Goal: Task Accomplishment & Management: Manage account settings

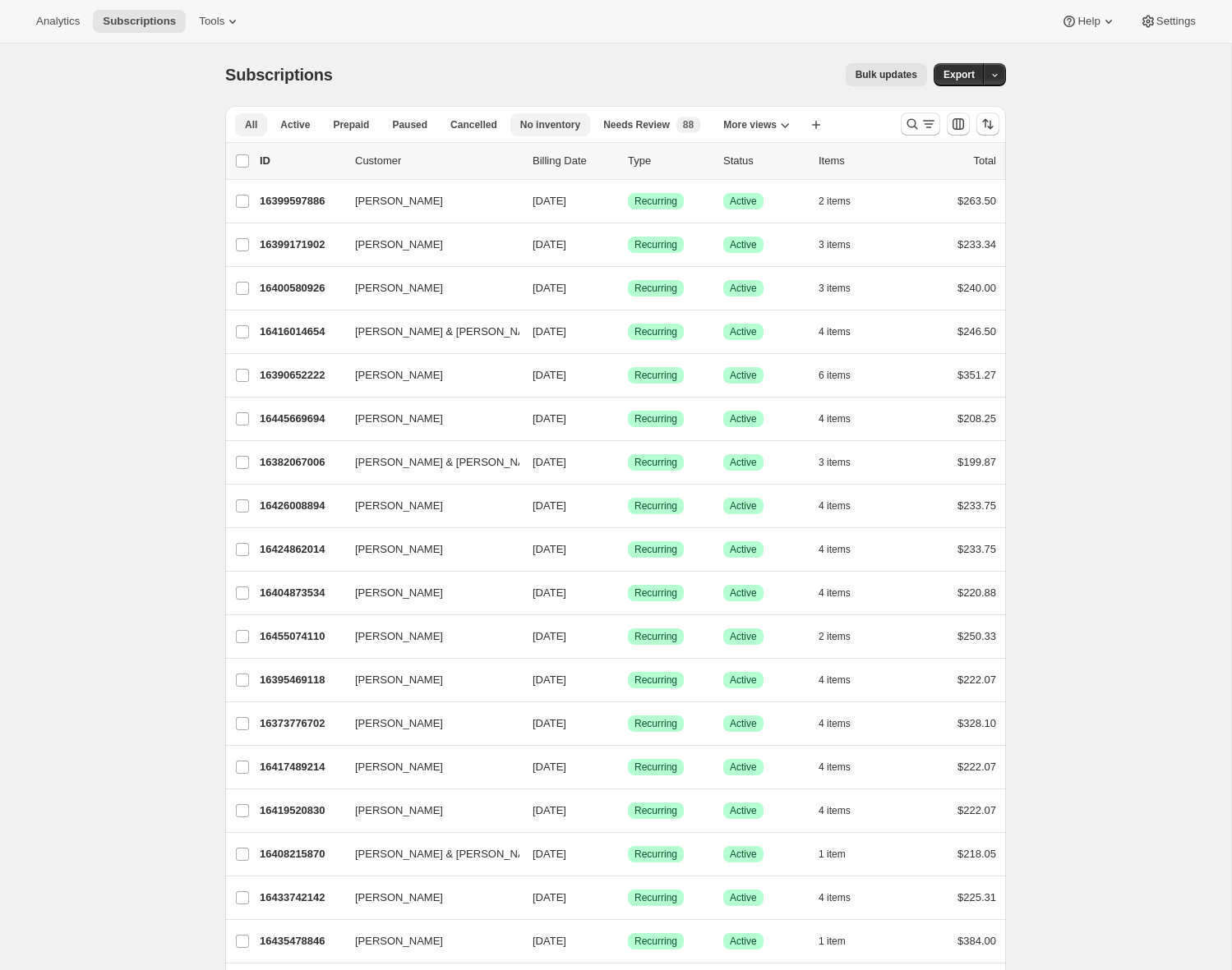
click at [549, 125] on span "No inventory" at bounding box center [550, 124] width 60 height 13
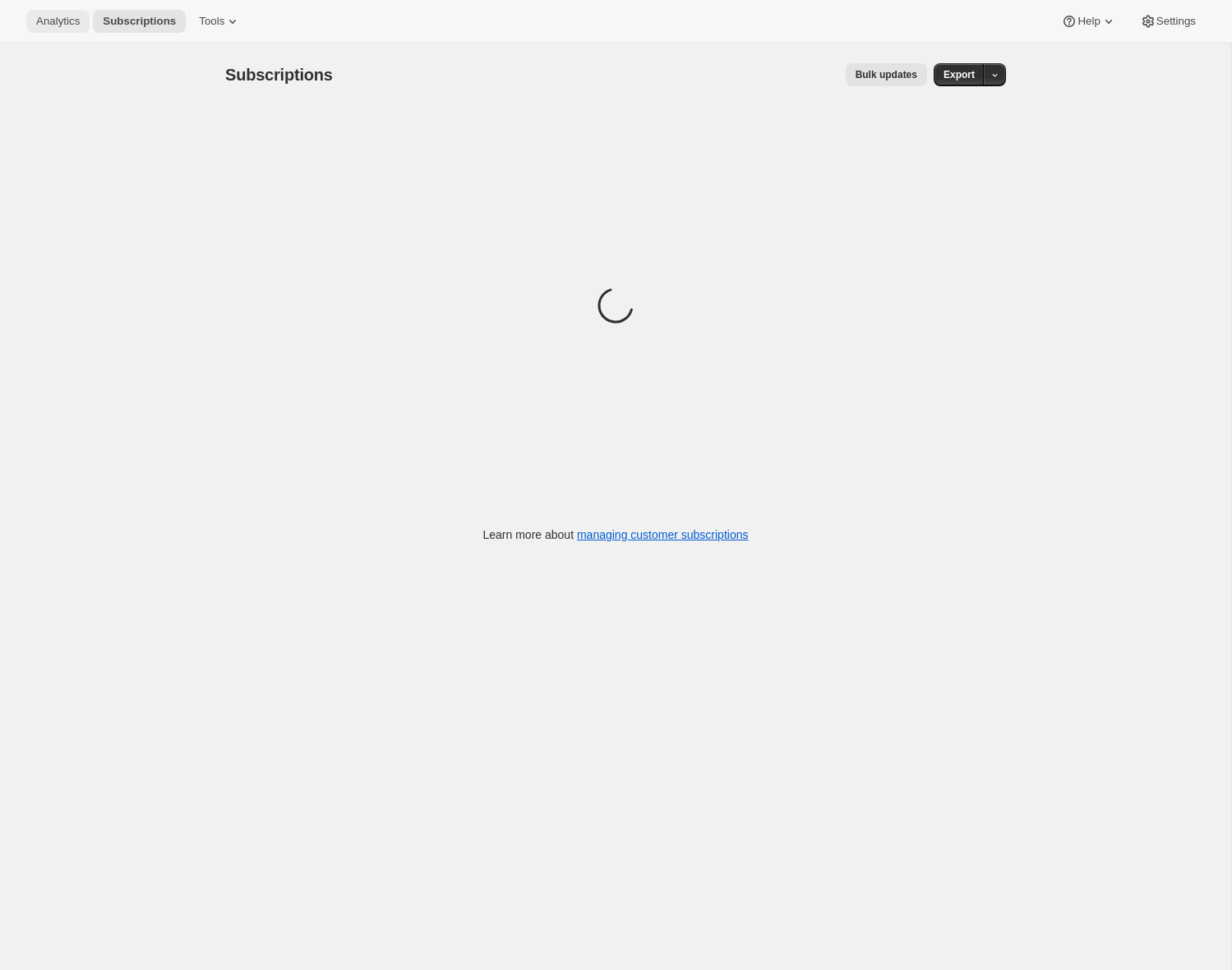
click at [67, 29] on button "Analytics" at bounding box center [58, 21] width 64 height 23
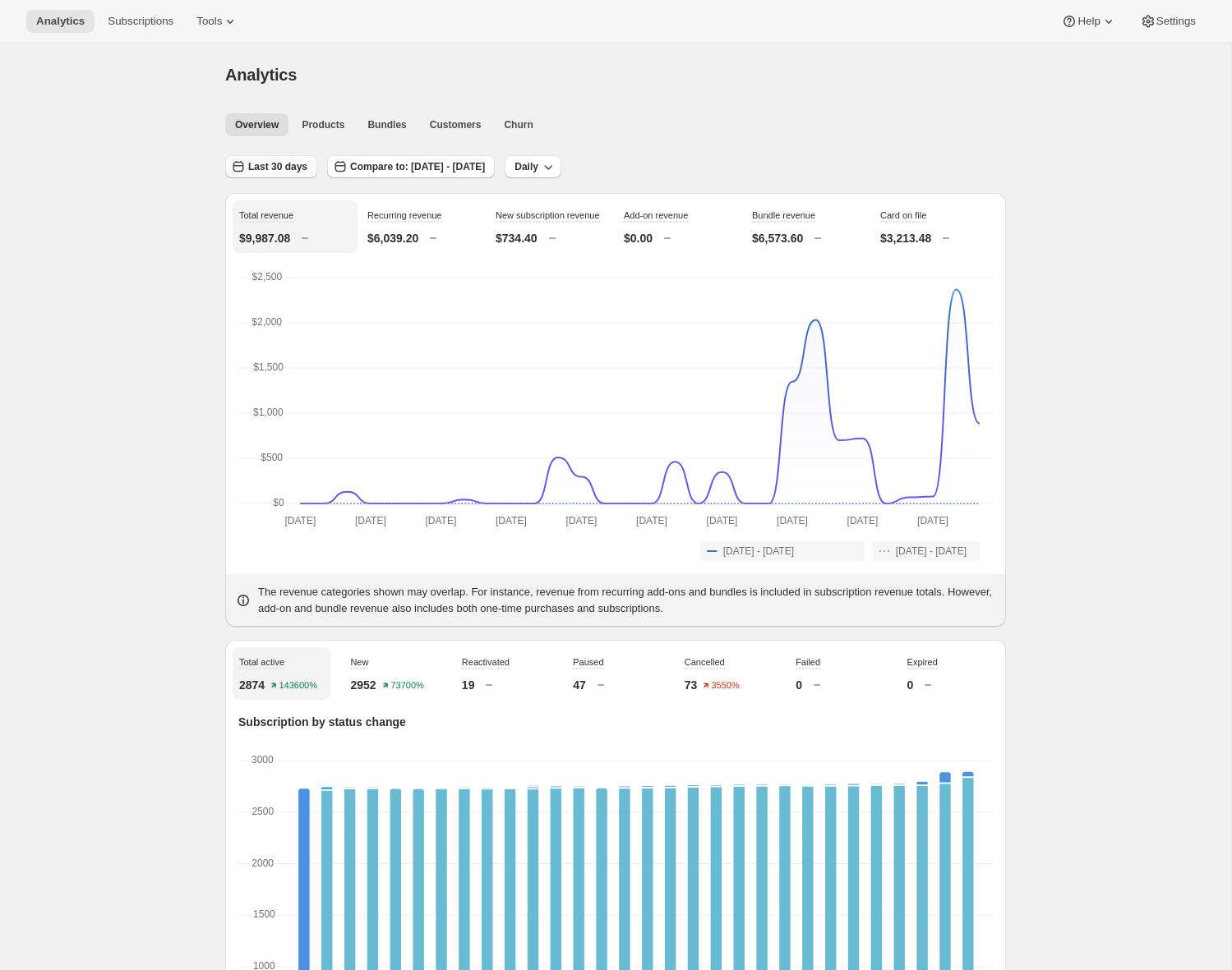
click at [244, 165] on icon "button" at bounding box center [238, 167] width 17 height 17
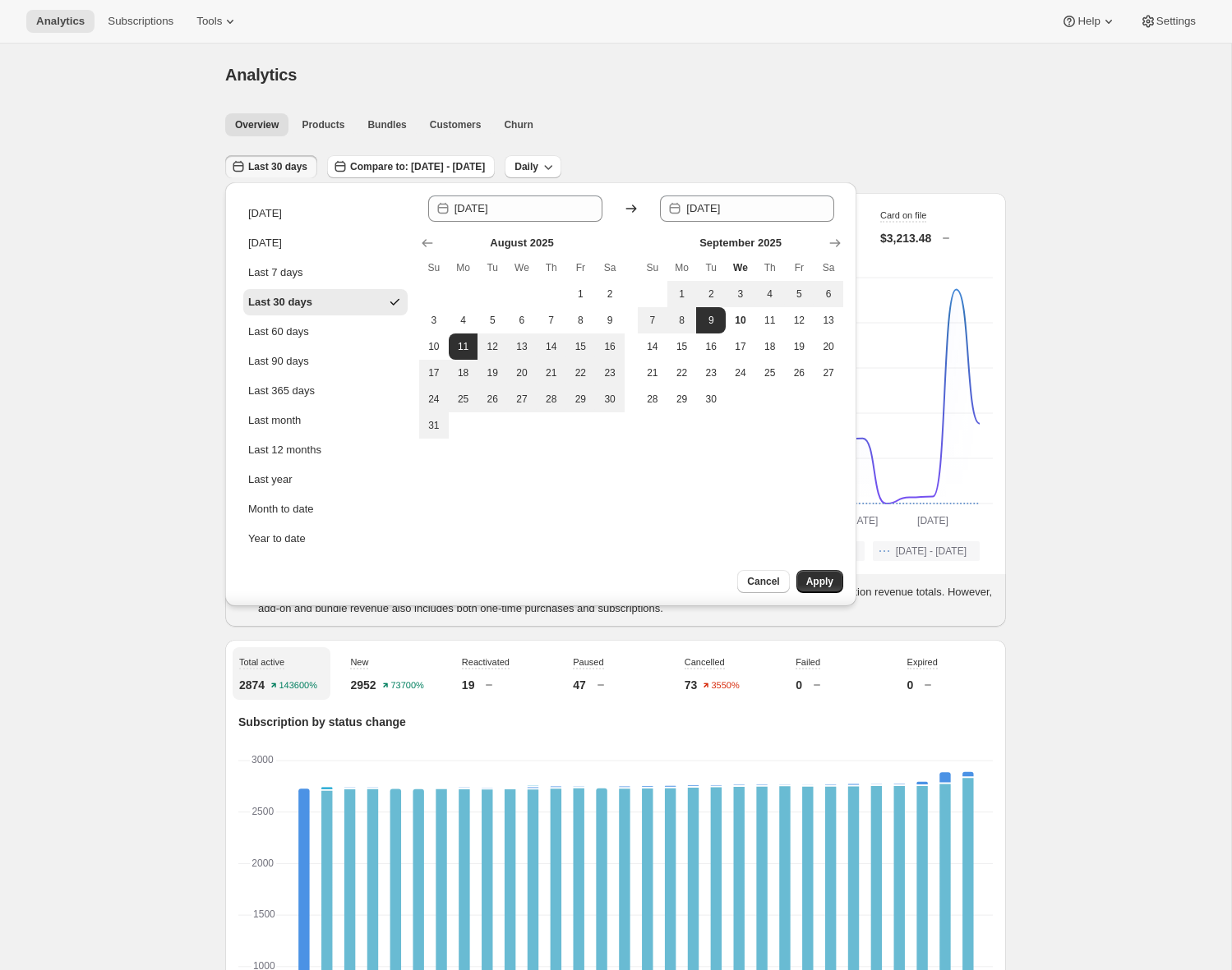
click at [808, 109] on div "Overview Products Bundles Customers Churn More views Overview Products Bundles …" at bounding box center [611, 124] width 791 height 36
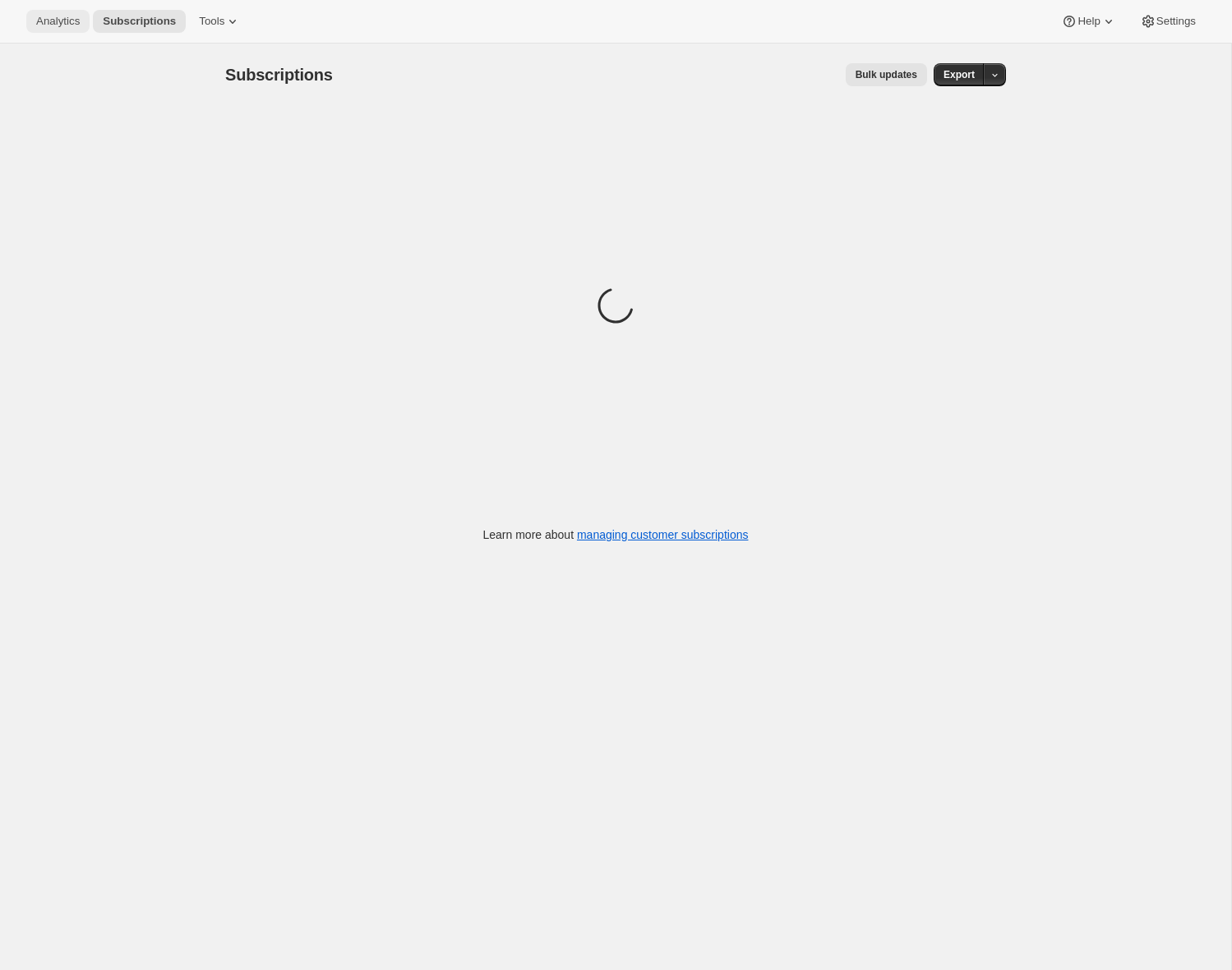
click at [58, 21] on span "Analytics" at bounding box center [58, 21] width 44 height 13
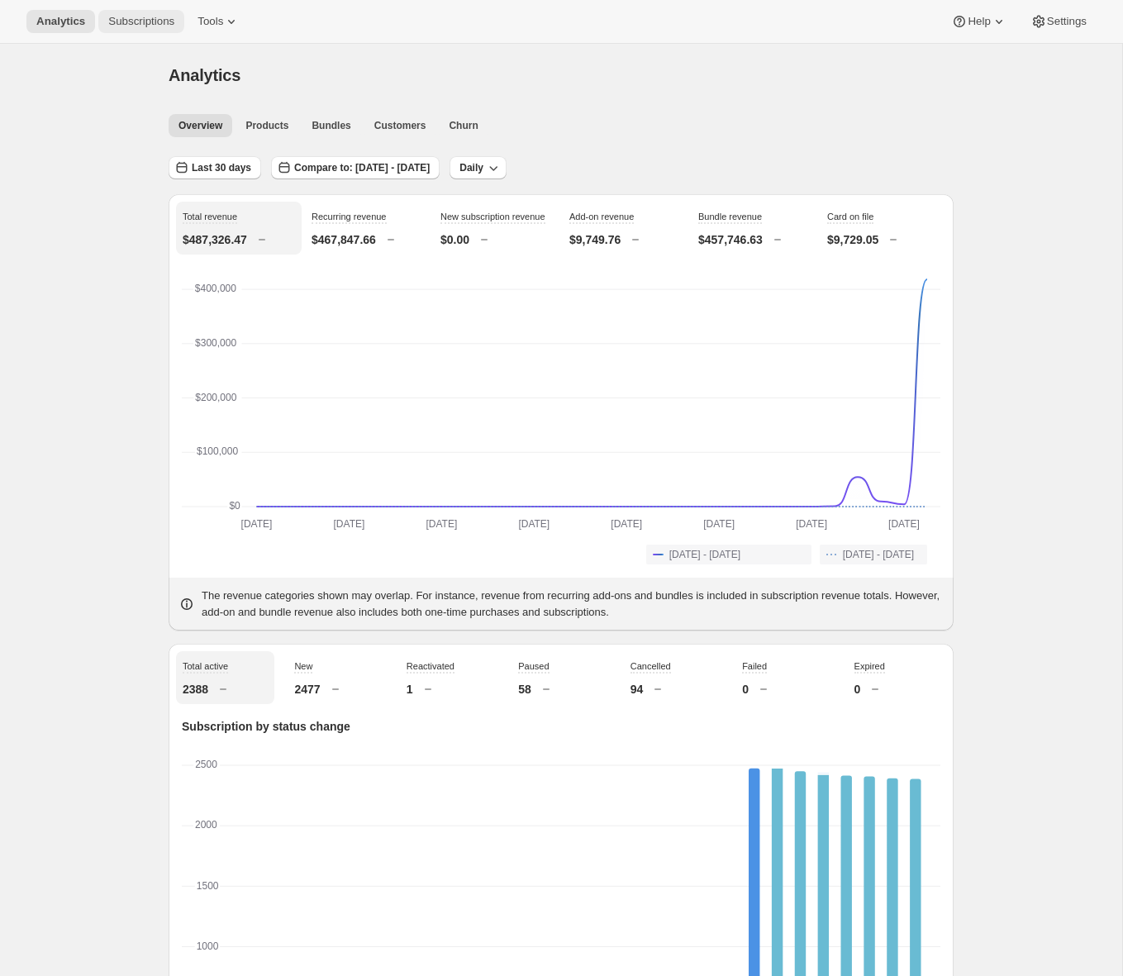
click at [166, 18] on span "Subscriptions" at bounding box center [141, 21] width 66 height 13
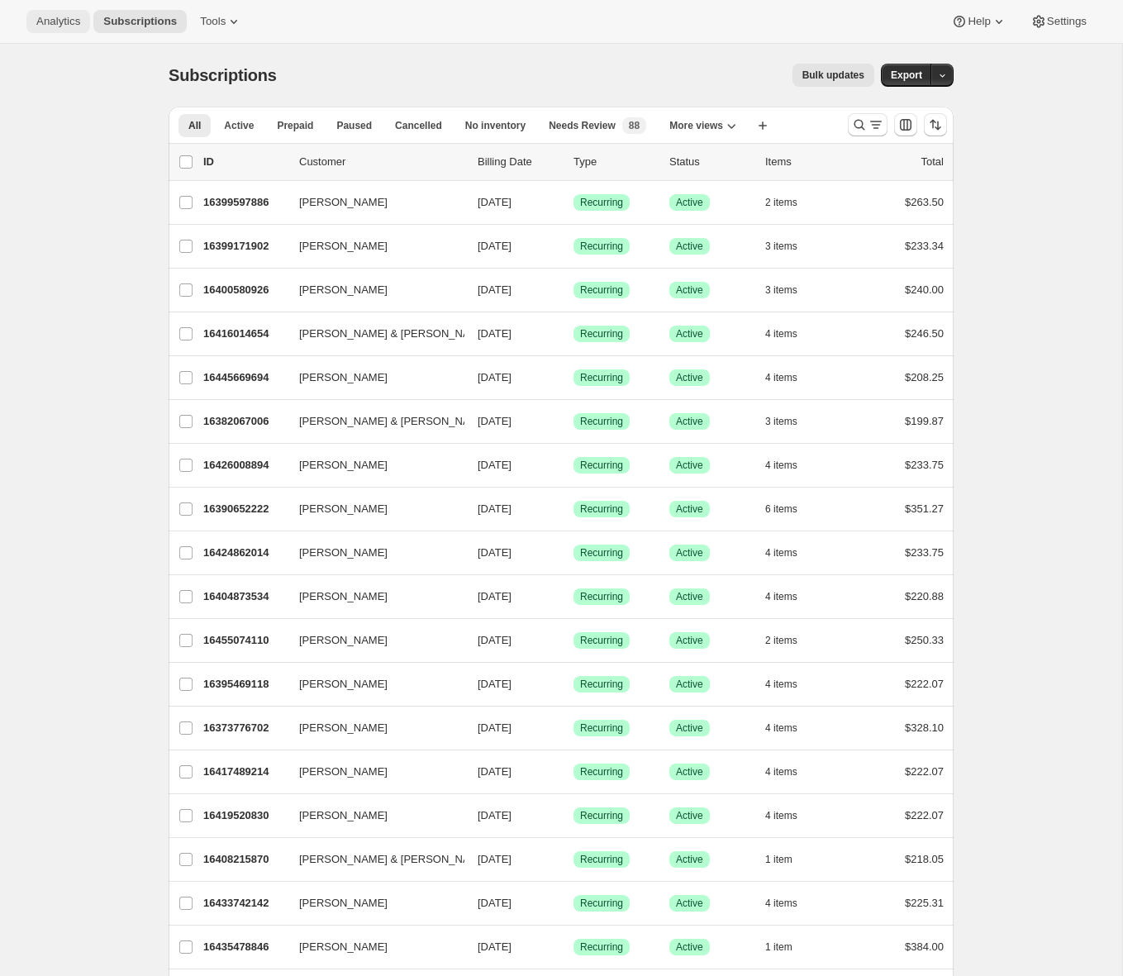
click at [56, 24] on span "Analytics" at bounding box center [58, 21] width 44 height 13
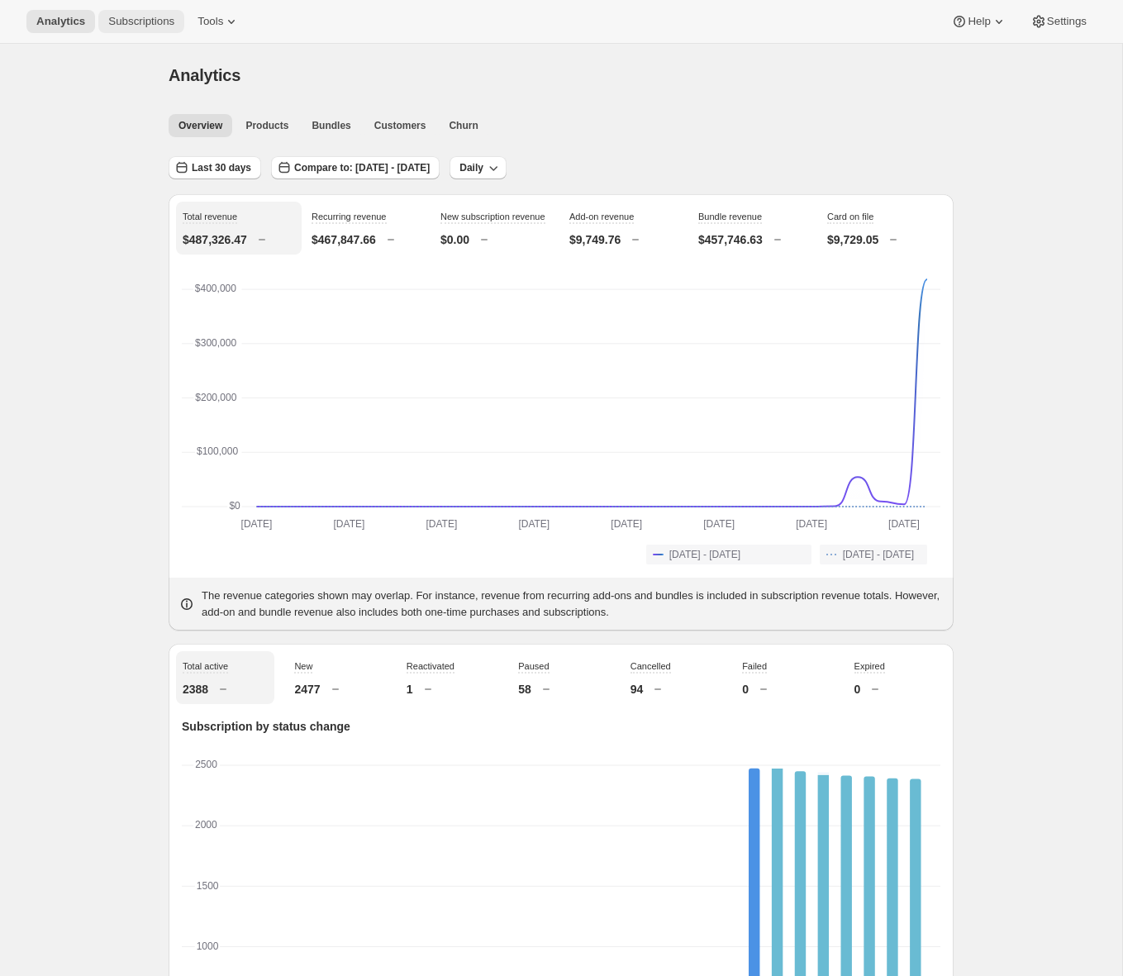
click at [126, 27] on span "Subscriptions" at bounding box center [141, 21] width 66 height 13
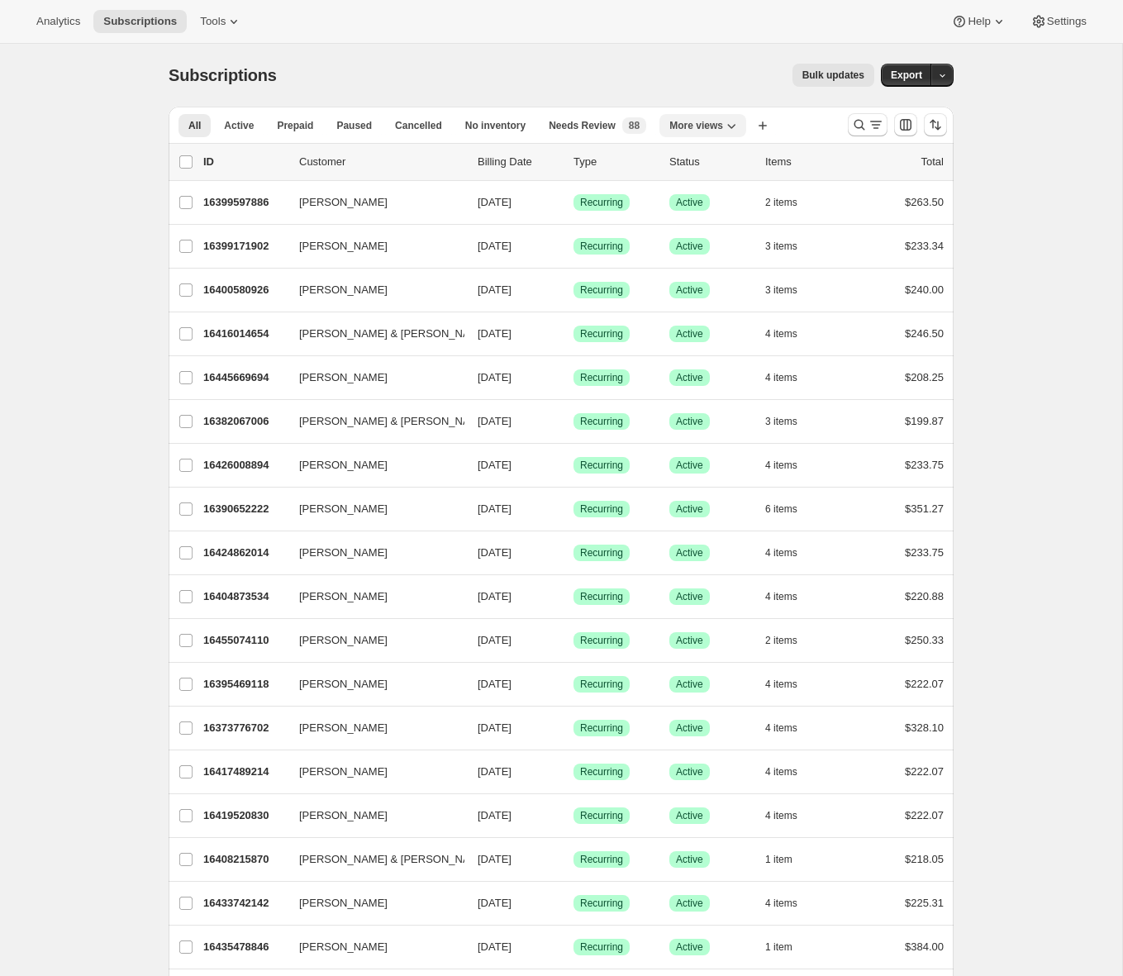
click at [732, 130] on icon "More views" at bounding box center [731, 125] width 17 height 17
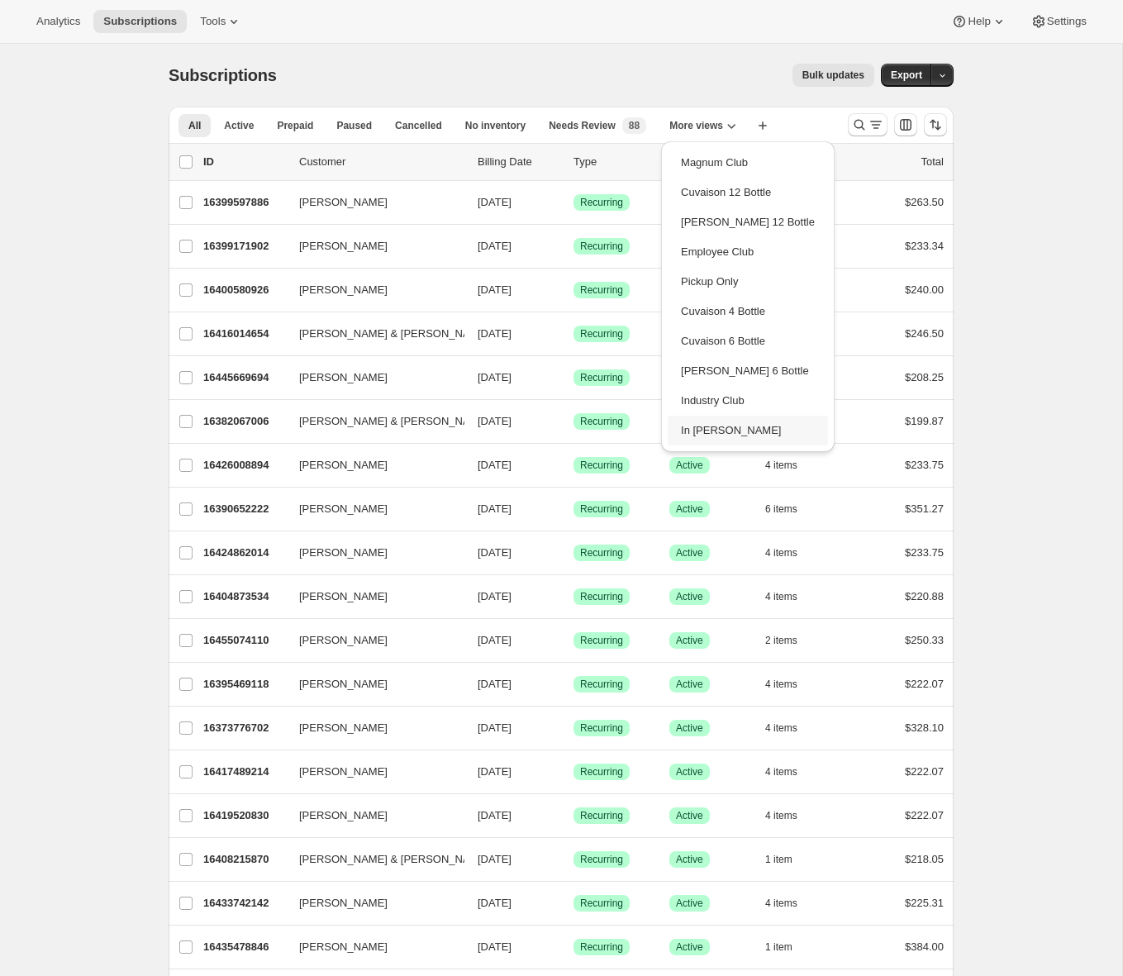
click at [724, 429] on button "In Dunning" at bounding box center [748, 431] width 160 height 30
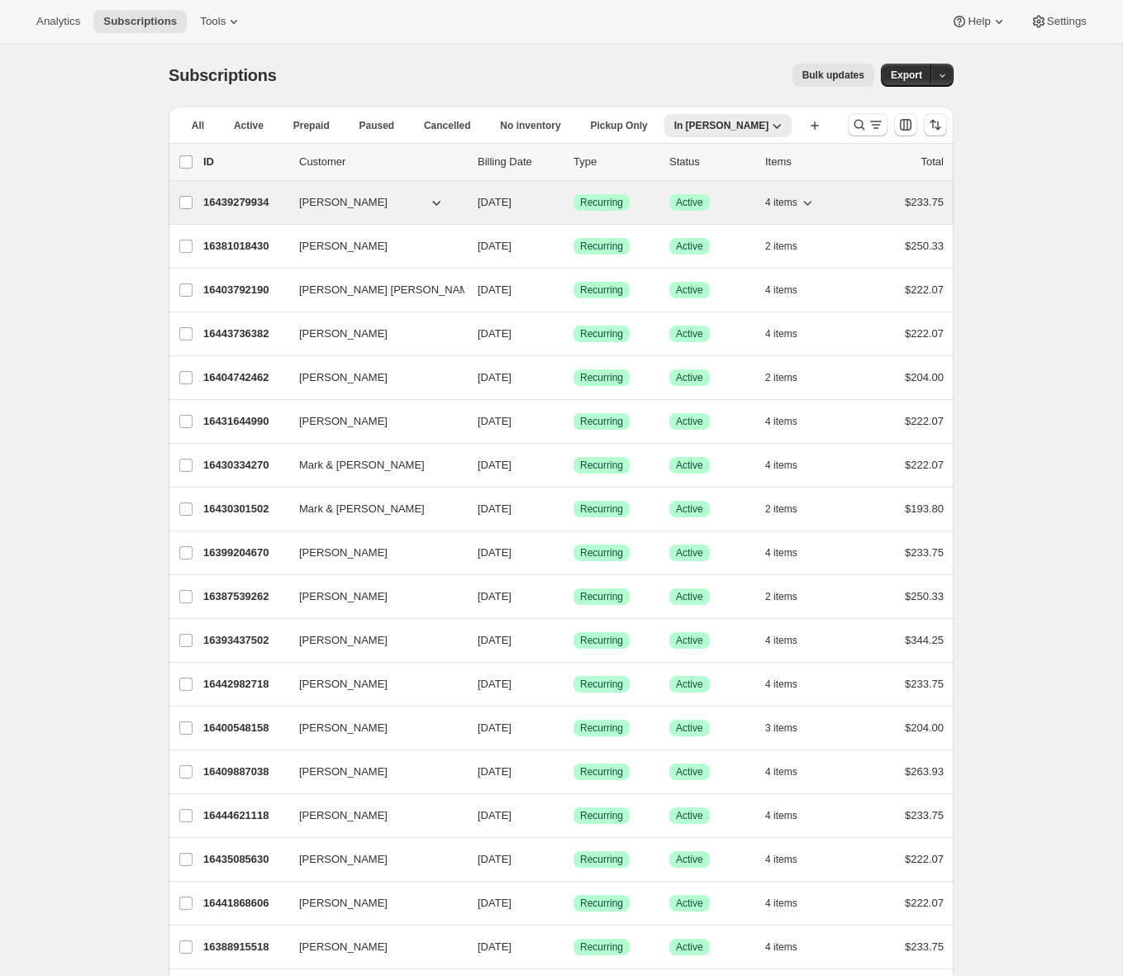
click at [229, 203] on p "16439279934" at bounding box center [244, 202] width 83 height 17
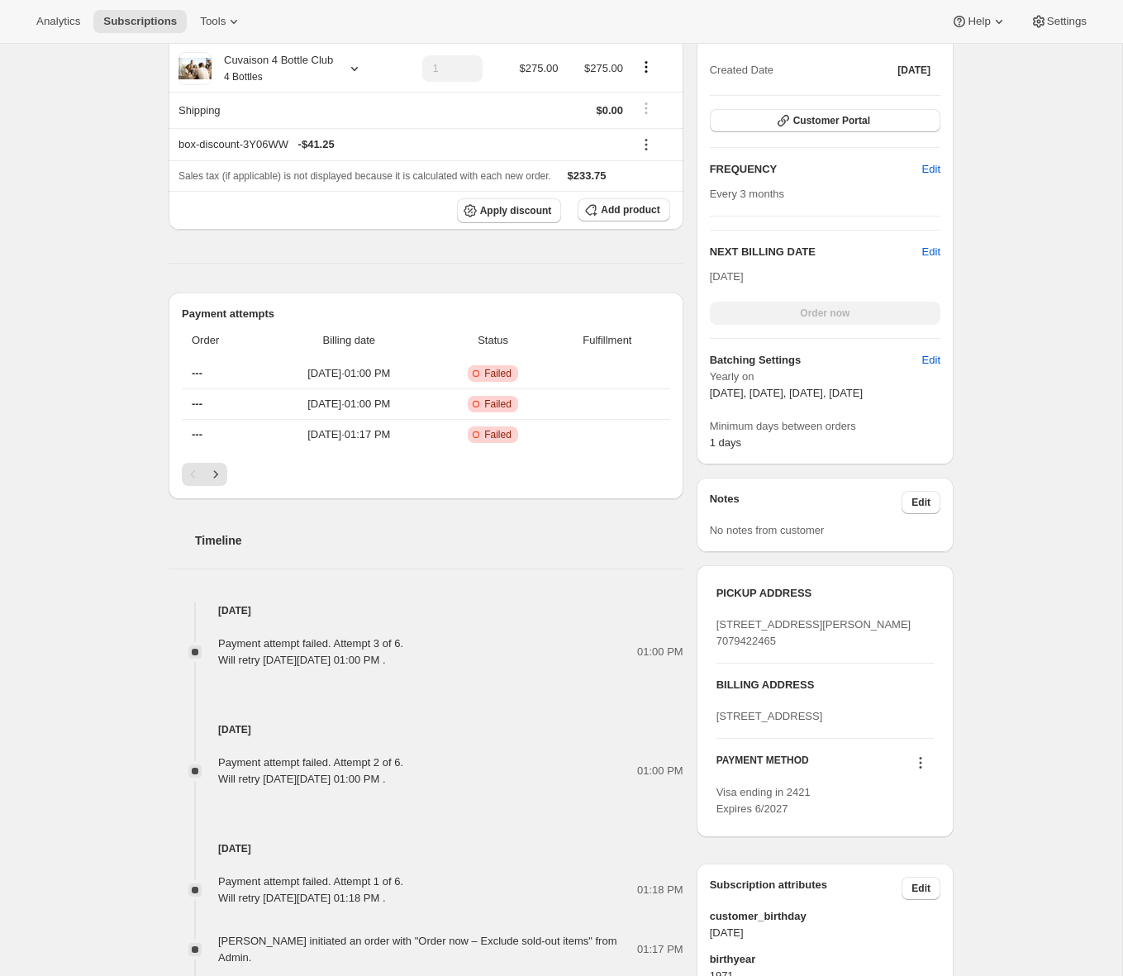
scroll to position [356, 0]
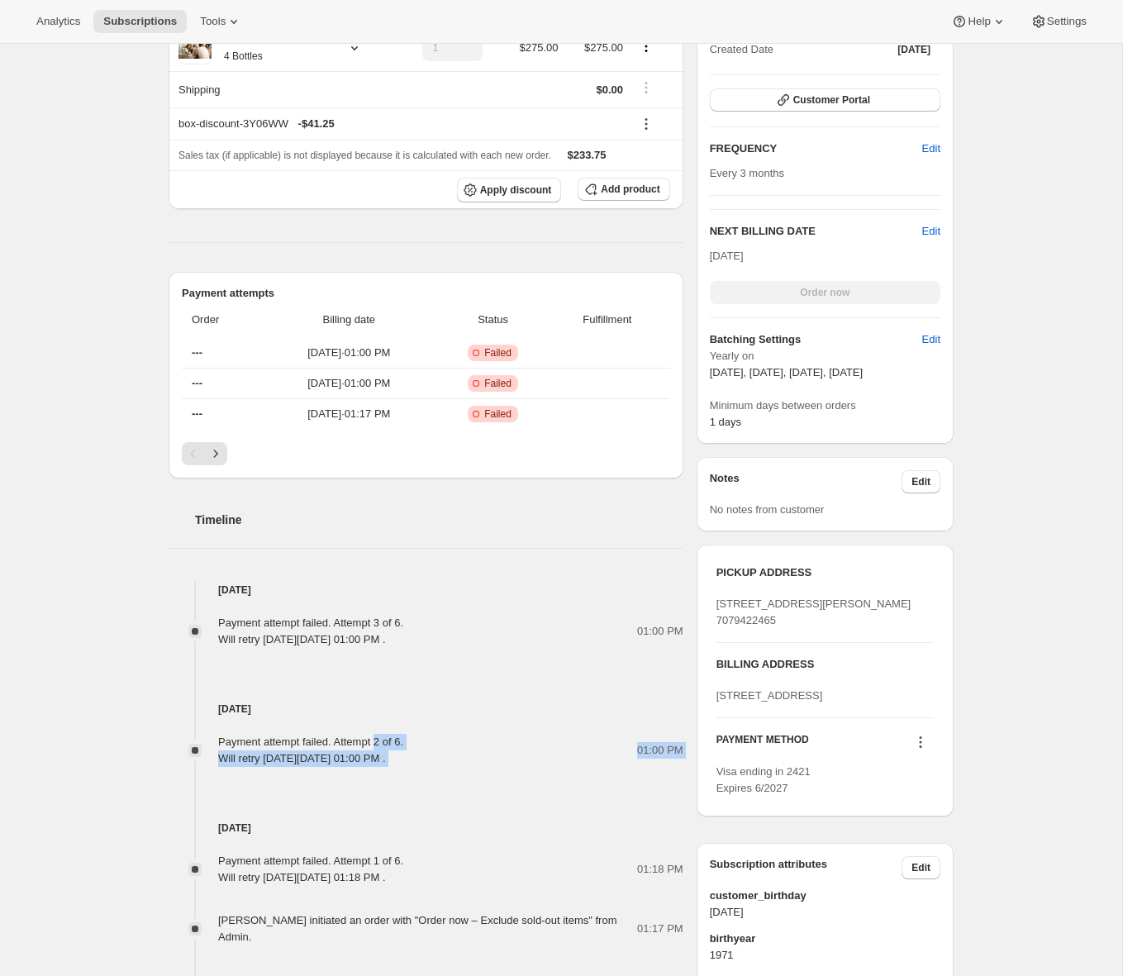
drag, startPoint x: 386, startPoint y: 743, endPoint x: 436, endPoint y: 775, distance: 59.2
click at [403, 738] on div "Payment attempt failed. Attempt 2 of 6. Will retry on Wednesday, September 10, …" at bounding box center [310, 750] width 185 height 33
drag, startPoint x: 413, startPoint y: 741, endPoint x: 261, endPoint y: 713, distance: 154.7
click at [261, 713] on div "Sep 8, 2025 Payment attempt failed. Attempt 2 of 6. Will retry on Wednesday, Se…" at bounding box center [426, 707] width 515 height 119
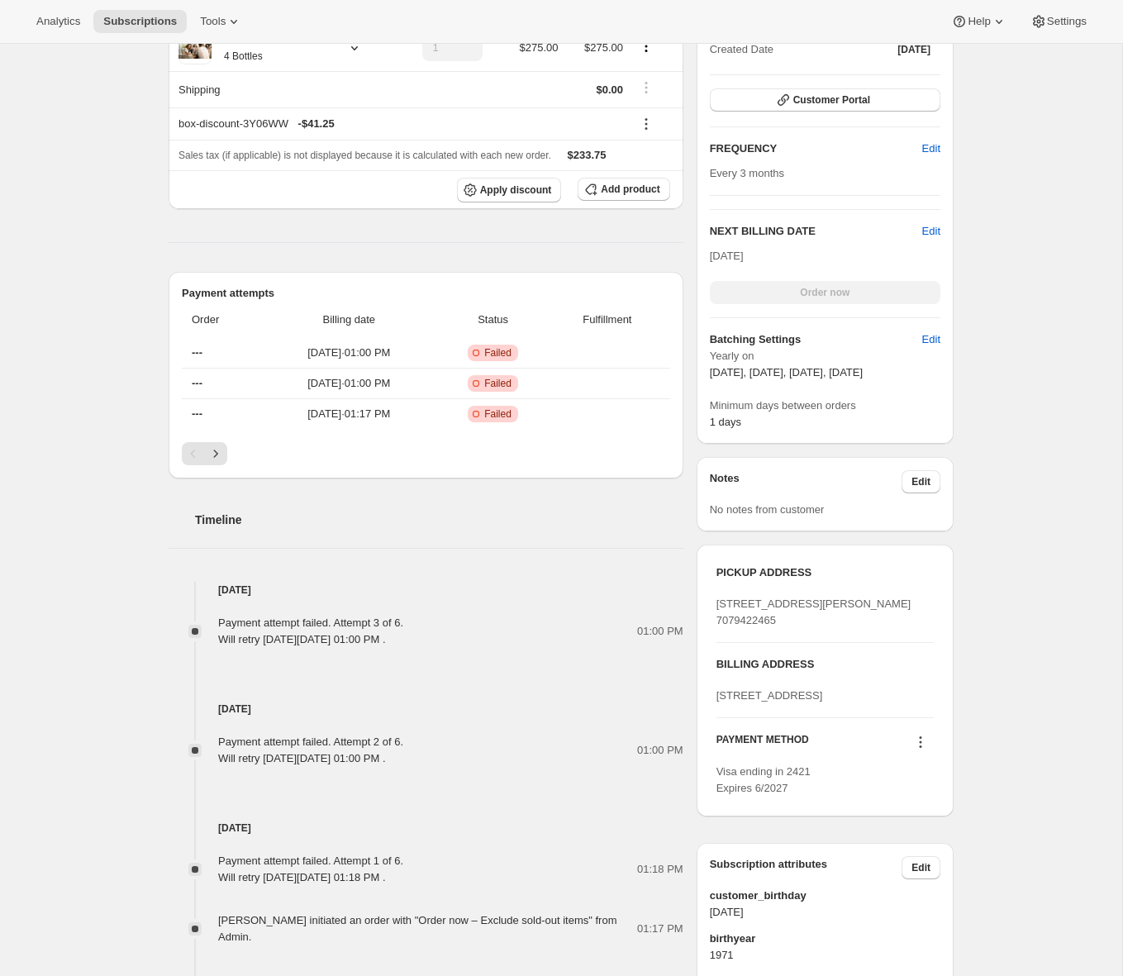
drag, startPoint x: 516, startPoint y: 635, endPoint x: 402, endPoint y: 632, distance: 114.1
click at [402, 632] on div "Payment attempt failed. Attempt 3 of 6. Will retry on Sunday, September 14, 202…" at bounding box center [426, 631] width 515 height 33
drag, startPoint x: 212, startPoint y: 586, endPoint x: 291, endPoint y: 588, distance: 79.4
click at [291, 588] on h4 "Sep 10, 2025" at bounding box center [426, 590] width 515 height 17
drag, startPoint x: 293, startPoint y: 640, endPoint x: 508, endPoint y: 642, distance: 215.8
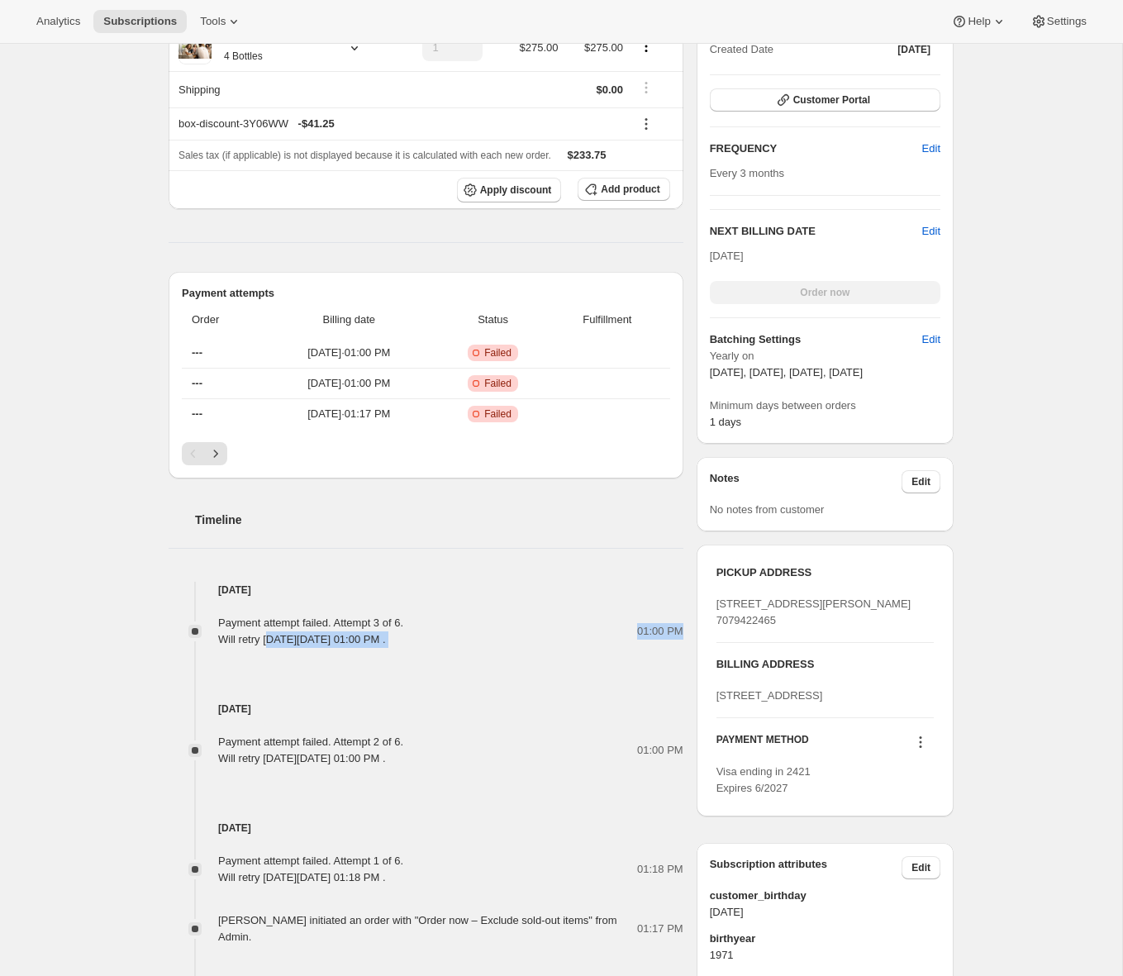
click at [508, 642] on div "Payment attempt failed. Attempt 3 of 6. Will retry on Sunday, September 14, 202…" at bounding box center [426, 631] width 515 height 33
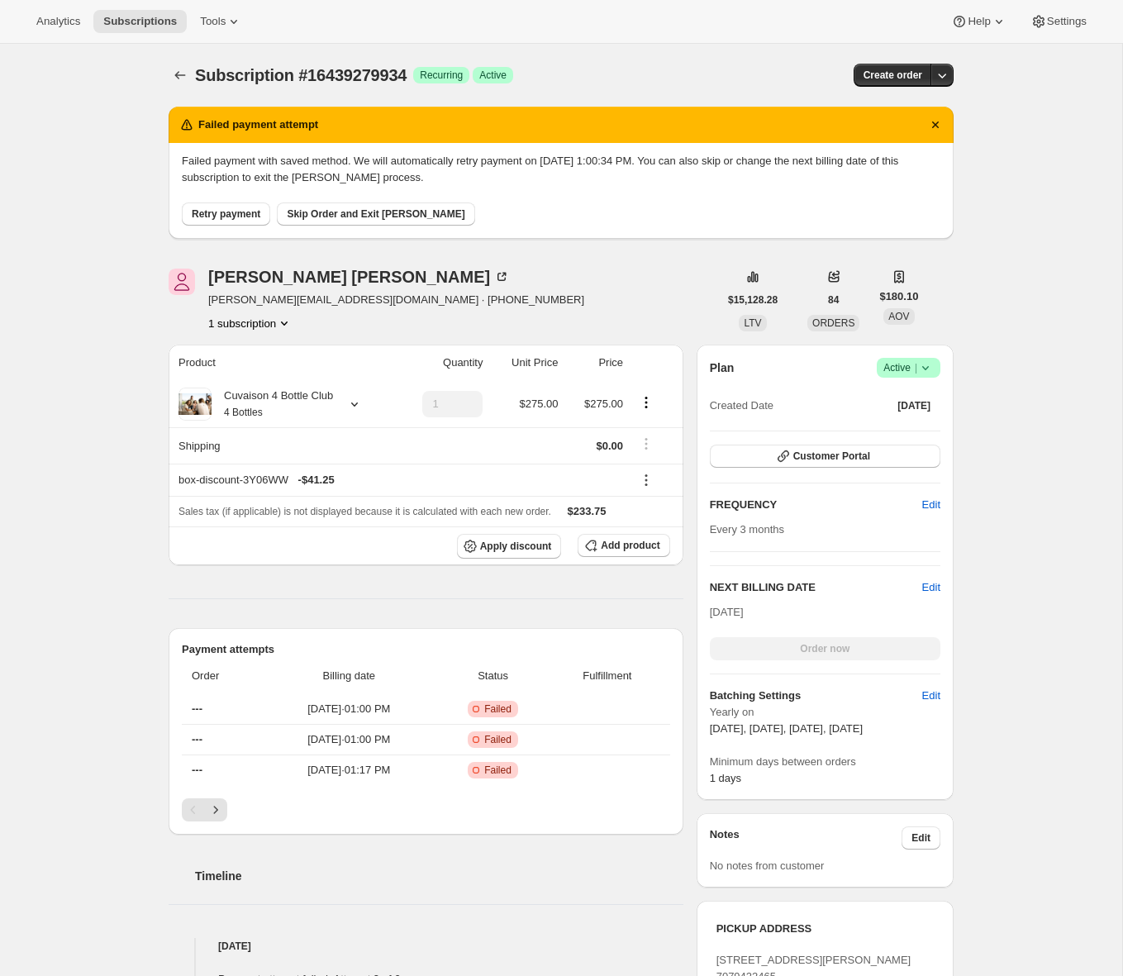
click at [106, 455] on div "Subscription #16439279934. This page is ready Subscription #16439279934 Success…" at bounding box center [561, 963] width 1123 height 1838
click at [142, 25] on span "Subscriptions" at bounding box center [140, 21] width 74 height 13
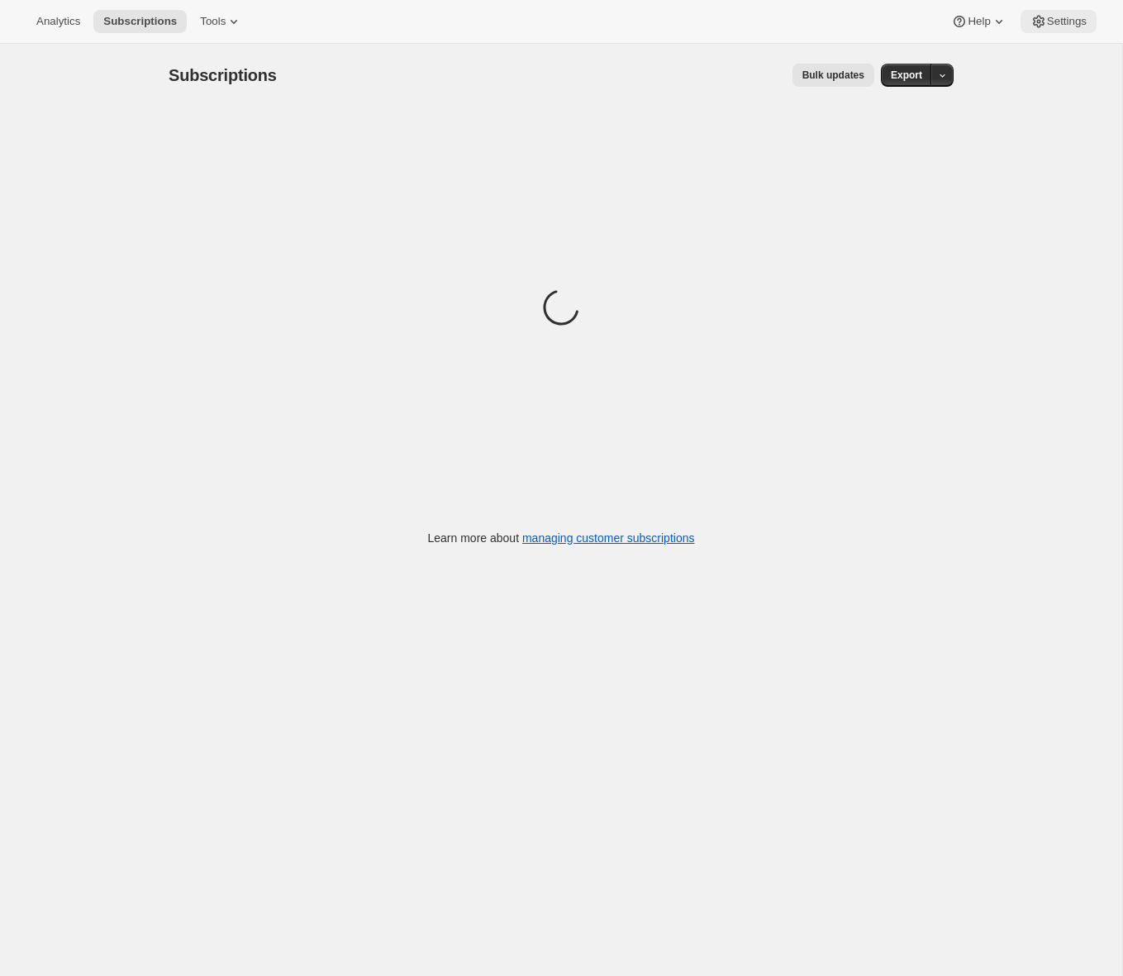
click at [1057, 25] on span "Settings" at bounding box center [1067, 21] width 40 height 13
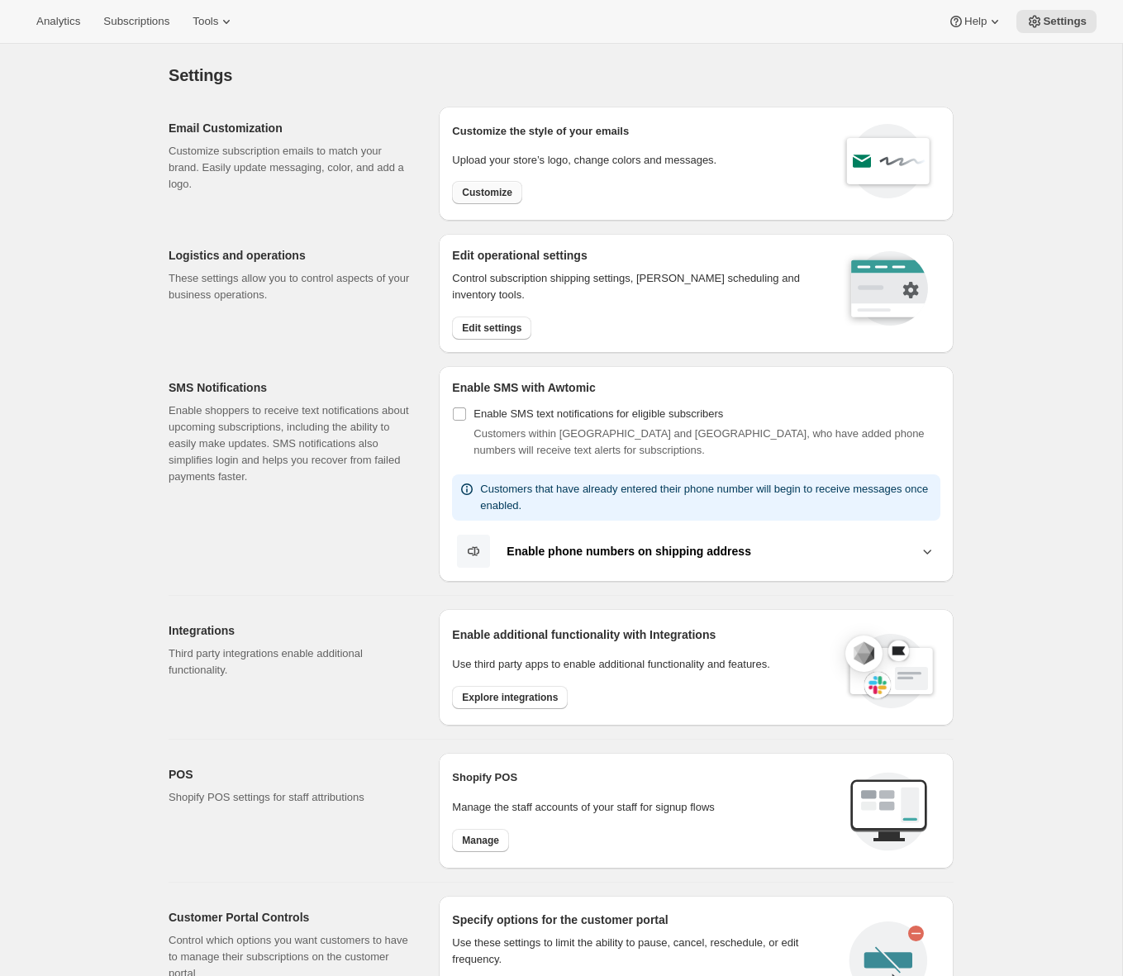
click at [483, 198] on span "Customize" at bounding box center [487, 192] width 50 height 13
select select "subscriptionMessage"
select select "5"
select select "15"
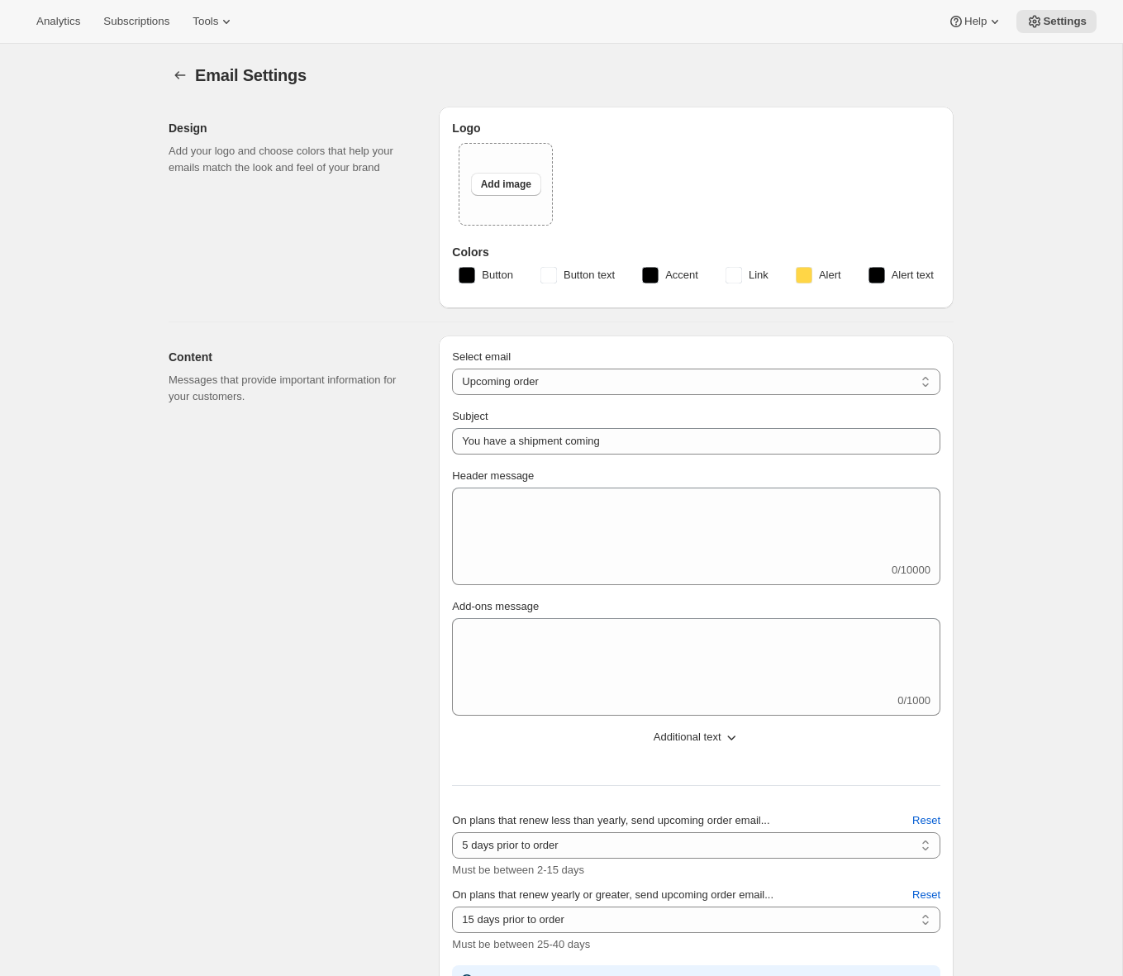
type input "Two Estates Wine Collective"
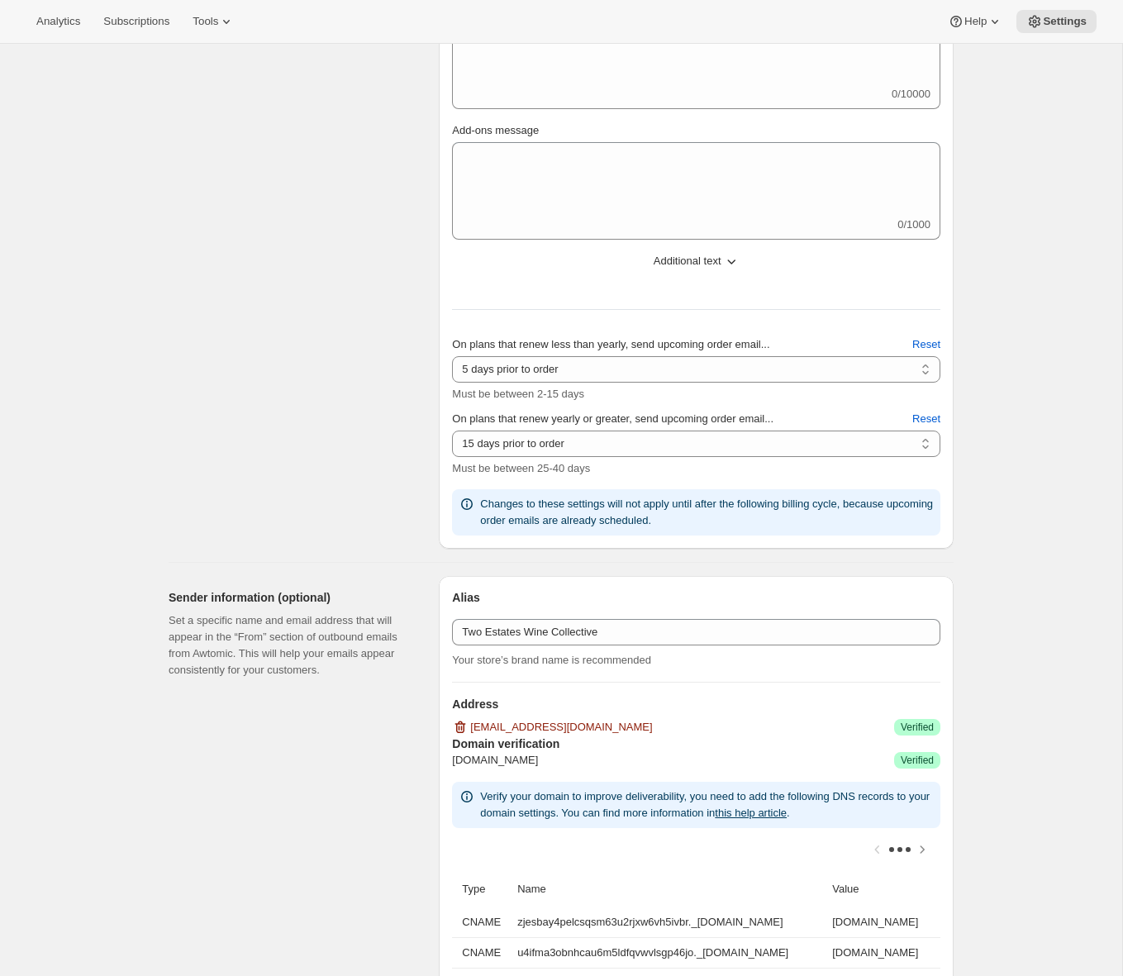
scroll to position [338, 0]
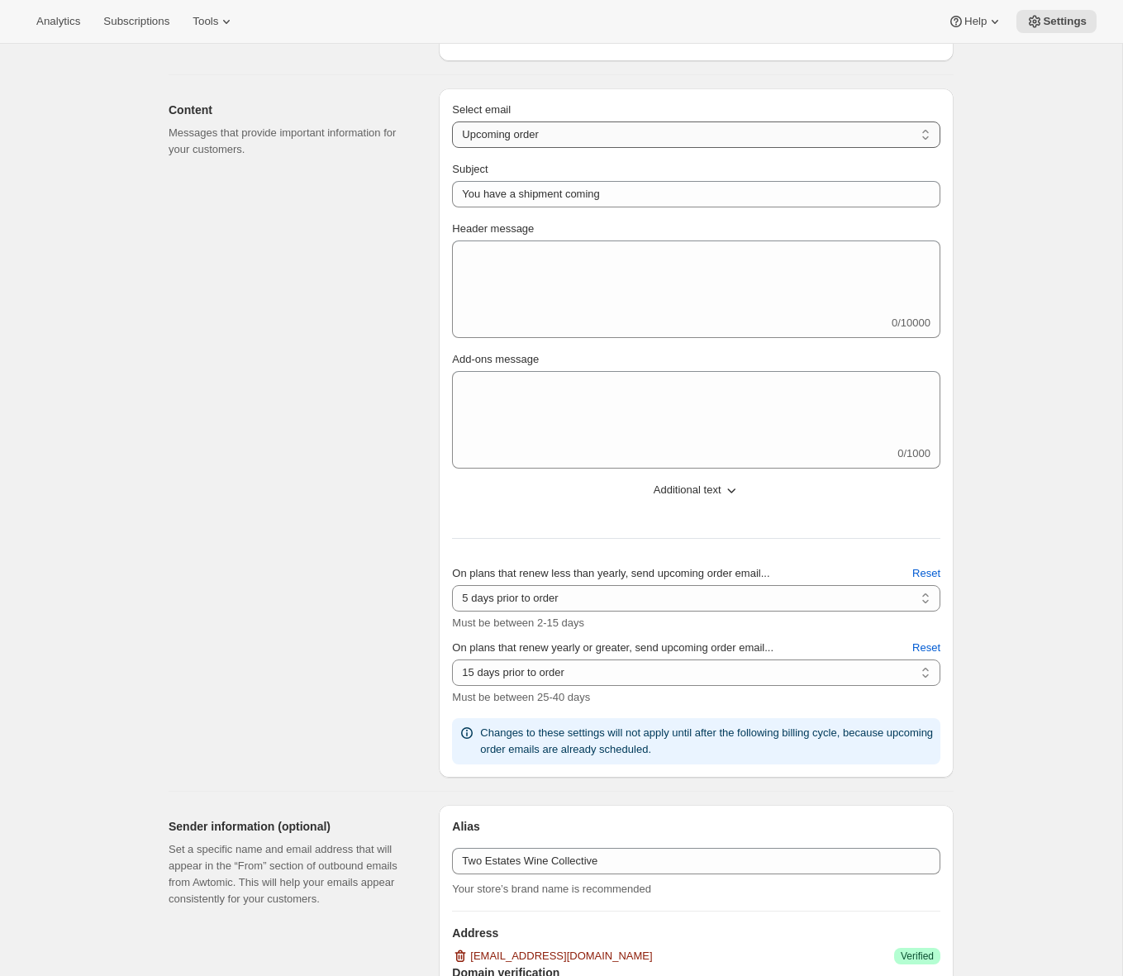
click at [525, 140] on select "New subscription Upcoming order Failed payment Delayed subscription (inventory …" at bounding box center [696, 135] width 489 height 26
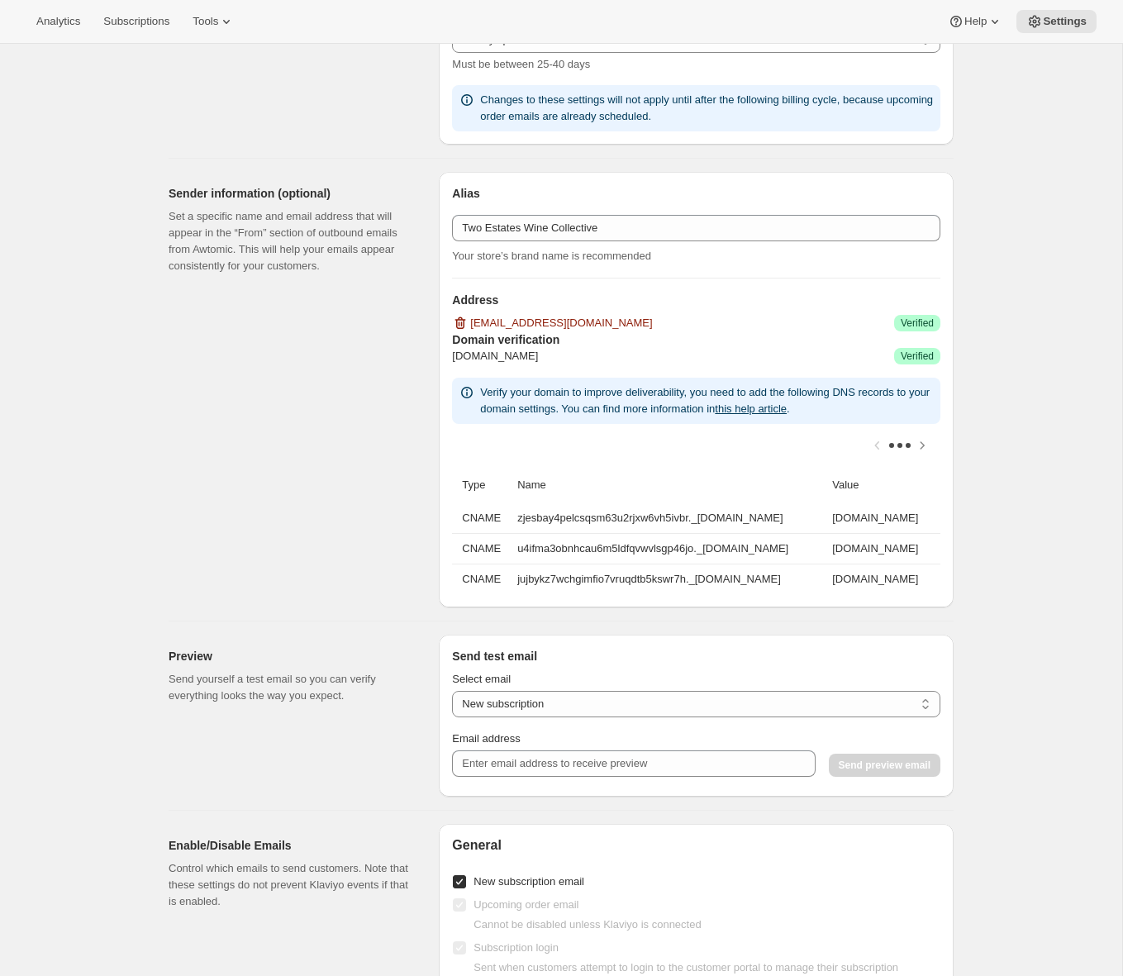
scroll to position [1287, 0]
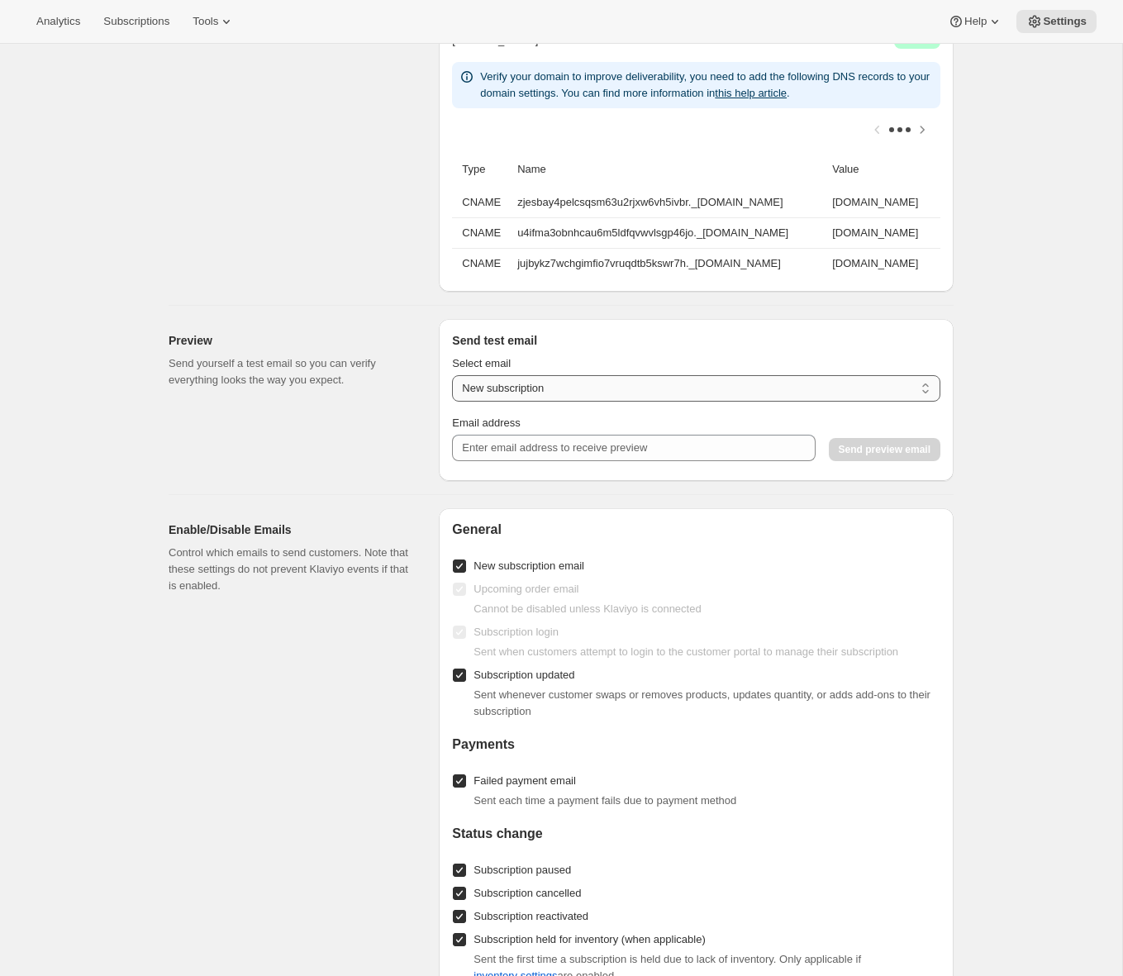
click at [567, 386] on select "New subscription Upcoming order Payment failure Delayed subscription Updated su…" at bounding box center [696, 388] width 489 height 26
select select "failed-billing-attempt"
click at [452, 375] on select "New subscription Upcoming order Payment failure Delayed subscription Updated su…" at bounding box center [696, 388] width 489 height 26
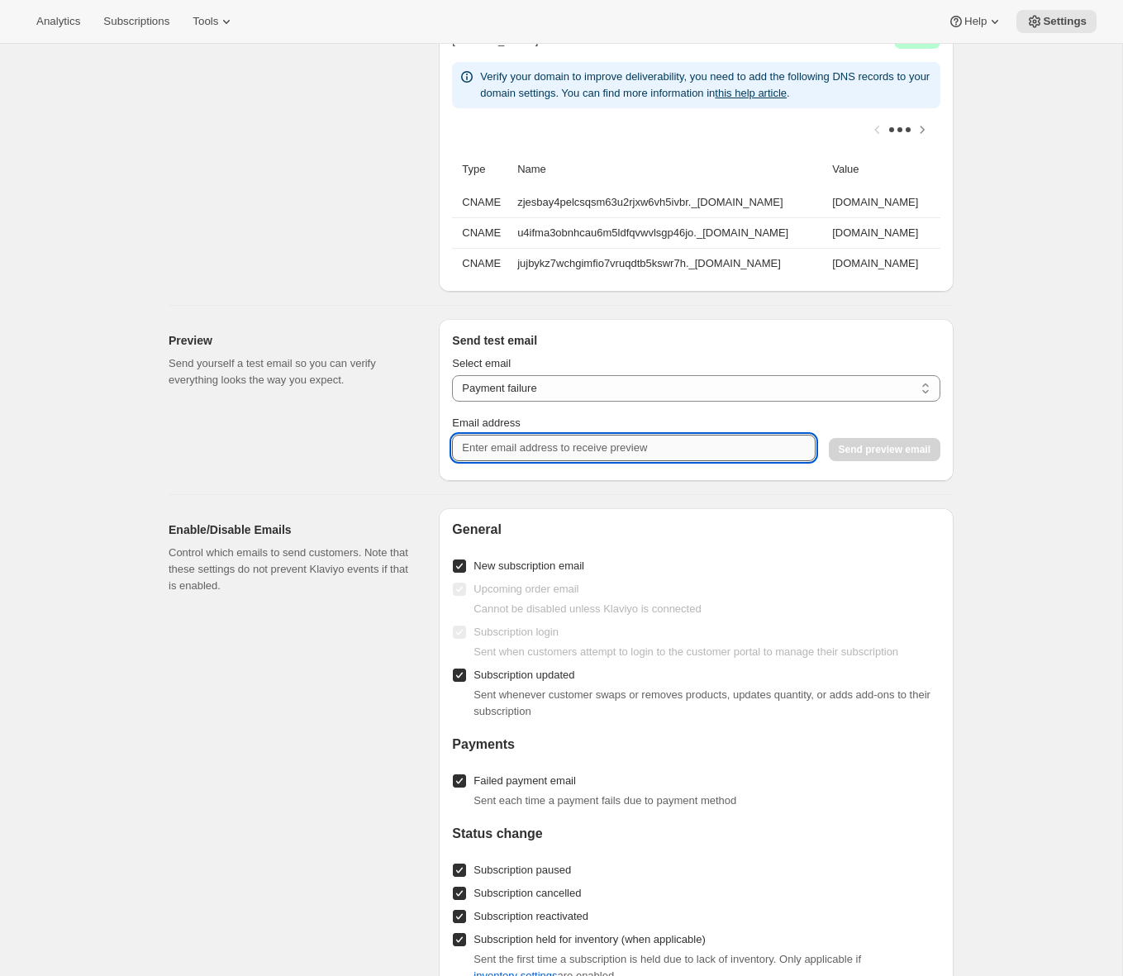
click at [499, 445] on input "Email address" at bounding box center [633, 448] width 363 height 26
type input "adrian@awtomic.com"
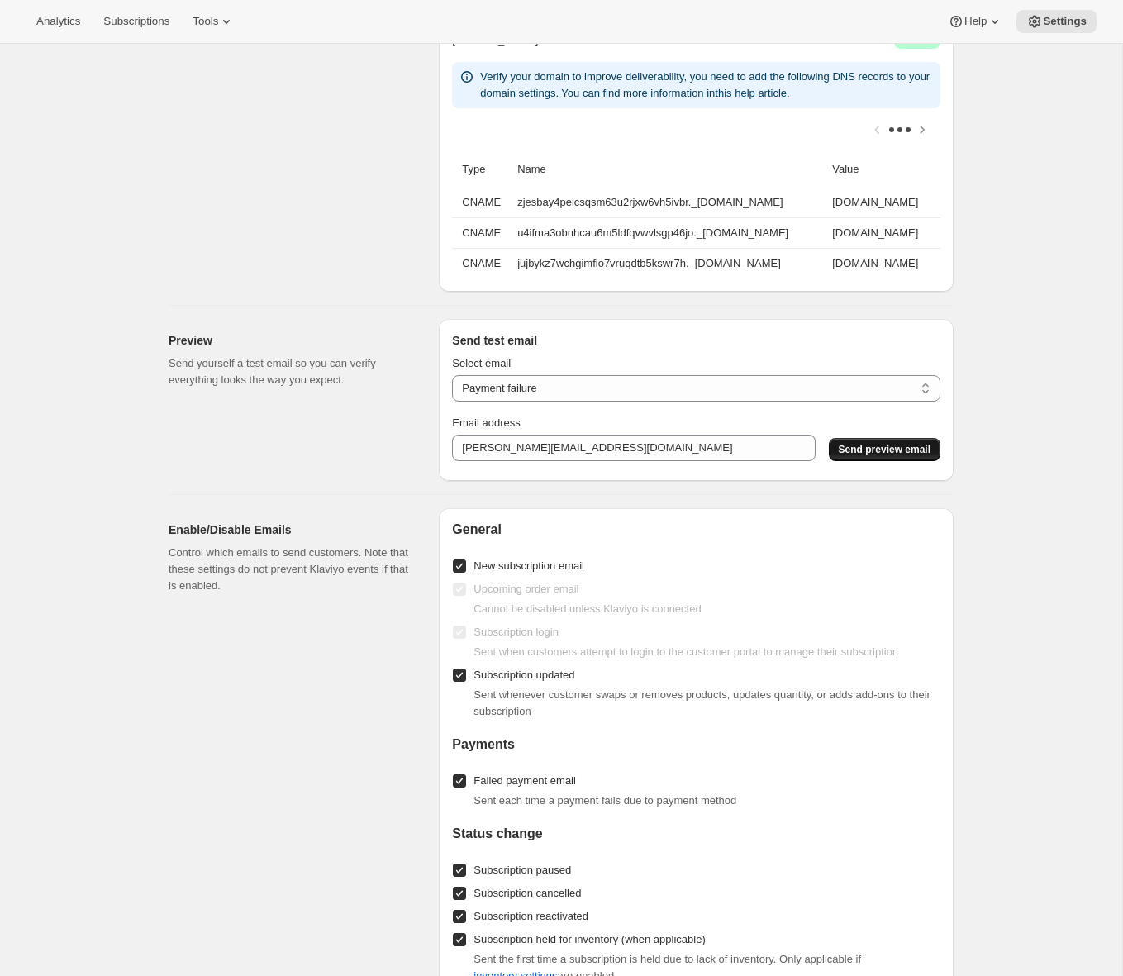
click at [919, 447] on span "Send preview email" at bounding box center [885, 449] width 92 height 13
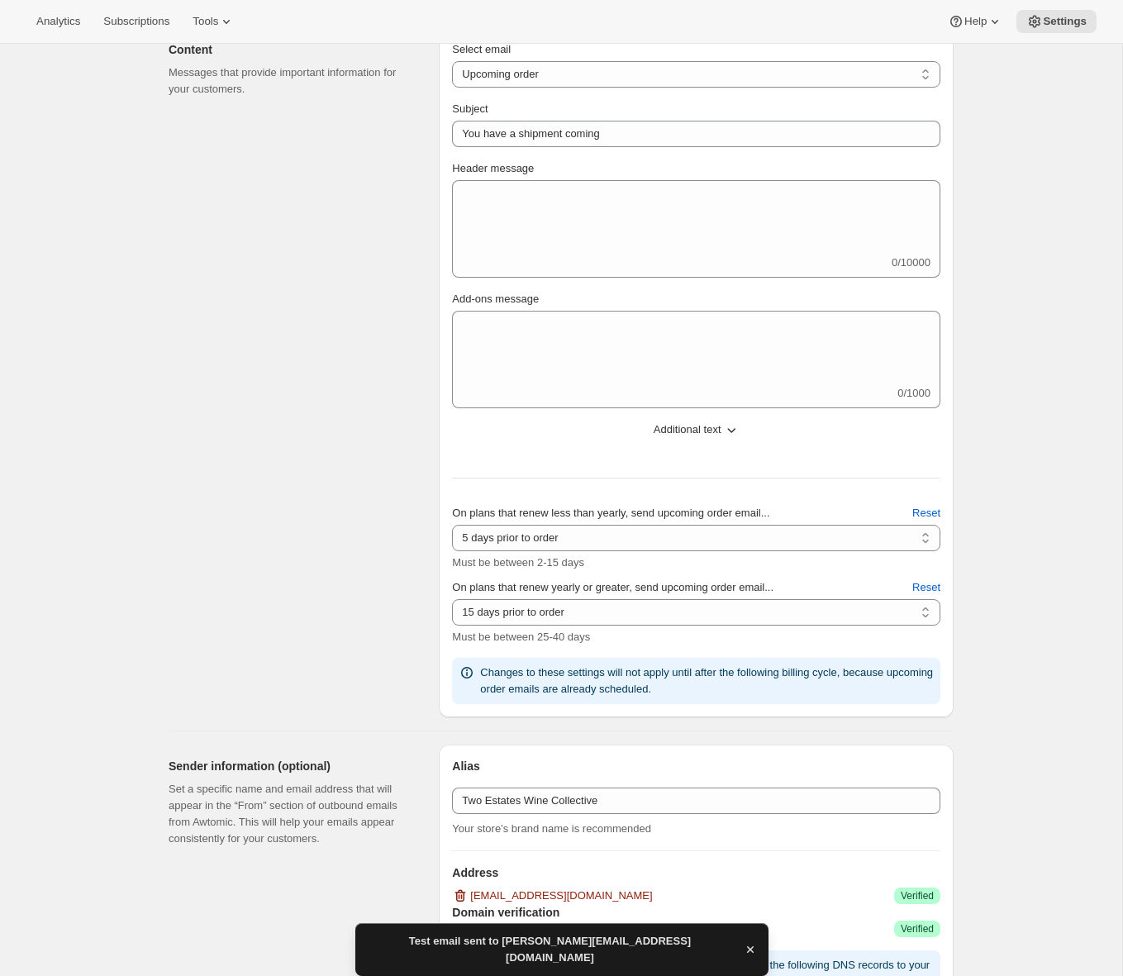
scroll to position [245, 0]
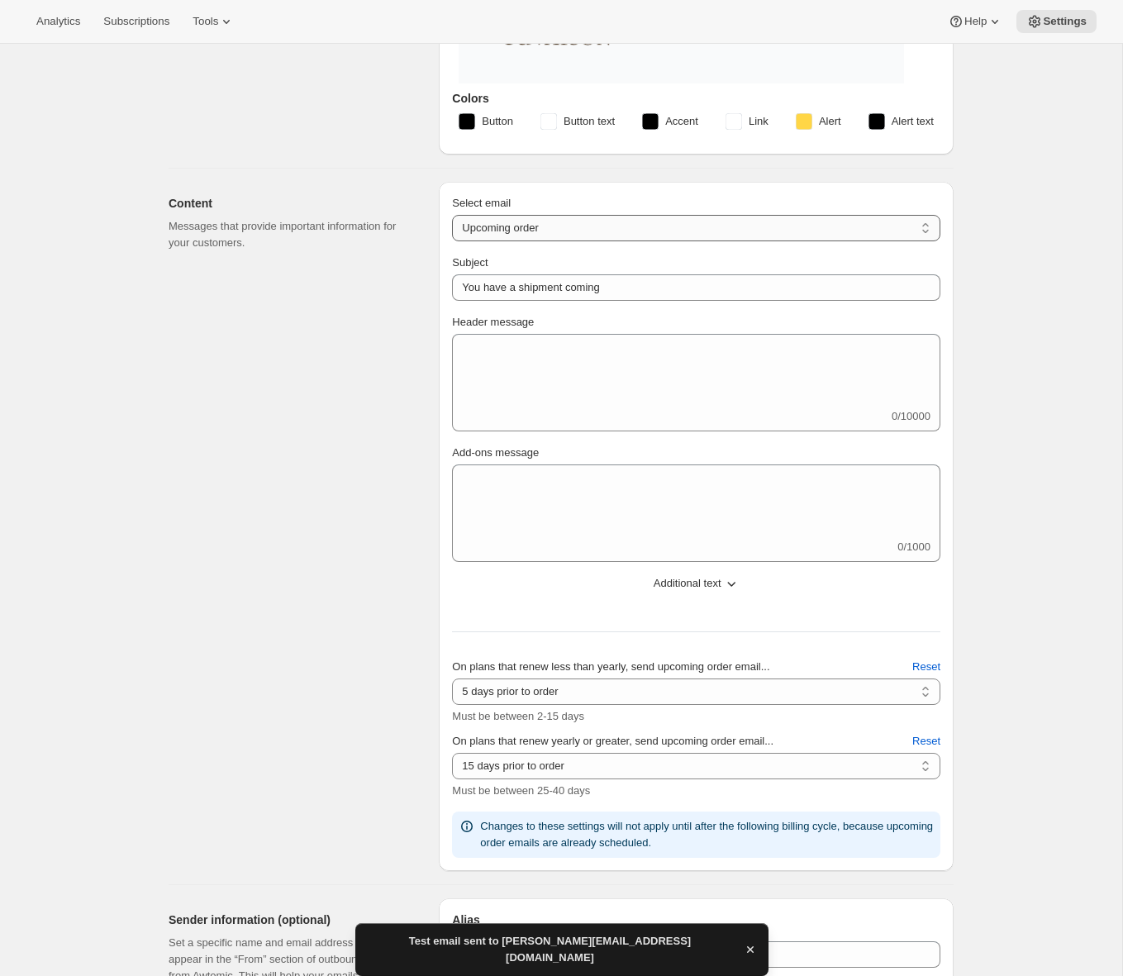
click at [566, 237] on select "New subscription Upcoming order Failed payment Delayed subscription (inventory …" at bounding box center [696, 228] width 489 height 26
select select "failedPaymentMessage"
click at [452, 215] on select "New subscription Upcoming order Failed payment Delayed subscription (inventory …" at bounding box center [696, 228] width 489 height 26
type input "Issue with Payment"
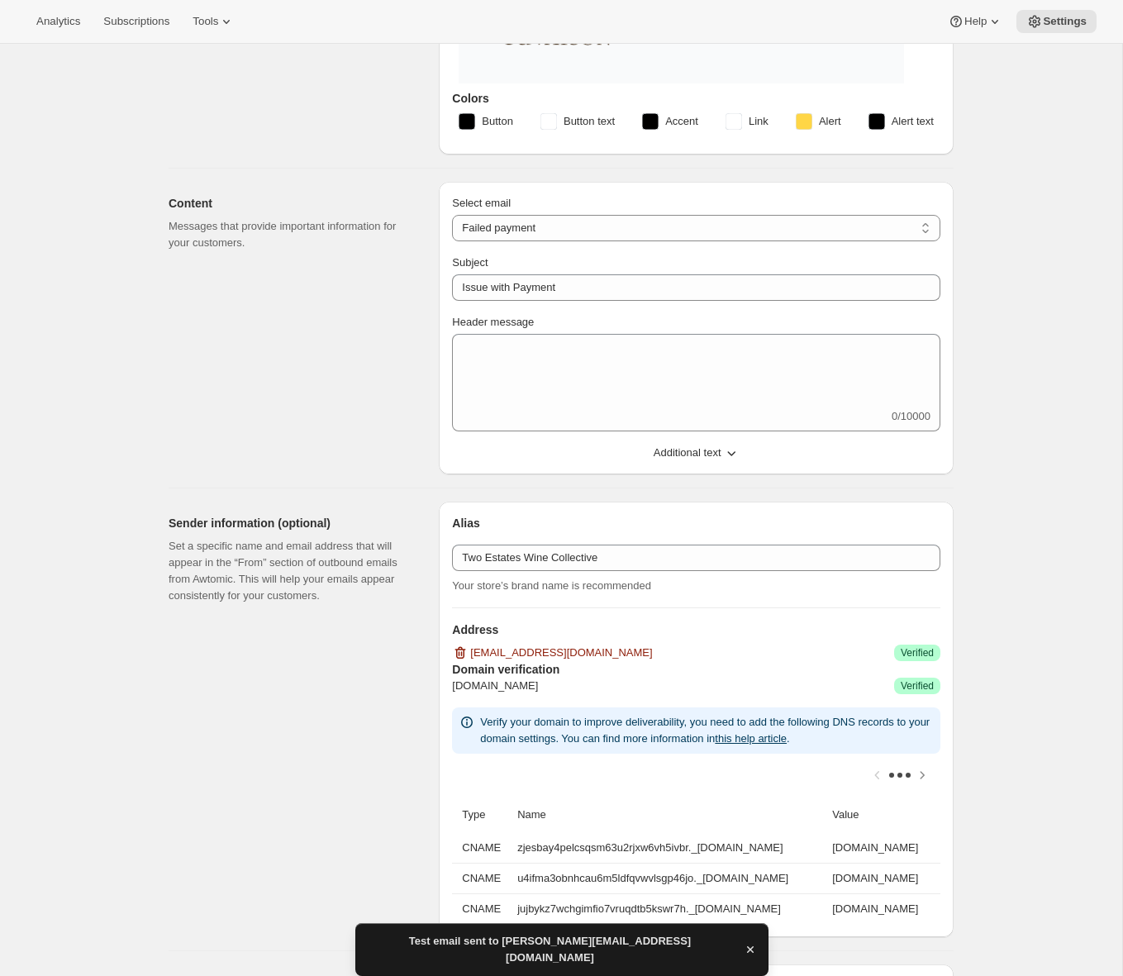
click at [375, 317] on div "Content Messages that provide important information for your customers." at bounding box center [297, 328] width 257 height 293
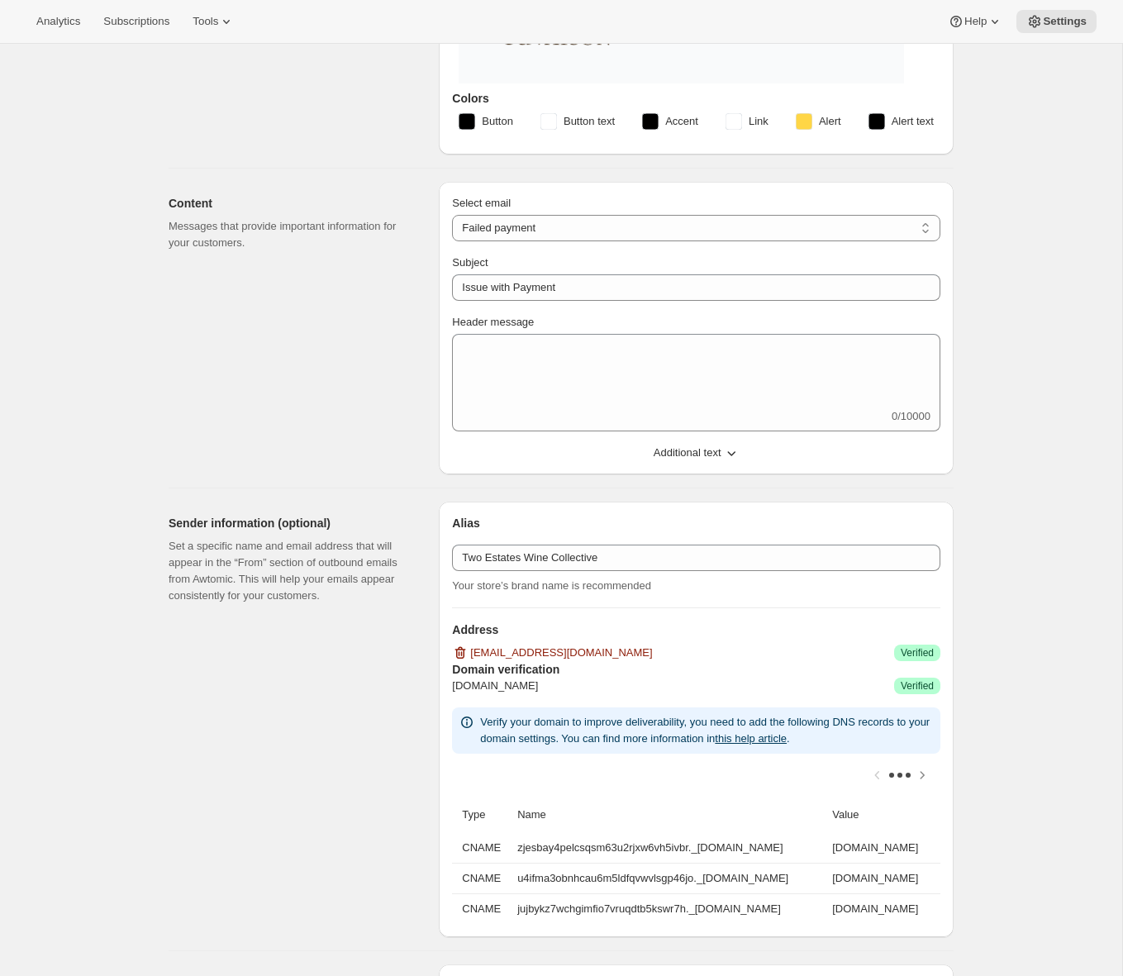
click at [1031, 181] on div "Email Settings. This page is ready Email Settings Design Add your logo and choo…" at bounding box center [561, 878] width 1123 height 2158
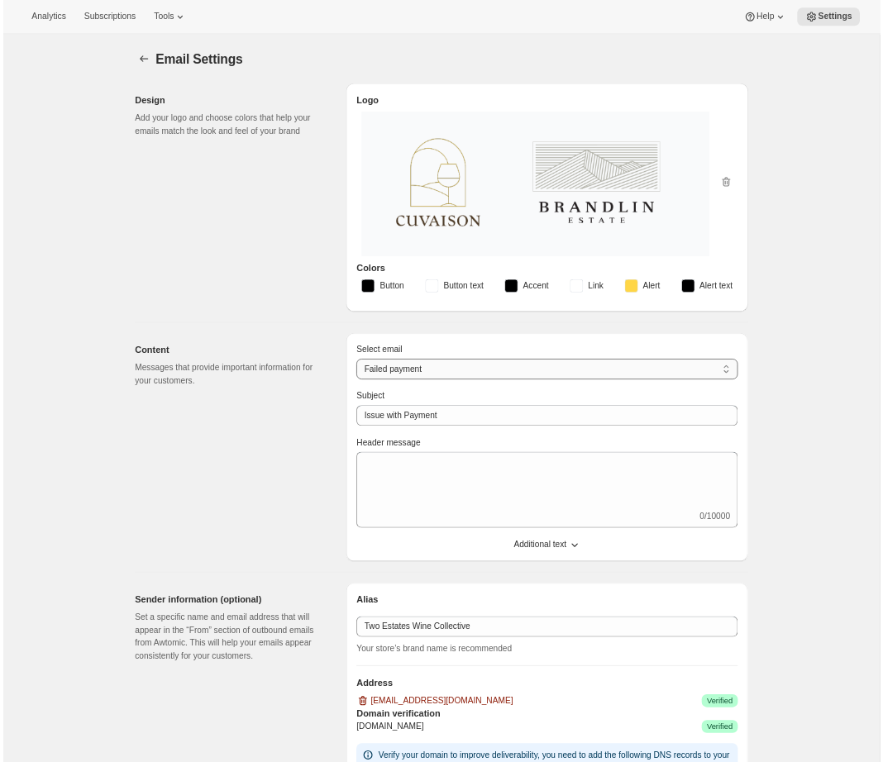
scroll to position [360, 0]
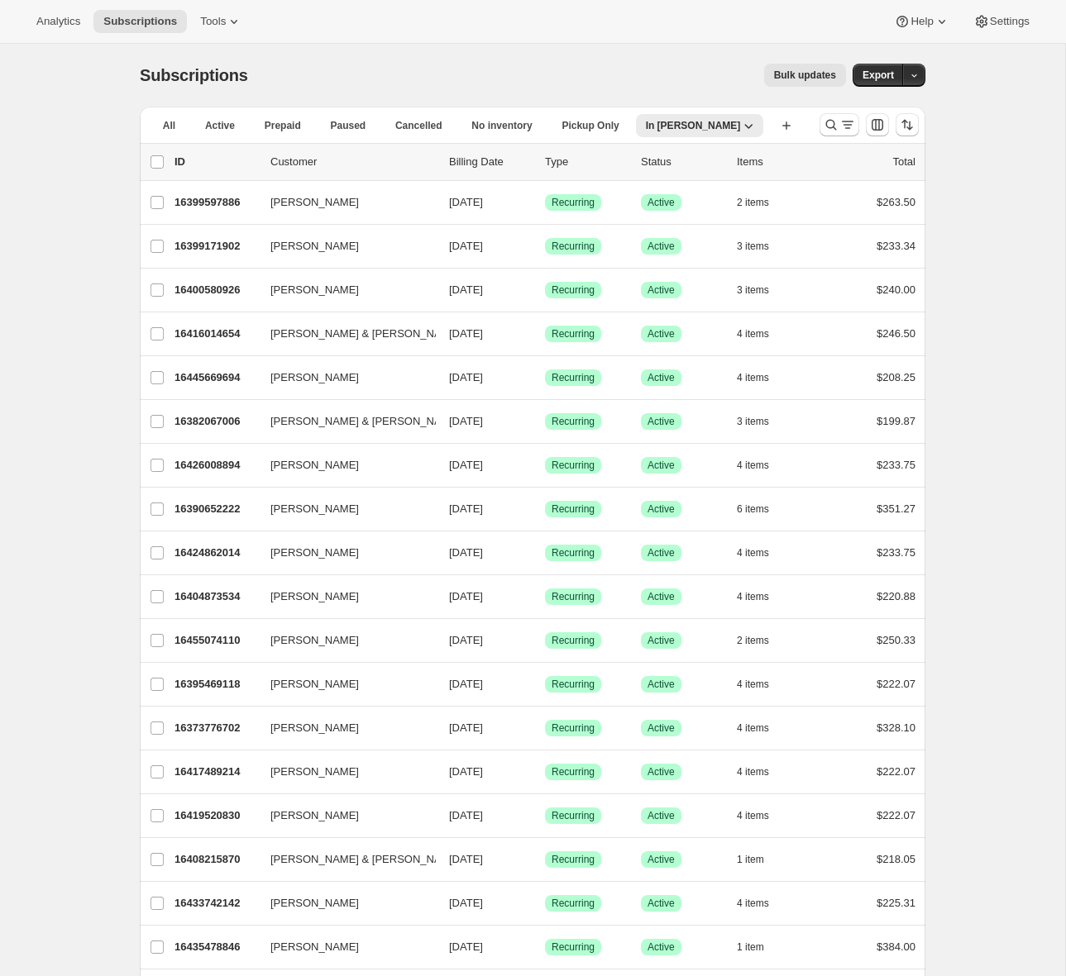
click at [163, 124] on span "All" at bounding box center [169, 125] width 12 height 13
click at [837, 125] on icon "Search and filter results" at bounding box center [831, 125] width 17 height 17
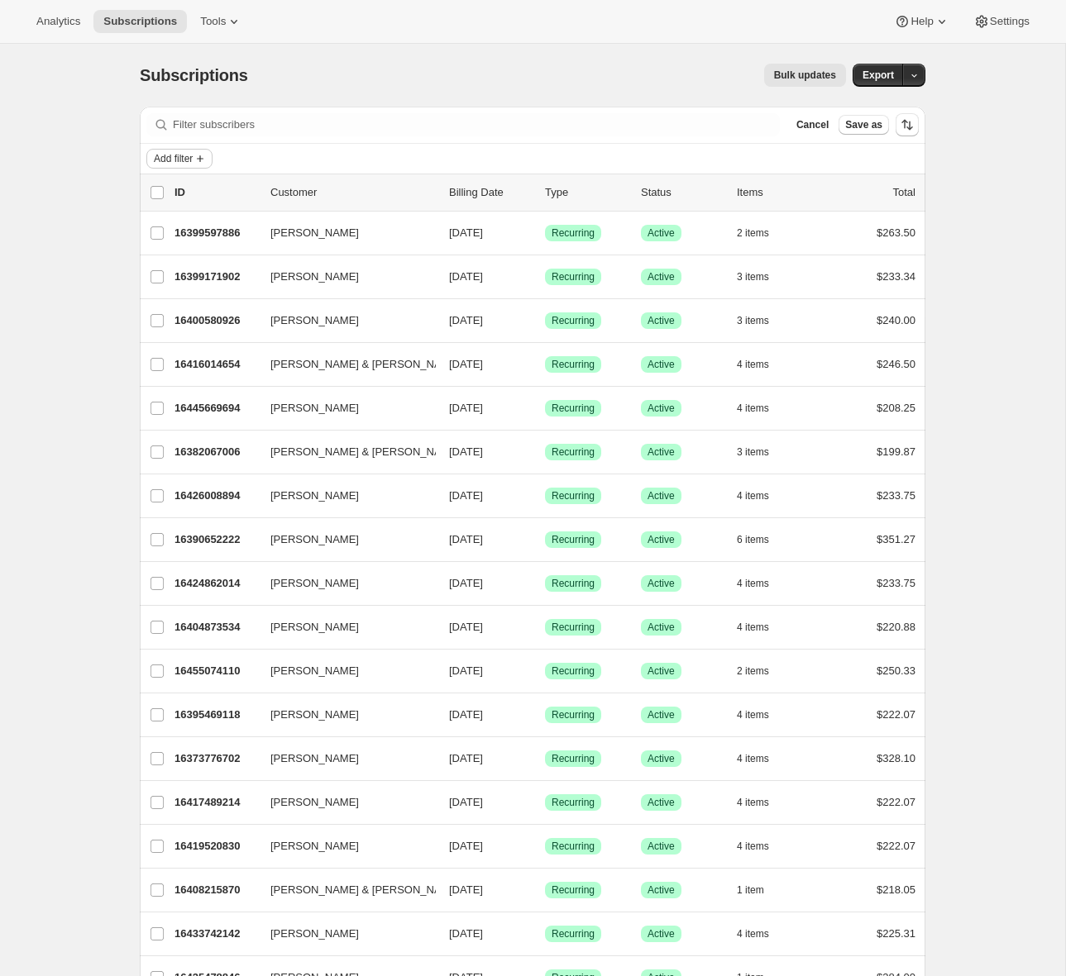
click at [188, 158] on span "Add filter" at bounding box center [173, 158] width 39 height 13
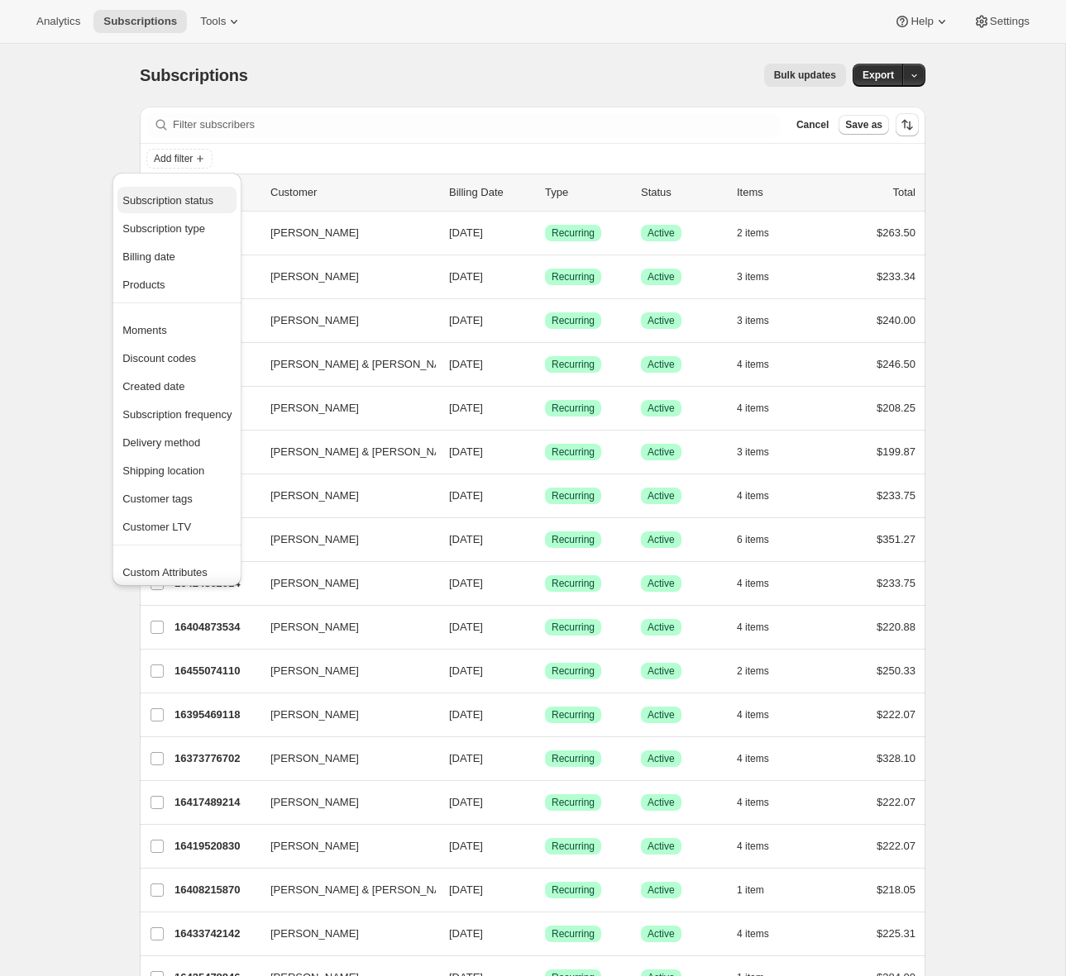
click at [191, 205] on span "Subscription status" at bounding box center [167, 200] width 91 height 12
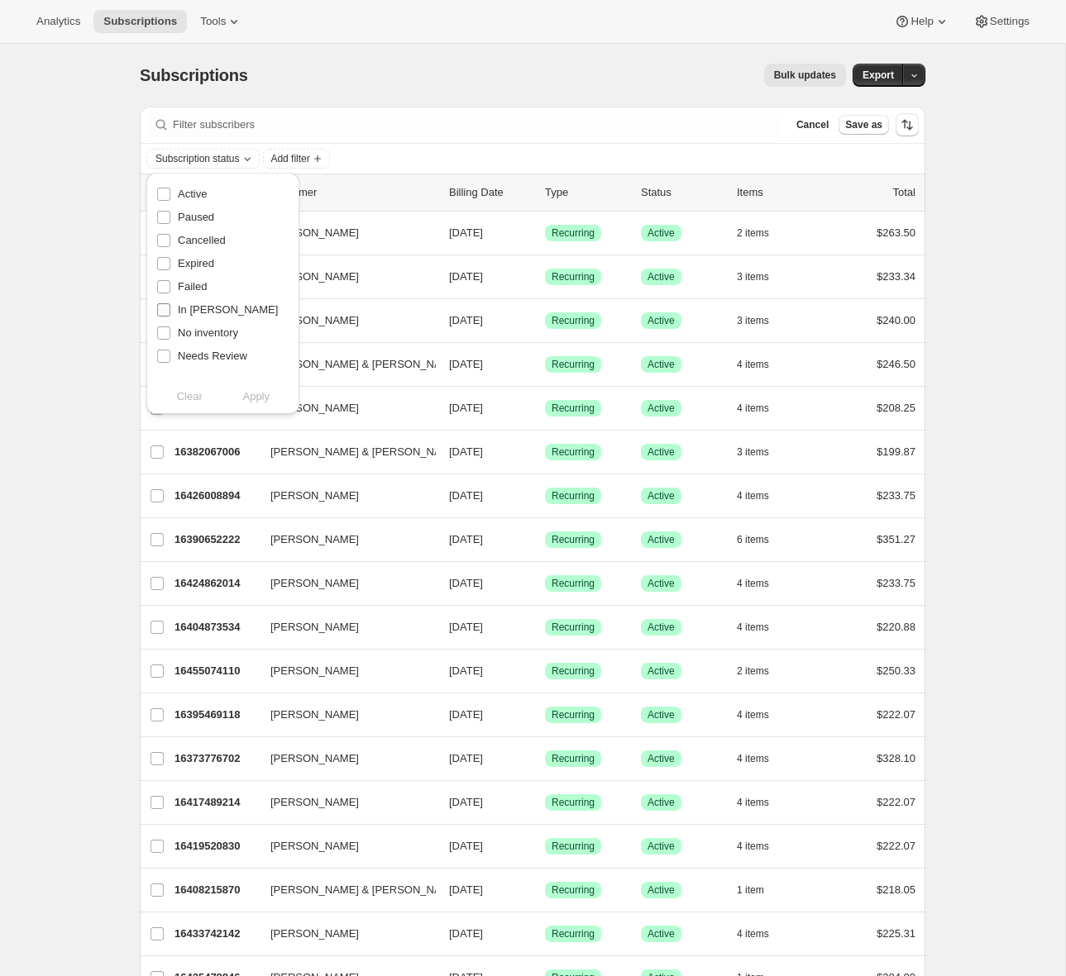
click at [181, 311] on span "In [PERSON_NAME]" at bounding box center [228, 309] width 100 height 12
click at [170, 311] on input "In [PERSON_NAME]" at bounding box center [163, 309] width 13 height 13
checkbox input "true"
click at [254, 398] on span "Apply" at bounding box center [255, 397] width 27 height 17
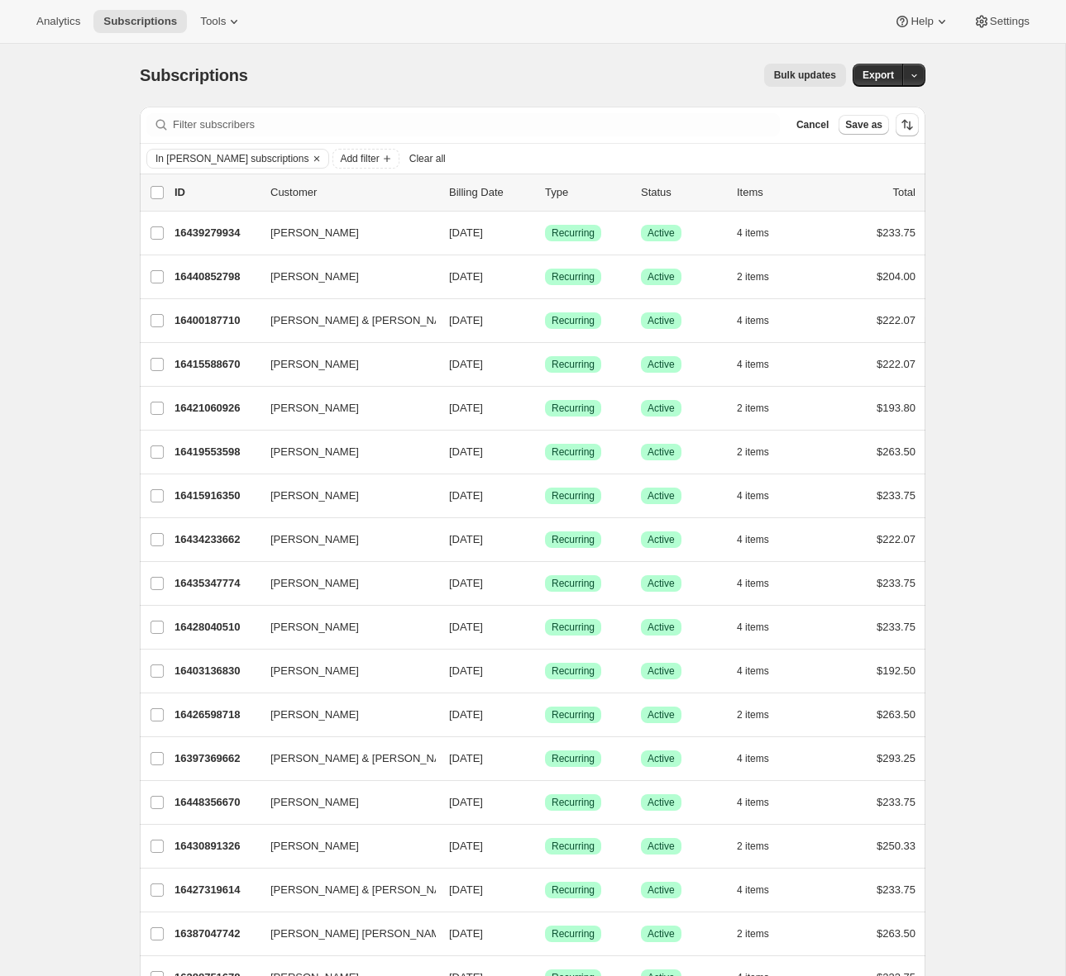
click at [813, 122] on span "Cancel" at bounding box center [812, 124] width 32 height 13
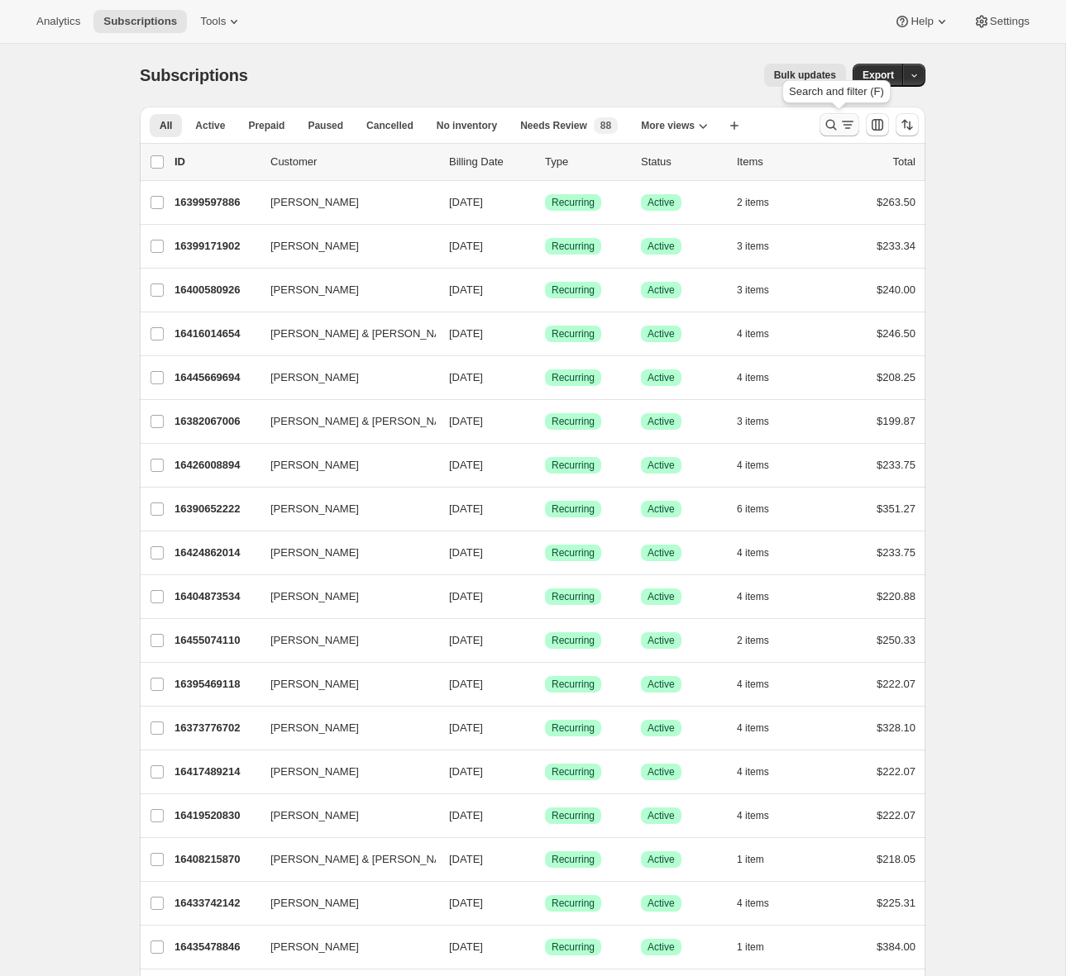
click at [846, 126] on icon "Search and filter results" at bounding box center [847, 125] width 17 height 17
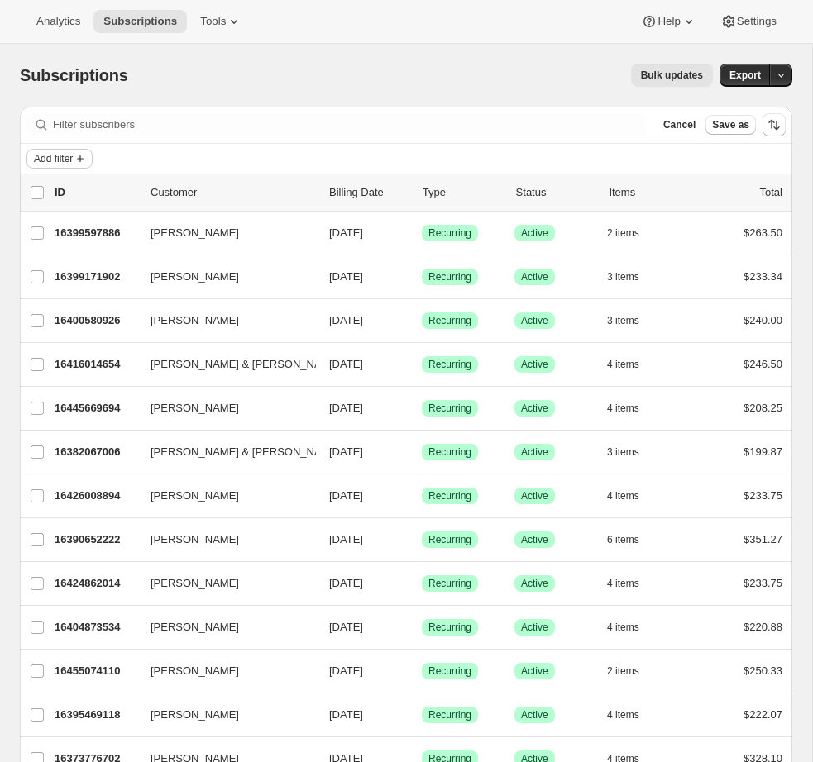
click at [72, 160] on span "Add filter" at bounding box center [53, 158] width 39 height 13
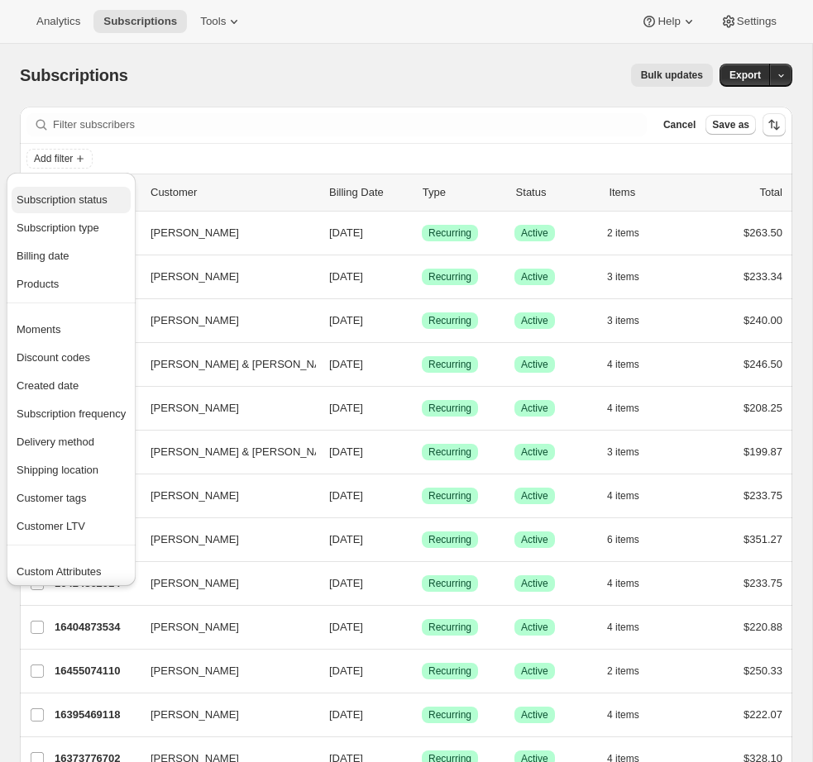
click at [68, 204] on span "Subscription status" at bounding box center [62, 199] width 91 height 12
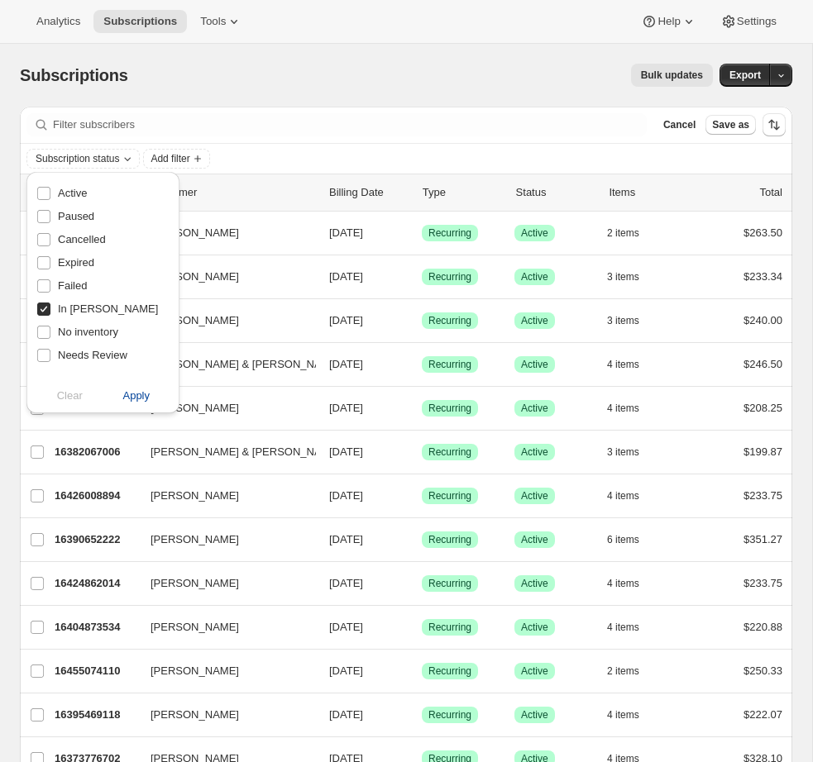
click at [131, 396] on span "Apply" at bounding box center [135, 396] width 27 height 17
click at [226, 84] on div "Bulk updates" at bounding box center [430, 75] width 565 height 23
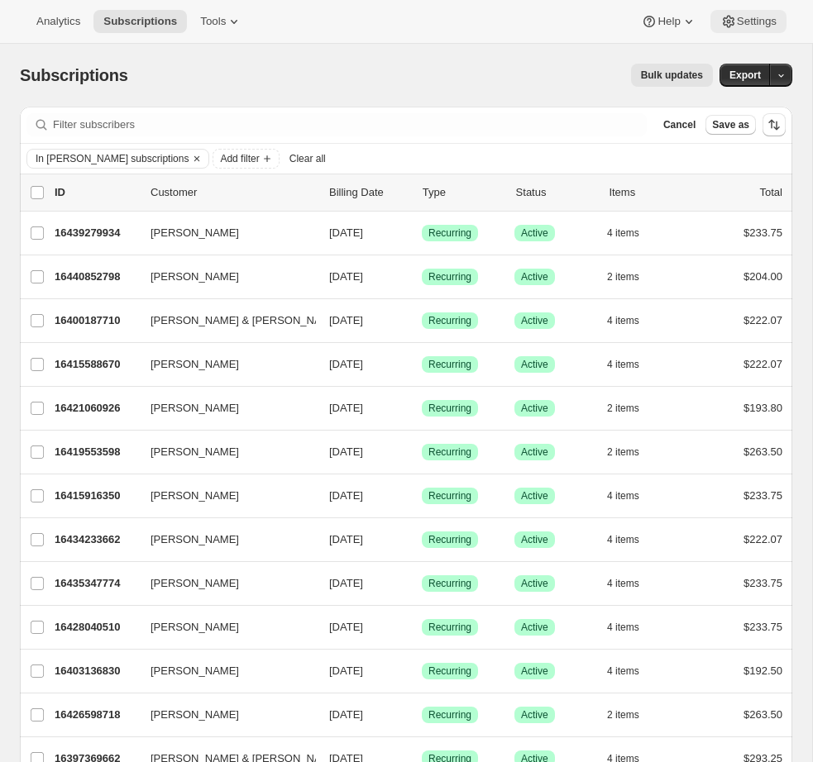
click at [751, 24] on span "Settings" at bounding box center [757, 21] width 40 height 13
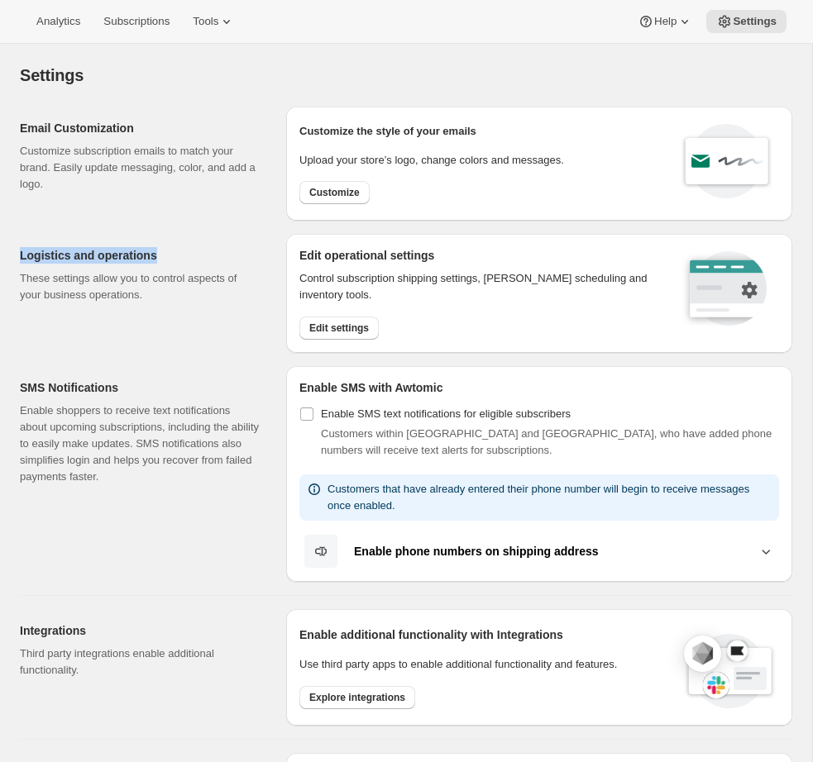
drag, startPoint x: 16, startPoint y: 253, endPoint x: 165, endPoint y: 255, distance: 149.6
click at [165, 255] on div "Logistics and operations These settings allow you to control aspects of your bu…" at bounding box center [399, 287] width 785 height 132
drag, startPoint x: 198, startPoint y: 281, endPoint x: 226, endPoint y: 298, distance: 33.0
click at [198, 284] on p "These settings allow you to control aspects of your business operations." at bounding box center [140, 286] width 240 height 33
click at [339, 335] on button "Edit settings" at bounding box center [338, 328] width 79 height 23
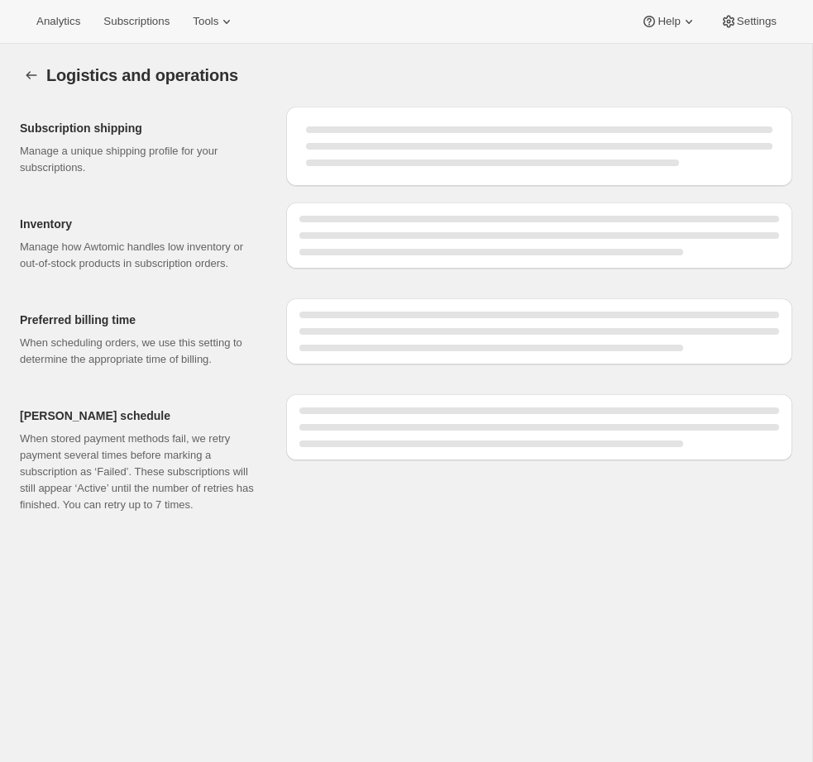
select select "08:00"
select select "PM"
select select "DAY"
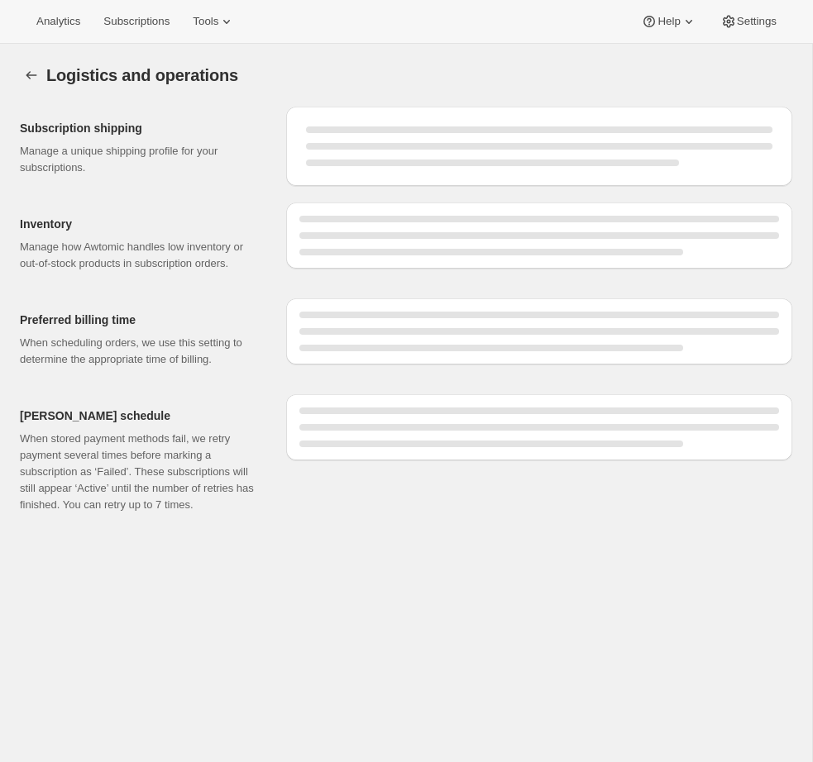
select select "DAY"
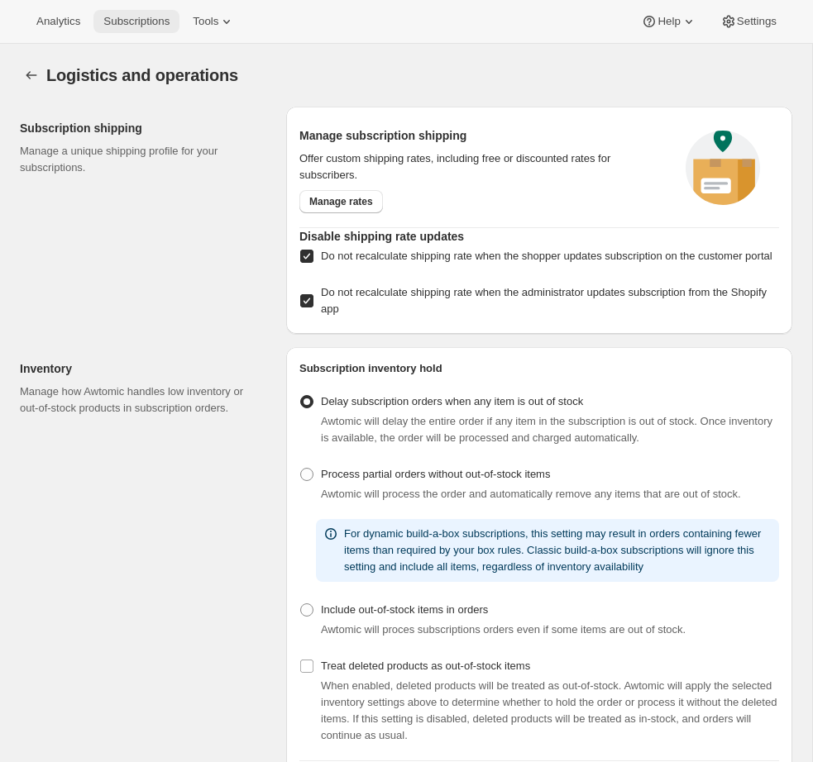
click at [159, 26] on span "Subscriptions" at bounding box center [136, 21] width 66 height 13
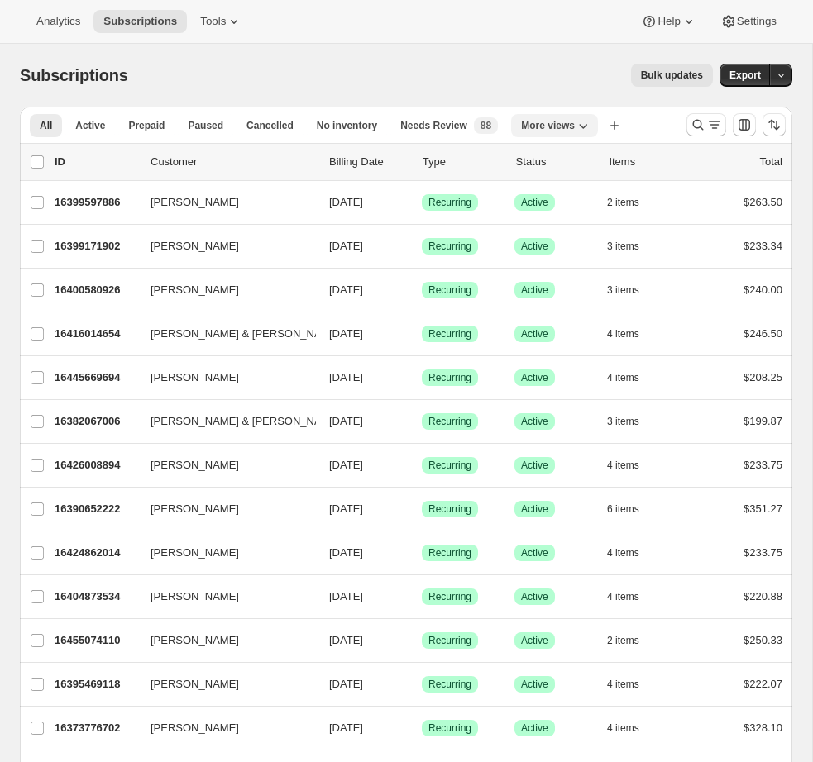
click at [579, 126] on icon "More views" at bounding box center [583, 125] width 17 height 17
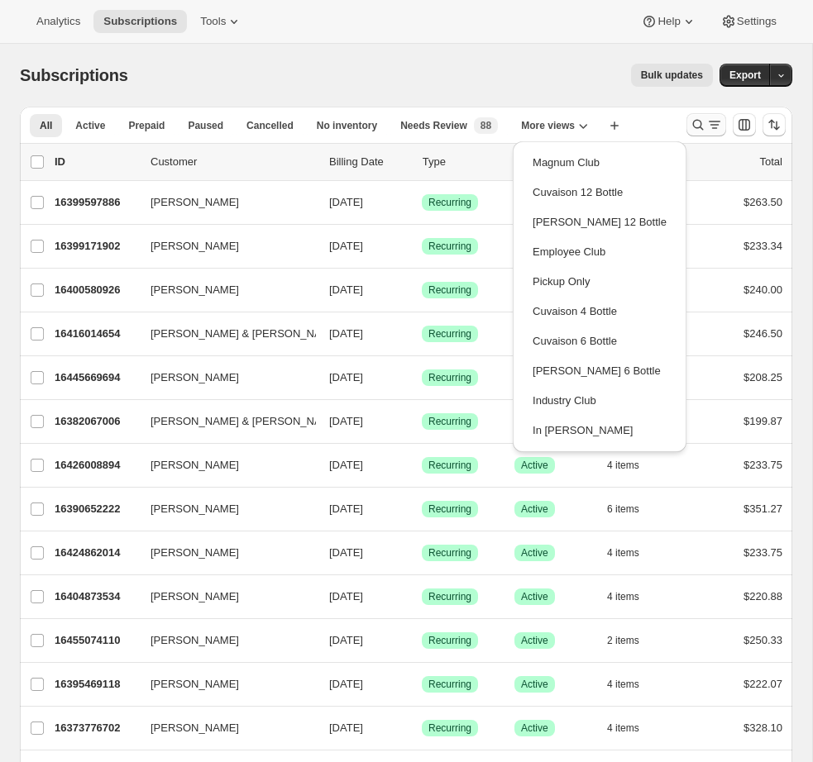
click at [699, 127] on icon "Search and filter results" at bounding box center [698, 125] width 11 height 11
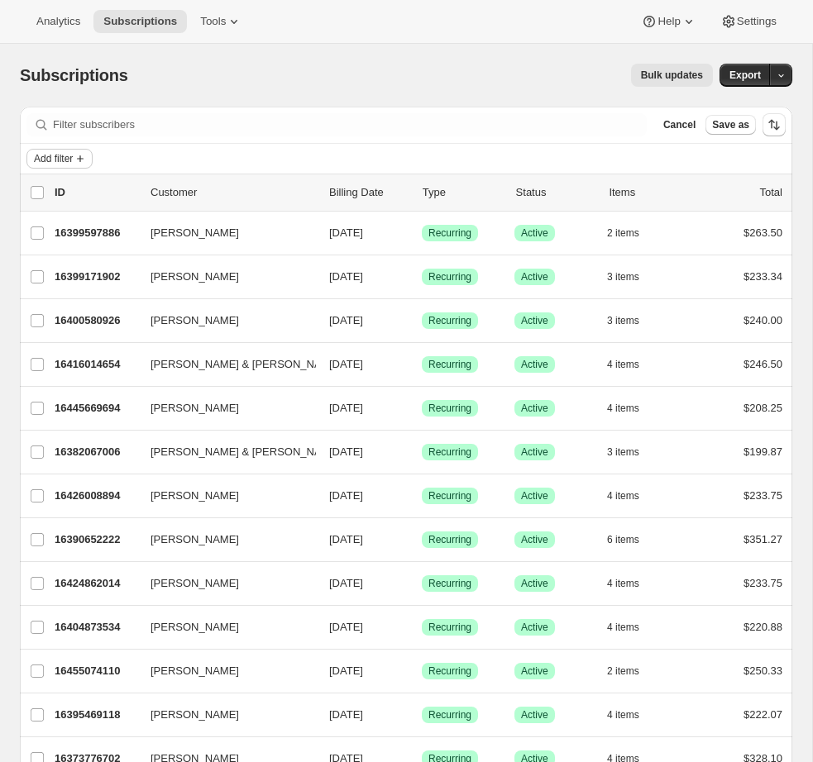
click at [50, 159] on span "Add filter" at bounding box center [53, 158] width 39 height 13
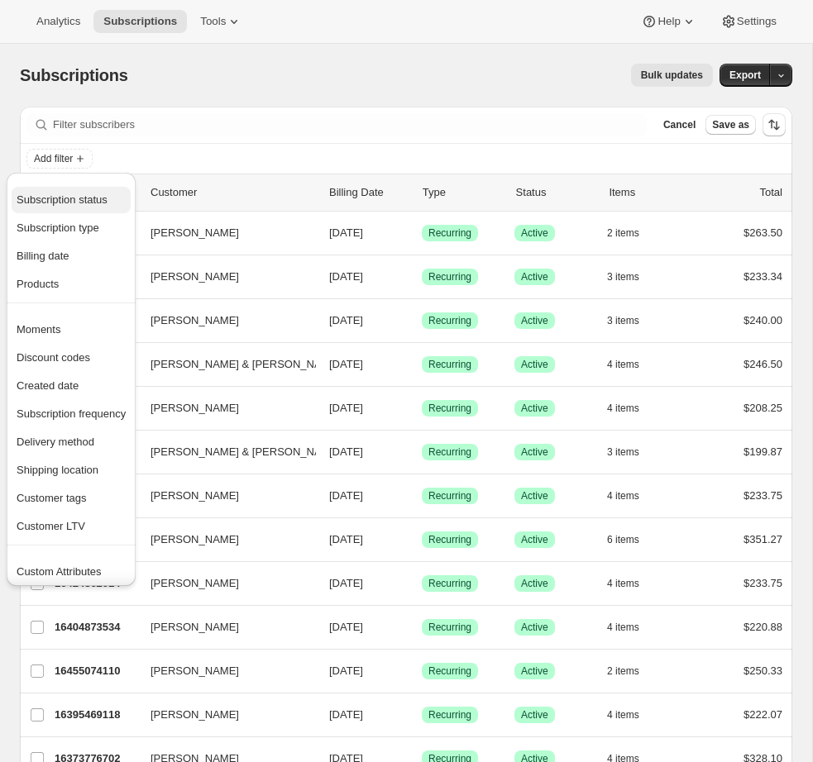
click at [66, 196] on span "Subscription status" at bounding box center [62, 199] width 91 height 12
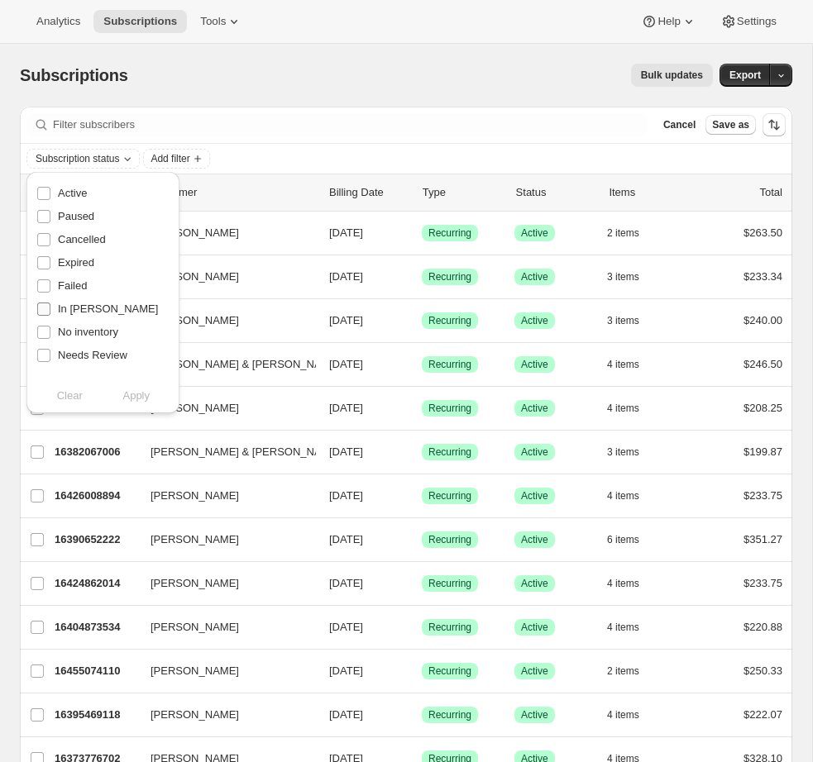
drag, startPoint x: 46, startPoint y: 284, endPoint x: 66, endPoint y: 298, distance: 24.8
click at [46, 284] on input "Failed" at bounding box center [43, 285] width 13 height 13
checkbox input "true"
click at [143, 388] on span "Apply" at bounding box center [135, 396] width 27 height 17
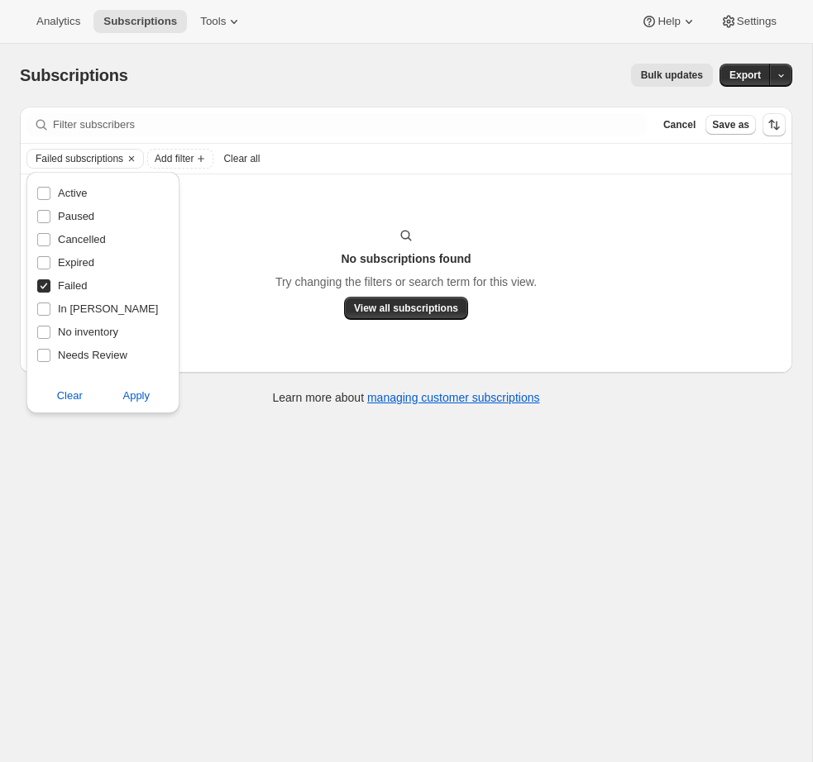
click at [237, 511] on div "Subscriptions. This page is ready Subscriptions Bulk updates More actions Bulk …" at bounding box center [406, 425] width 812 height 762
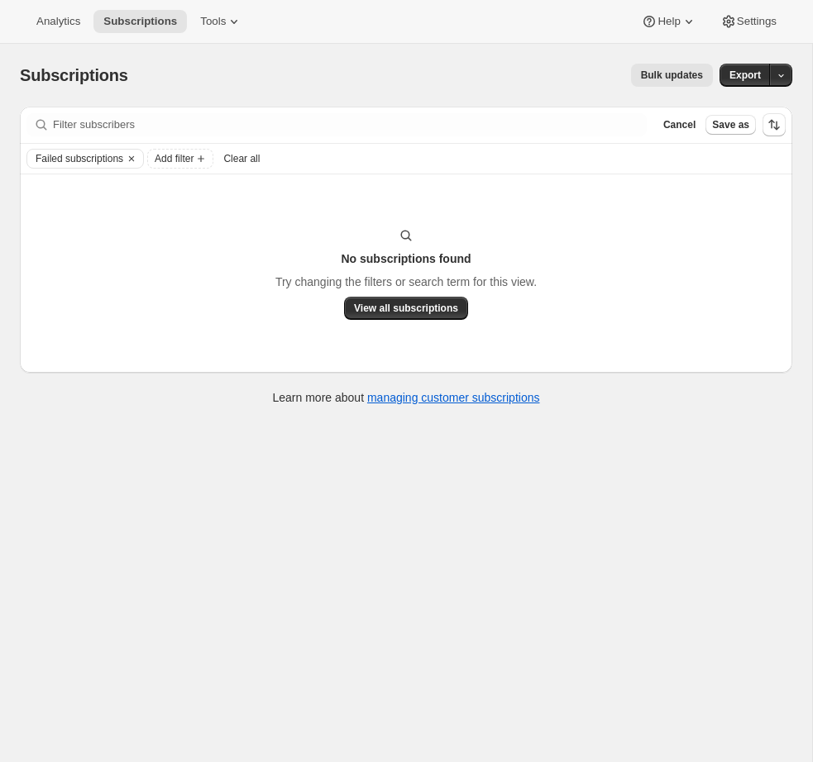
click at [138, 159] on icon "Clear" at bounding box center [131, 158] width 13 height 13
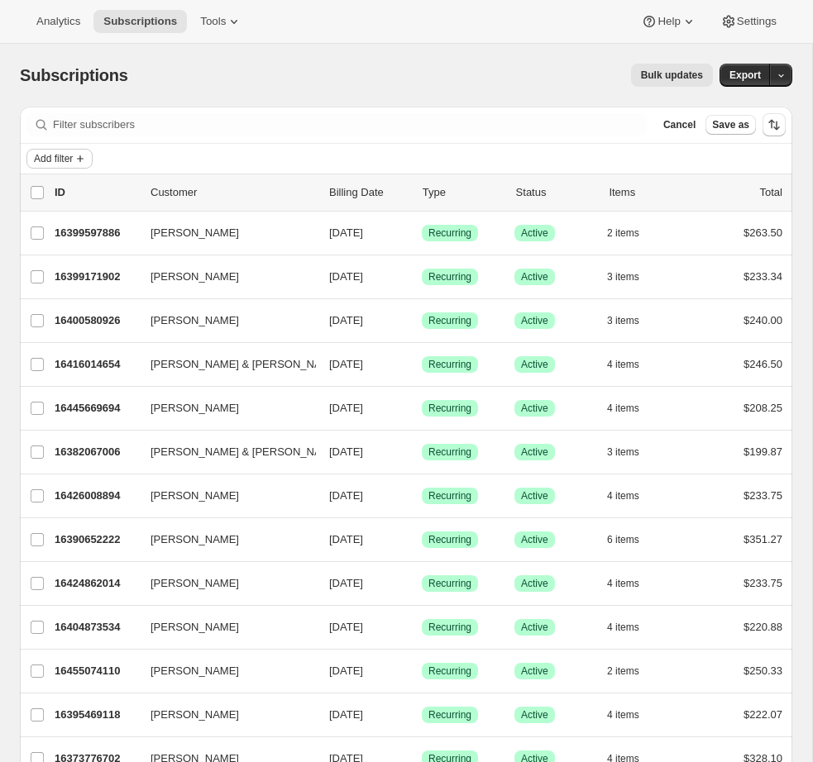
click at [91, 163] on button "Add filter" at bounding box center [59, 159] width 66 height 20
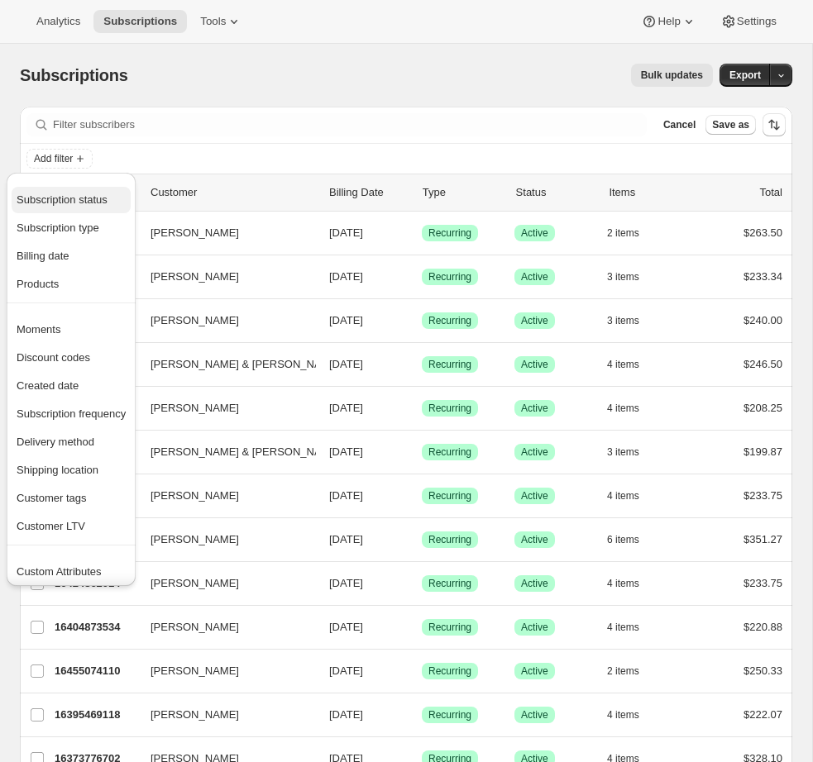
click at [68, 205] on span "Subscription status" at bounding box center [62, 199] width 91 height 12
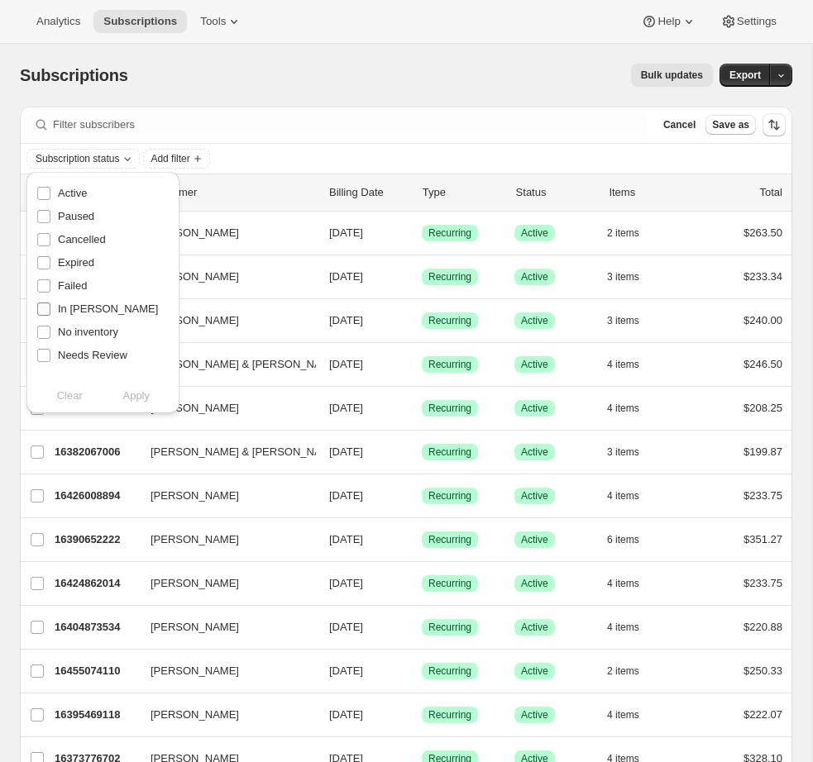
click at [45, 311] on input "In [PERSON_NAME]" at bounding box center [43, 309] width 13 height 13
checkbox input "true"
click at [141, 400] on span "Apply" at bounding box center [135, 396] width 27 height 17
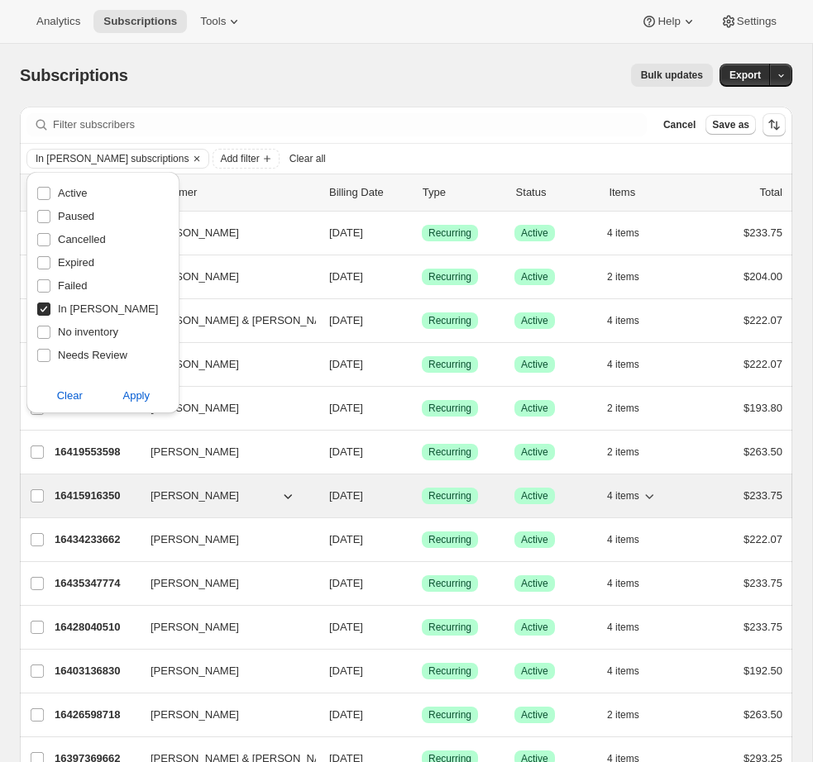
click at [72, 491] on p "16415916350" at bounding box center [96, 496] width 83 height 17
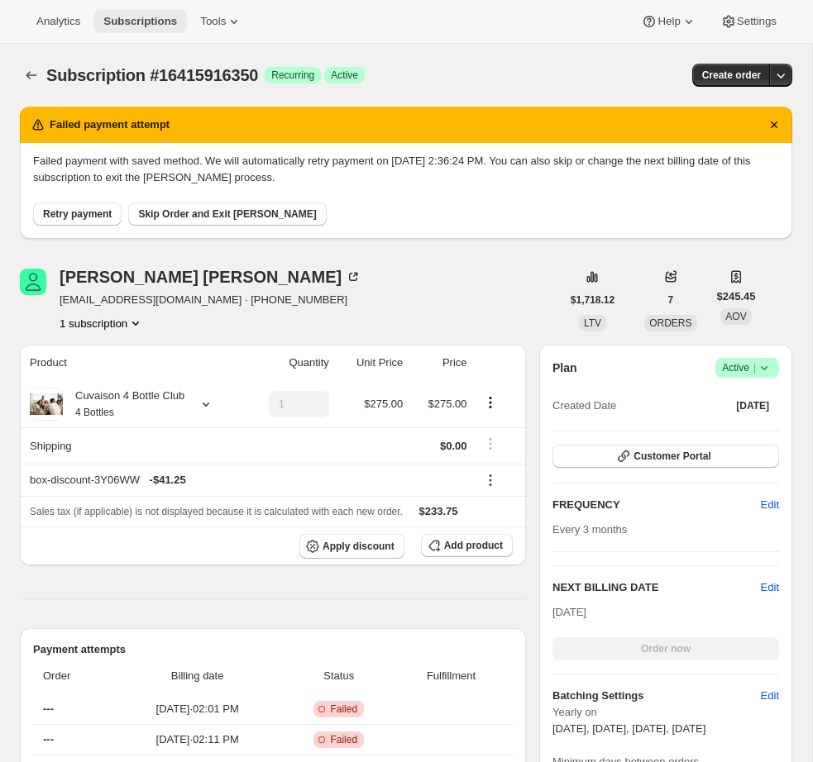
click at [144, 15] on span "Subscriptions" at bounding box center [140, 21] width 74 height 13
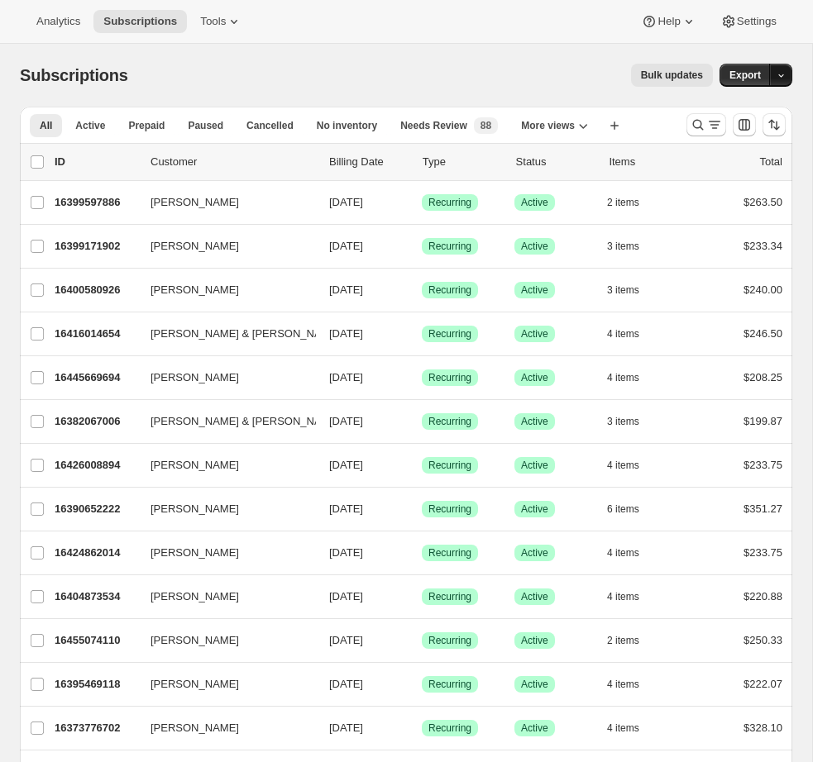
click at [786, 76] on button "button" at bounding box center [780, 75] width 23 height 23
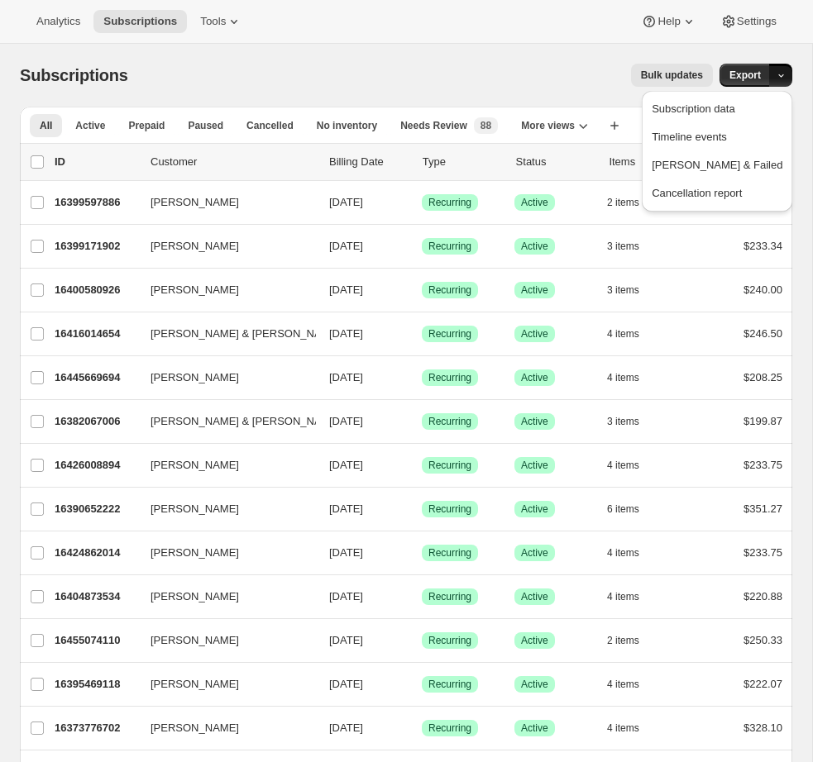
click at [528, 76] on div "Bulk updates" at bounding box center [430, 75] width 565 height 23
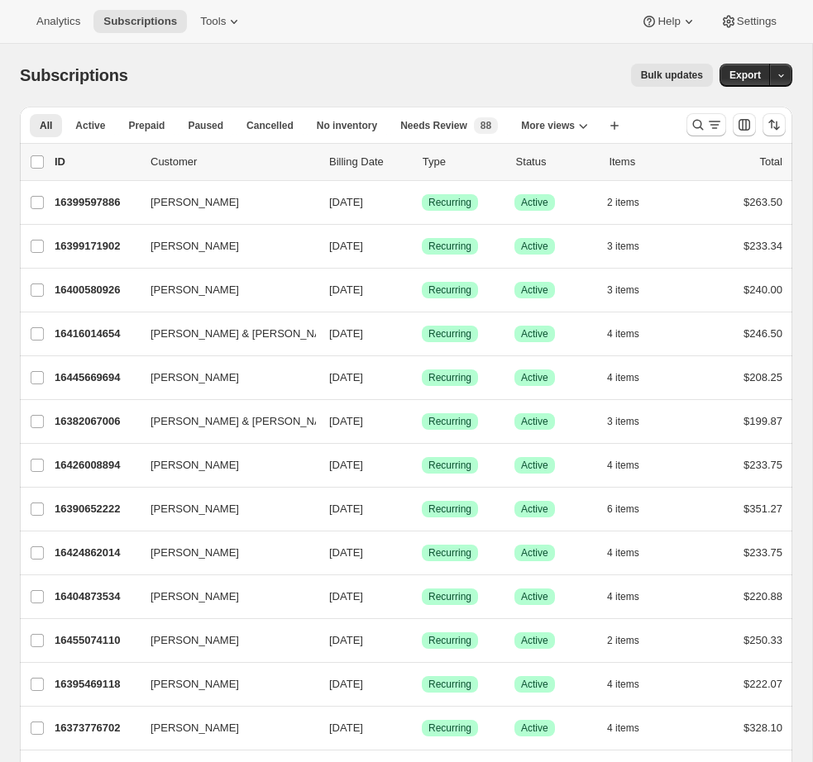
click at [528, 76] on div "Bulk updates" at bounding box center [430, 75] width 565 height 23
click at [713, 127] on icon "Search and filter results" at bounding box center [714, 125] width 17 height 17
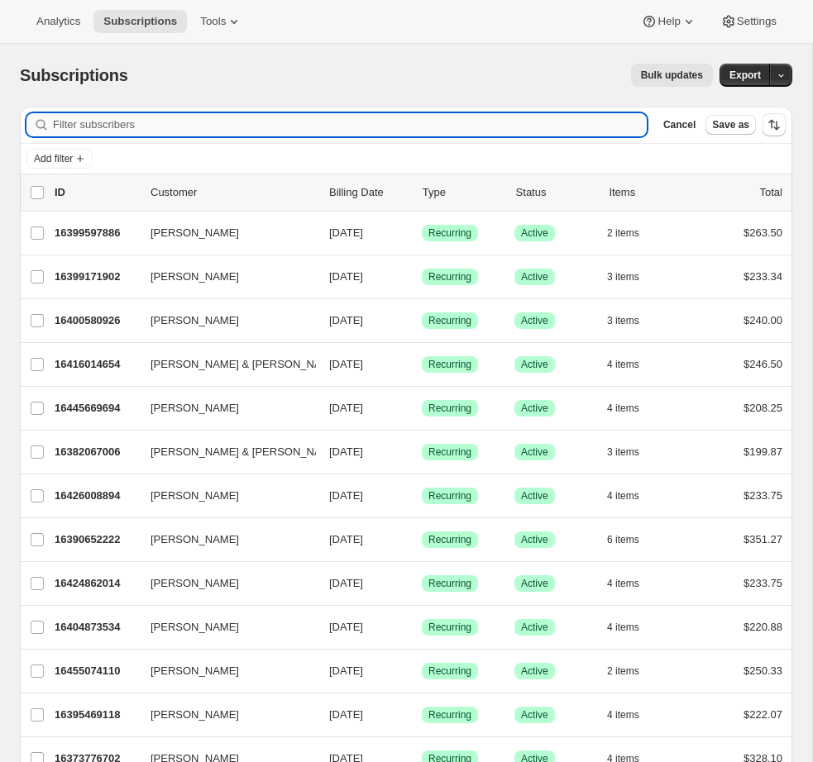
click at [493, 125] on input "Filter subscribers" at bounding box center [350, 124] width 594 height 23
click at [228, 126] on input "Filter subscribers" at bounding box center [350, 124] width 594 height 23
paste input "7034030"
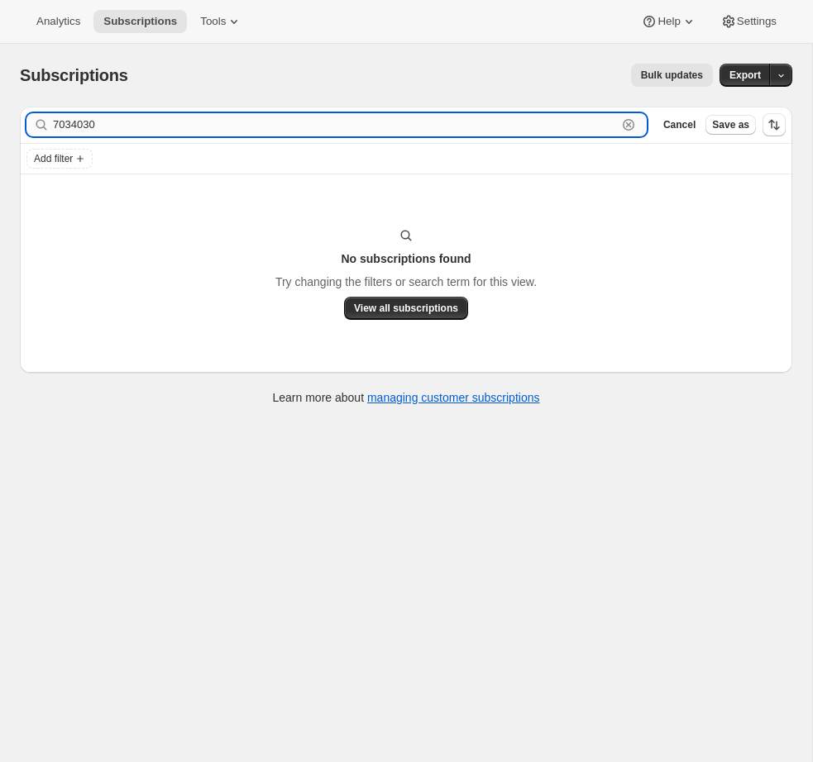
click at [130, 117] on input "7034030" at bounding box center [335, 124] width 564 height 23
paste input "16386949438"
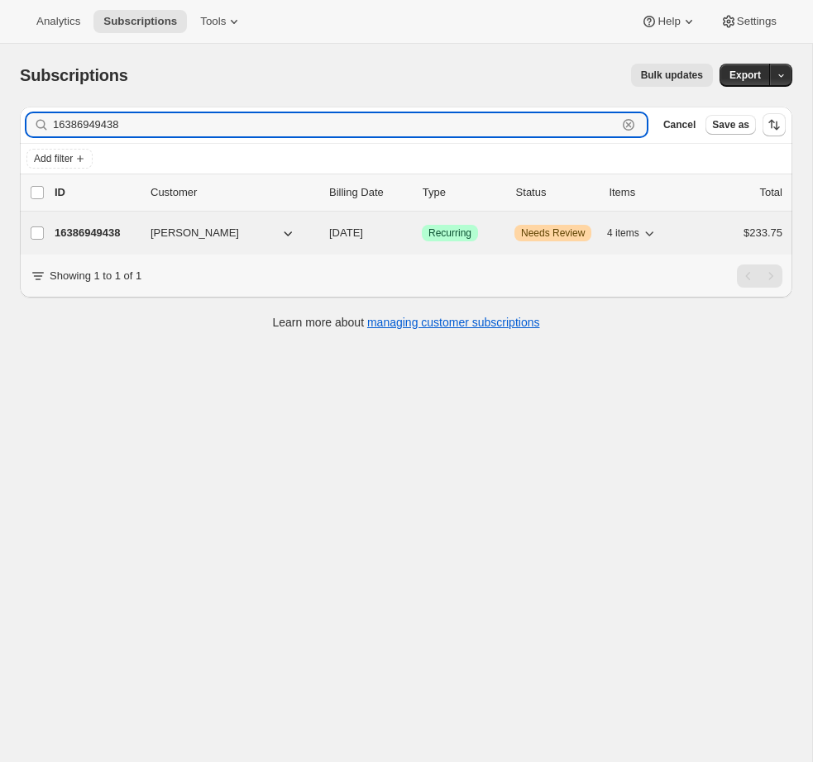
type input "16386949438"
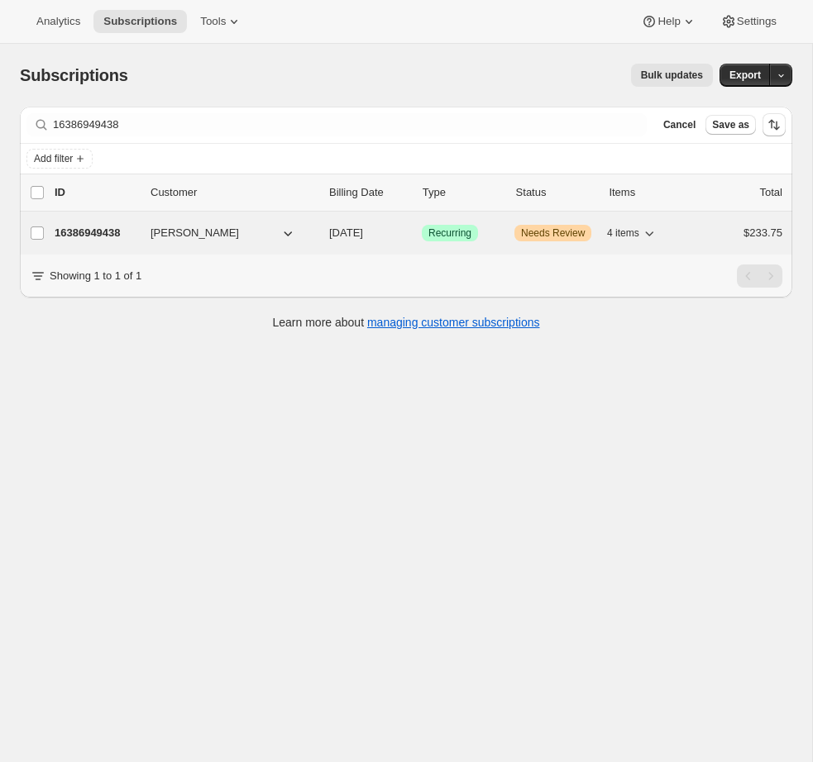
click at [96, 231] on p "16386949438" at bounding box center [96, 233] width 83 height 17
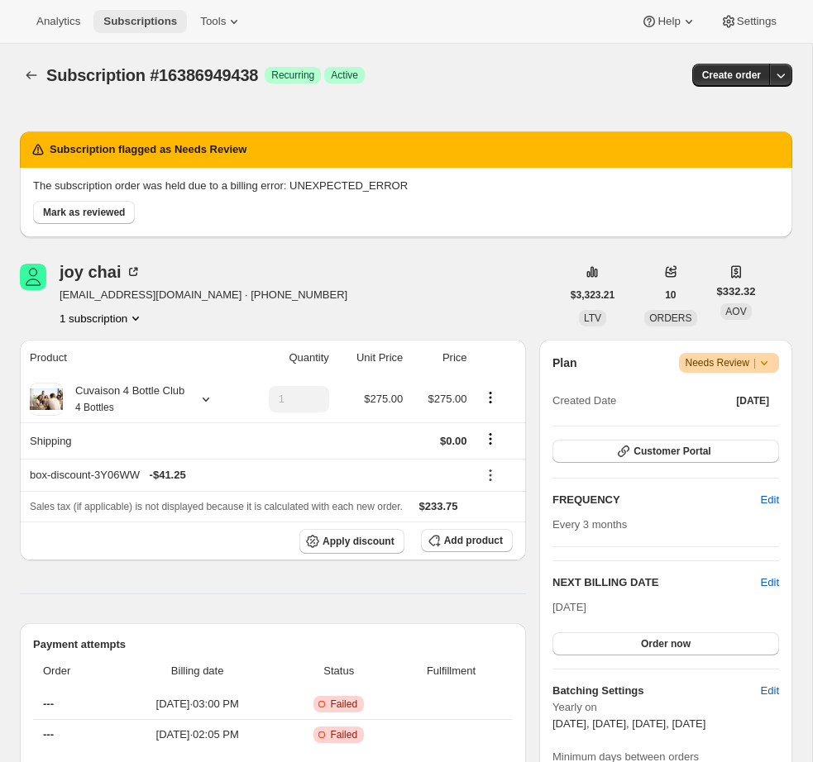
click at [160, 26] on span "Subscriptions" at bounding box center [140, 21] width 74 height 13
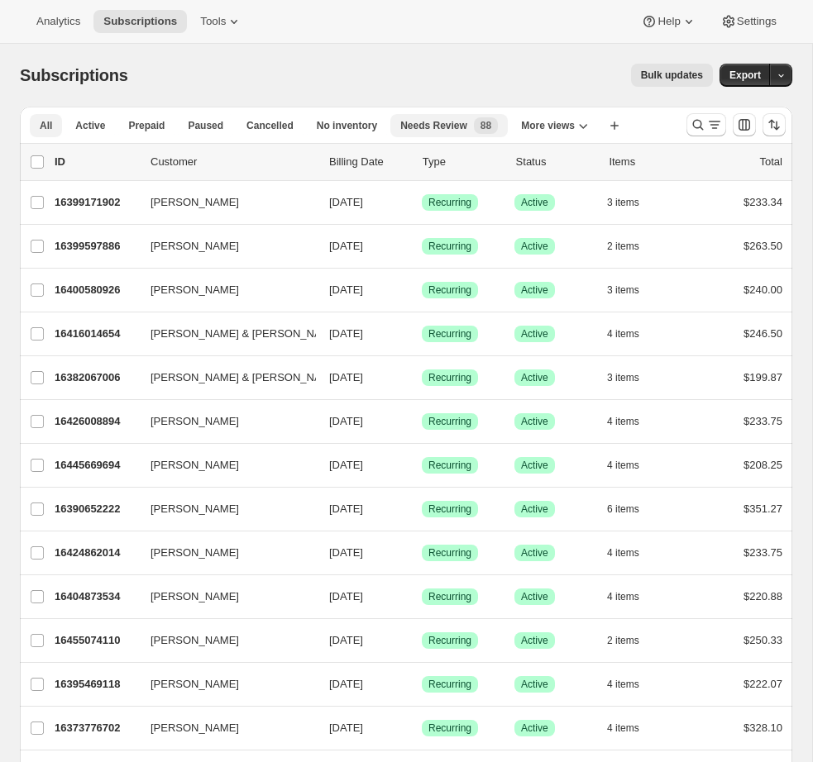
click at [431, 131] on span "Needs Review" at bounding box center [433, 125] width 67 height 13
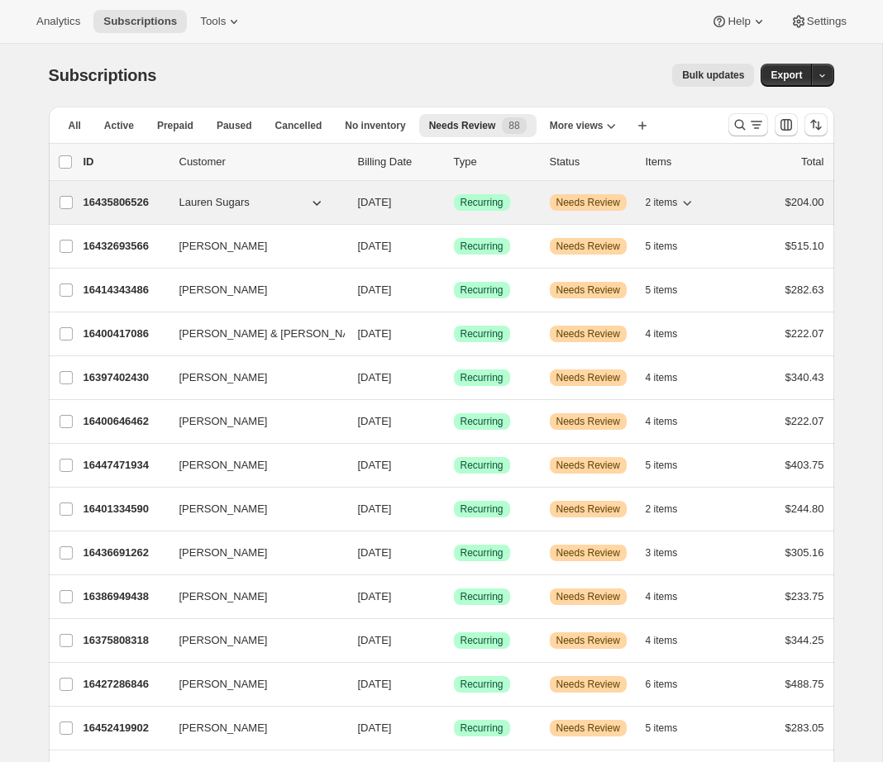
click at [108, 204] on p "16435806526" at bounding box center [124, 202] width 83 height 17
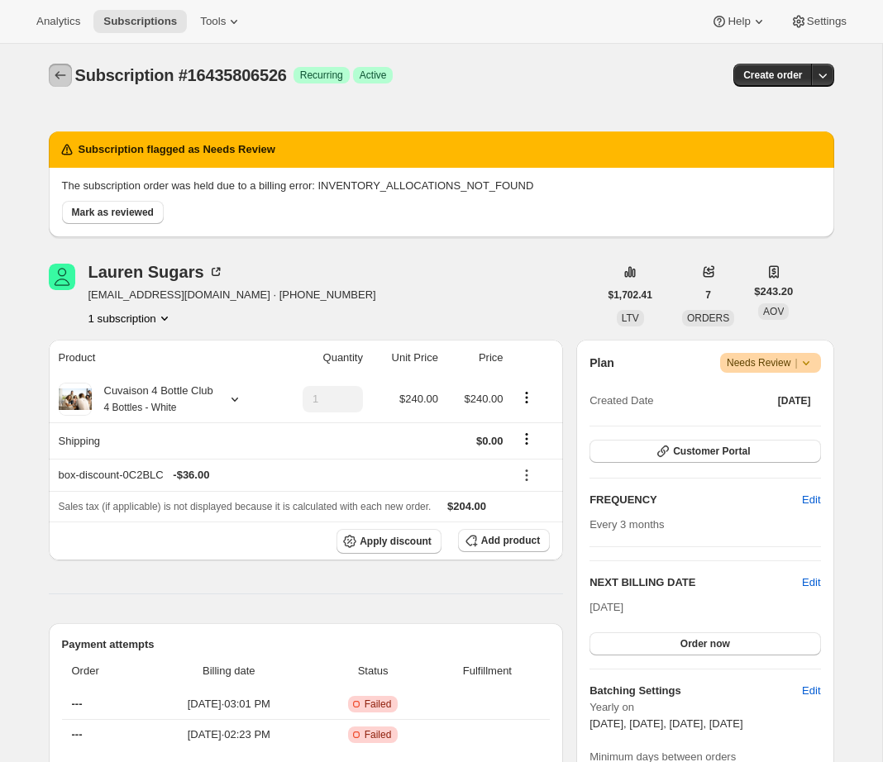
click at [58, 74] on icon "Subscriptions" at bounding box center [60, 75] width 17 height 17
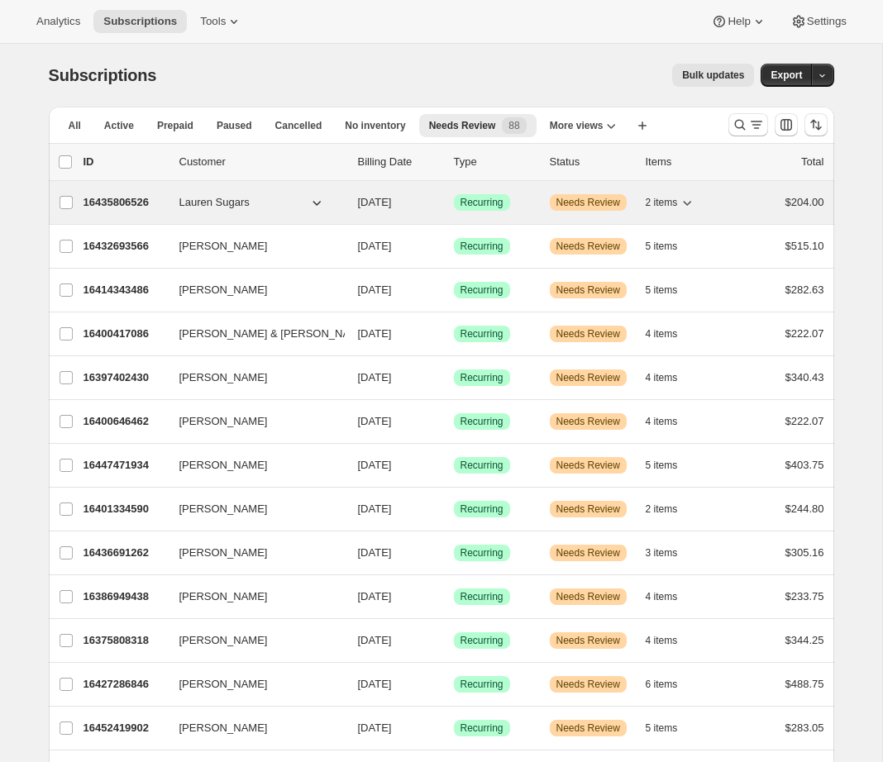
click at [112, 205] on p "16435806526" at bounding box center [124, 202] width 83 height 17
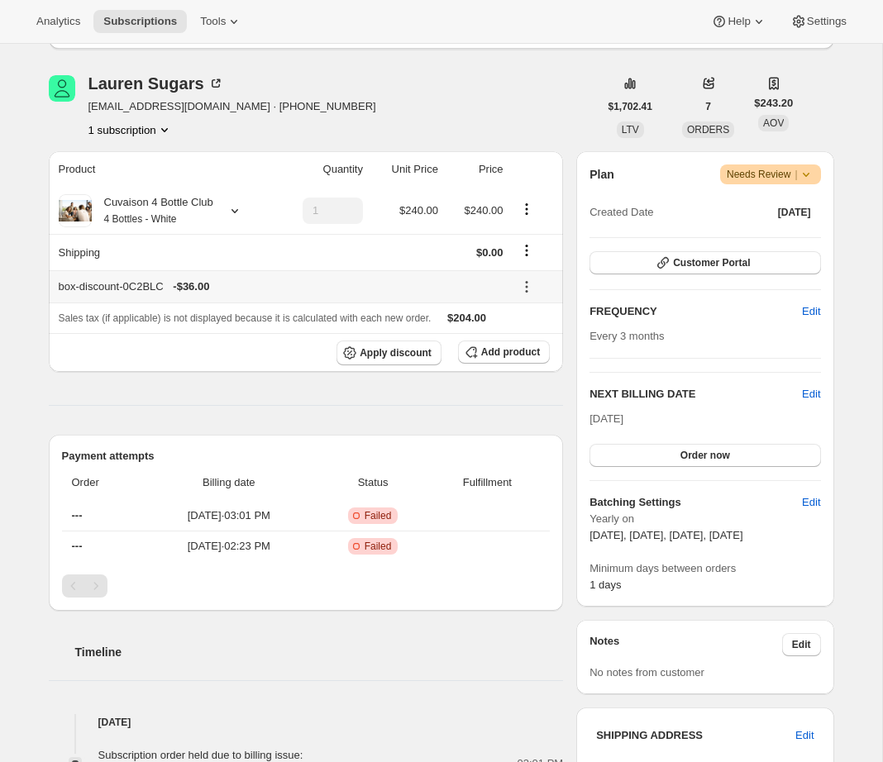
scroll to position [121, 0]
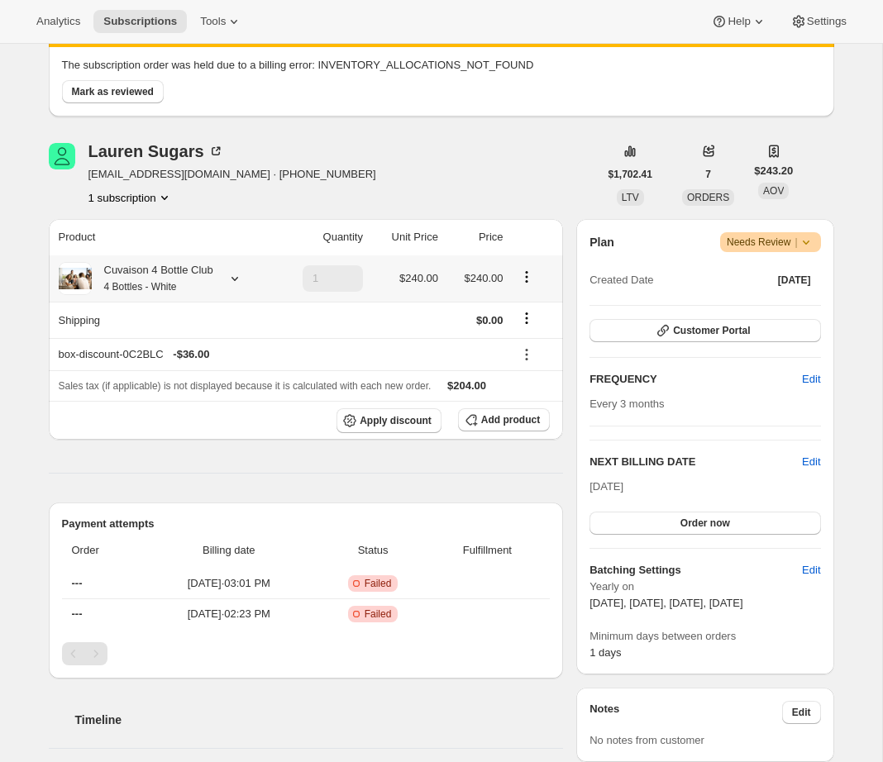
click at [236, 275] on icon at bounding box center [234, 278] width 17 height 17
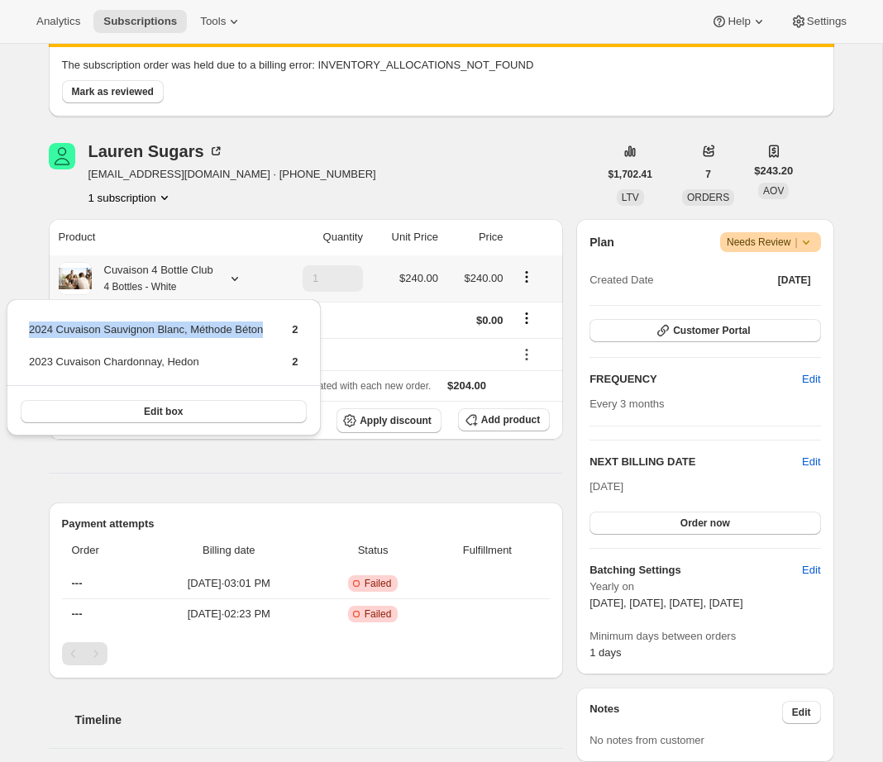
drag, startPoint x: 27, startPoint y: 326, endPoint x: 298, endPoint y: 324, distance: 270.3
click at [298, 324] on tr "2024 Cuvaison Sauvignon Blanc, Méthode Béton 2" at bounding box center [163, 336] width 271 height 31
click at [20, 460] on div "Subscription #16435806526. This page is ready Subscription #16435806526 Success…" at bounding box center [441, 684] width 882 height 1523
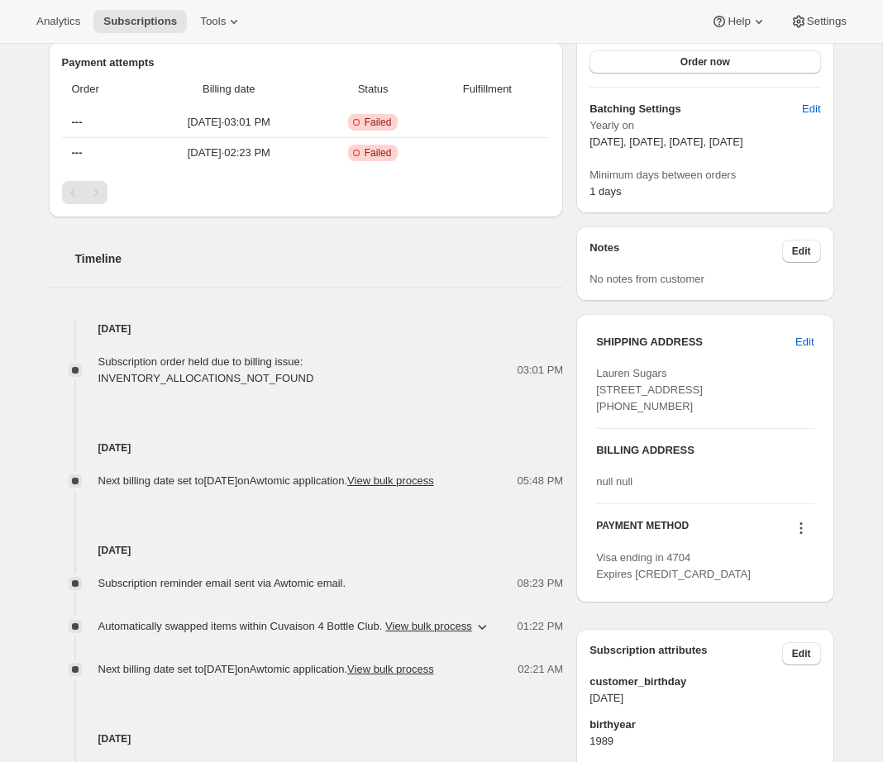
scroll to position [649, 0]
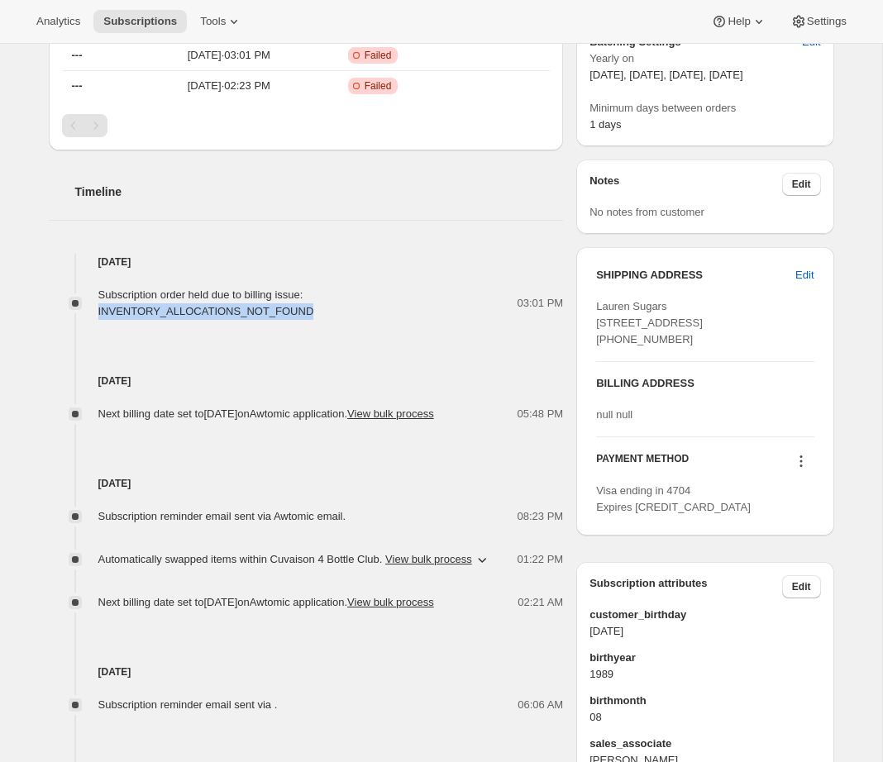
drag, startPoint x: 327, startPoint y: 306, endPoint x: 92, endPoint y: 310, distance: 235.6
click at [92, 310] on div "Subscription order held due to billing issue: INVENTORY_ALLOCATIONS_NOT_FOUND 0…" at bounding box center [306, 303] width 515 height 33
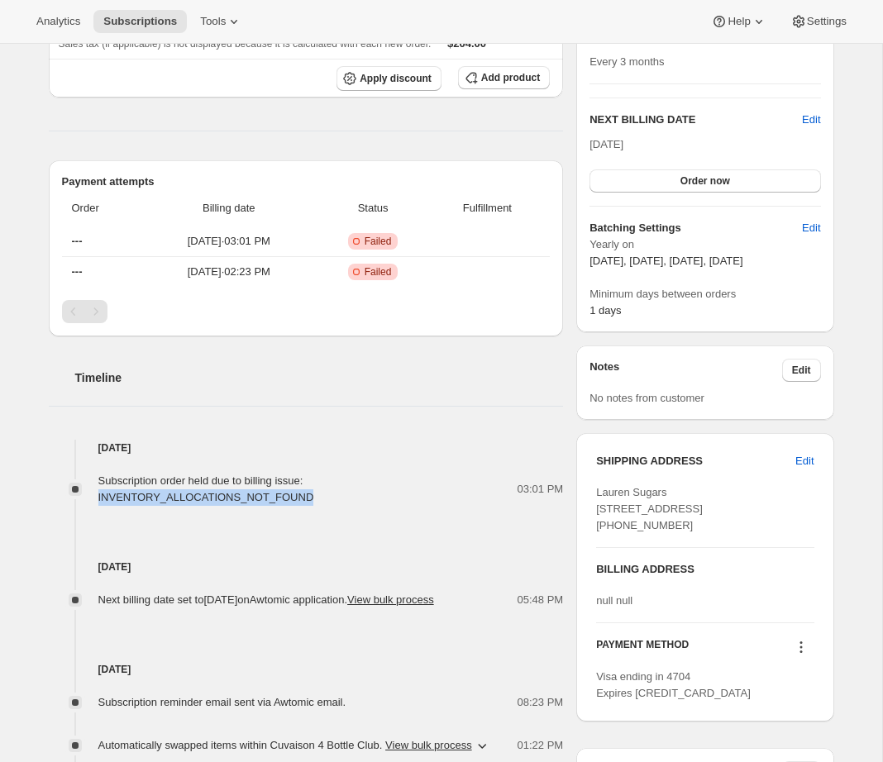
scroll to position [242, 0]
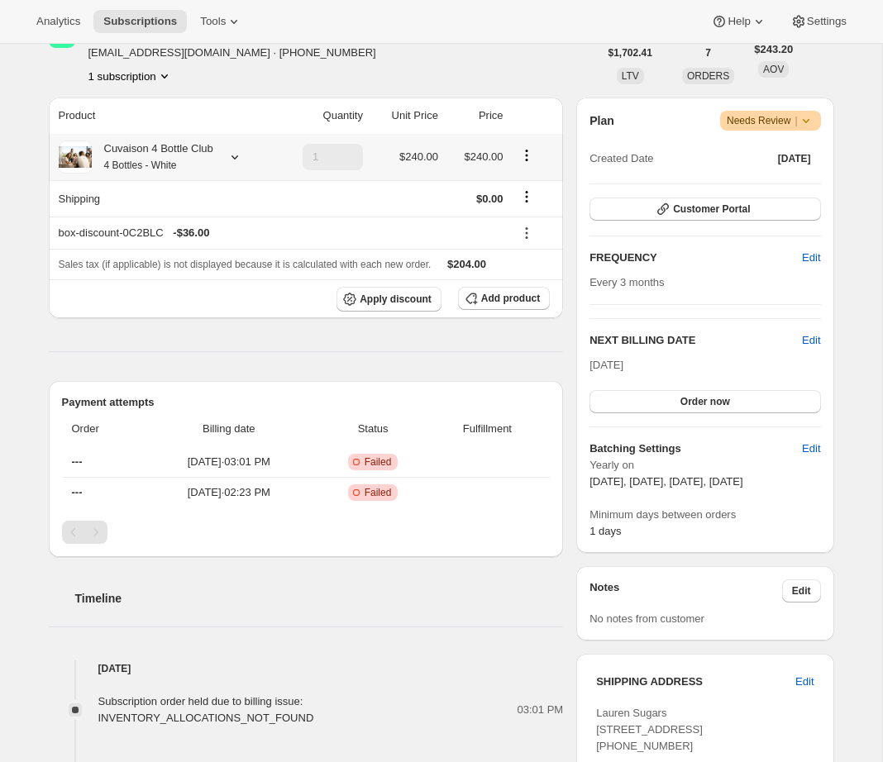
click at [170, 161] on small "4 Bottles - White" at bounding box center [140, 166] width 73 height 12
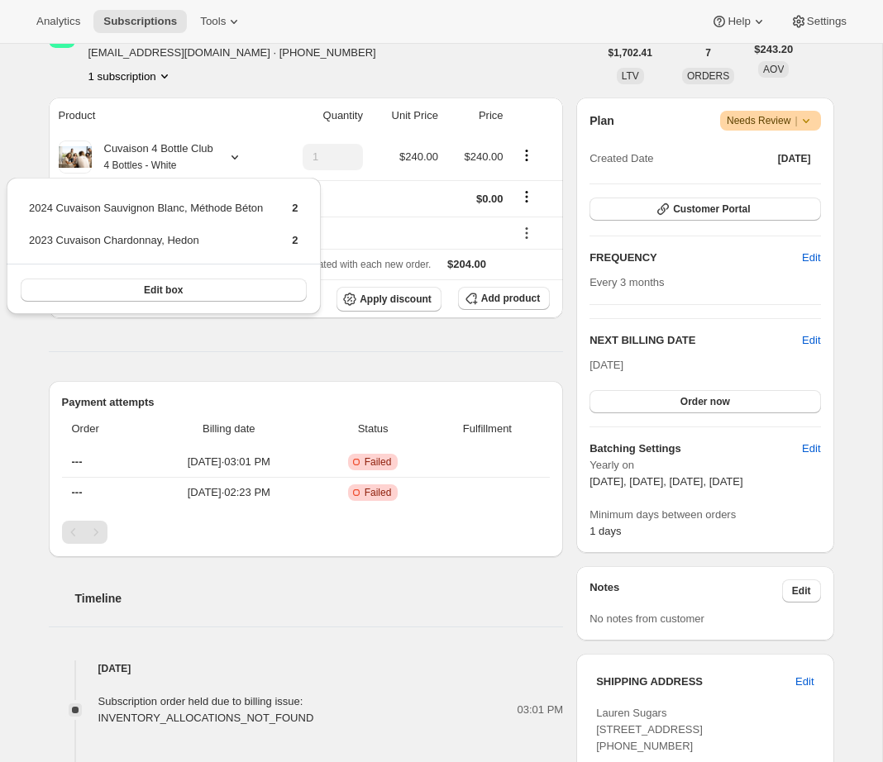
click at [38, 374] on div "Subscription flagged as Needs Review The subscription order was held due to a b…" at bounding box center [435, 562] width 799 height 1423
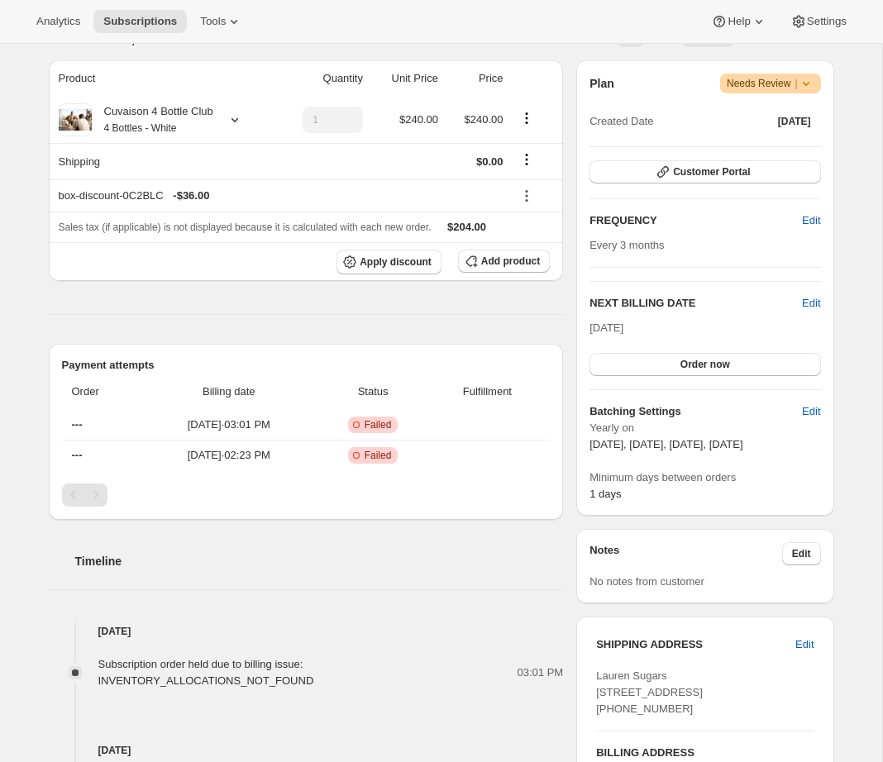
scroll to position [451, 0]
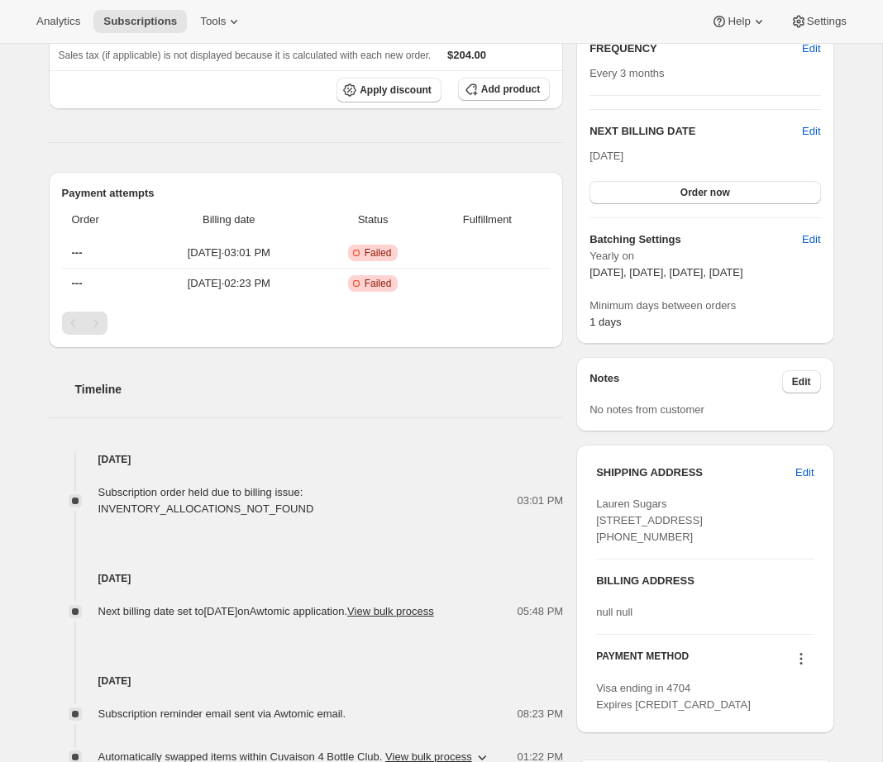
drag, startPoint x: 596, startPoint y: 501, endPoint x: 748, endPoint y: 545, distance: 158.3
click at [748, 545] on div "Lauren Sugars 2528 red arrow dr las vegas NV, 89135 United States +17025565657" at bounding box center [704, 521] width 217 height 50
click at [670, 538] on span "Lauren Sugars 2528 red arrow dr las vegas NV, 89135 United States +17025565657" at bounding box center [649, 520] width 107 height 45
drag, startPoint x: 665, startPoint y: 536, endPoint x: 572, endPoint y: 530, distance: 92.8
click at [572, 530] on div "Subscription flagged as Needs Review The subscription order was held due to a b…" at bounding box center [435, 353] width 799 height 1423
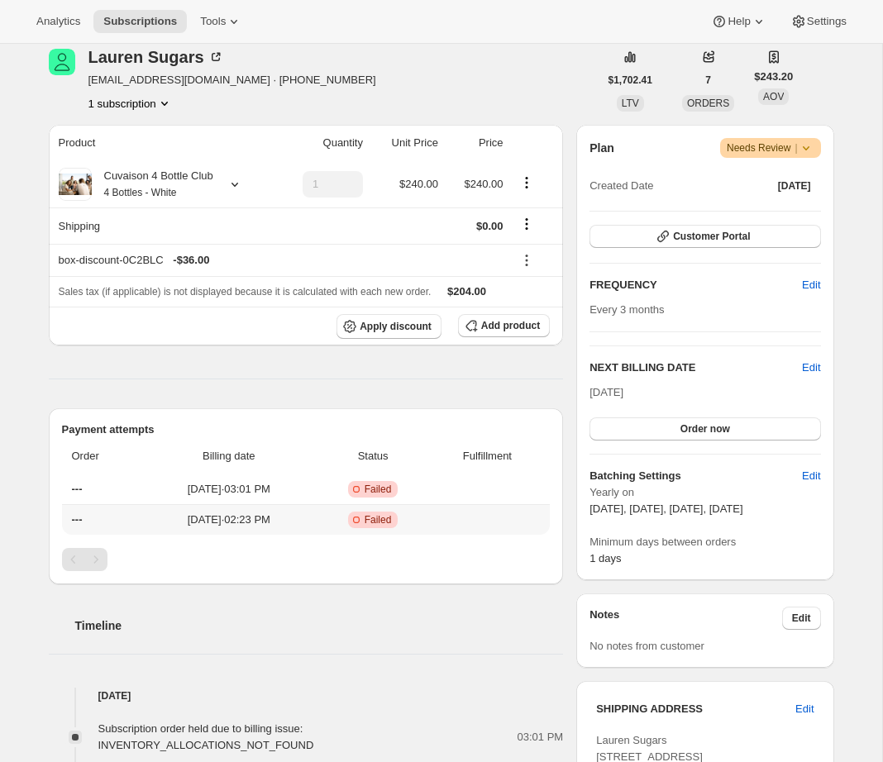
scroll to position [437, 0]
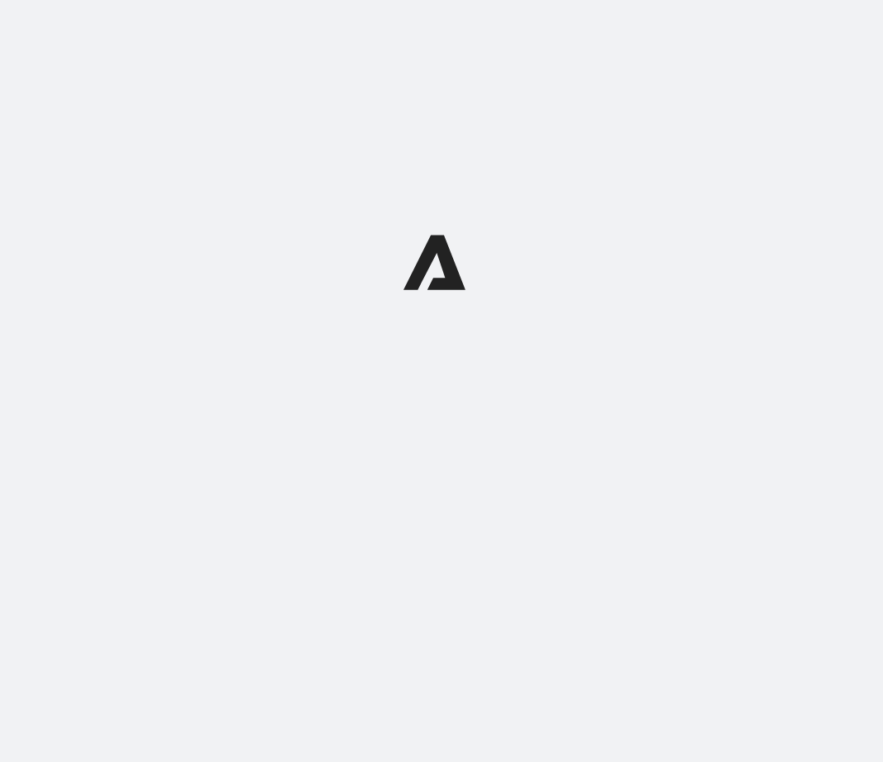
select select "subscriptionMessage"
select select "5"
select select "15"
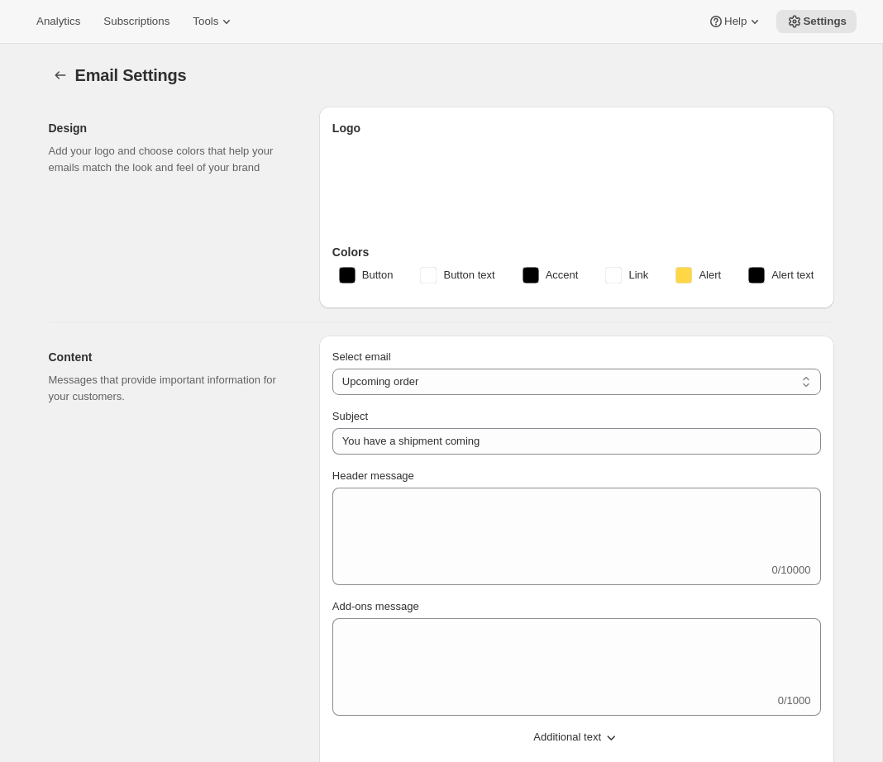
type input "Two Estates Wine Collective"
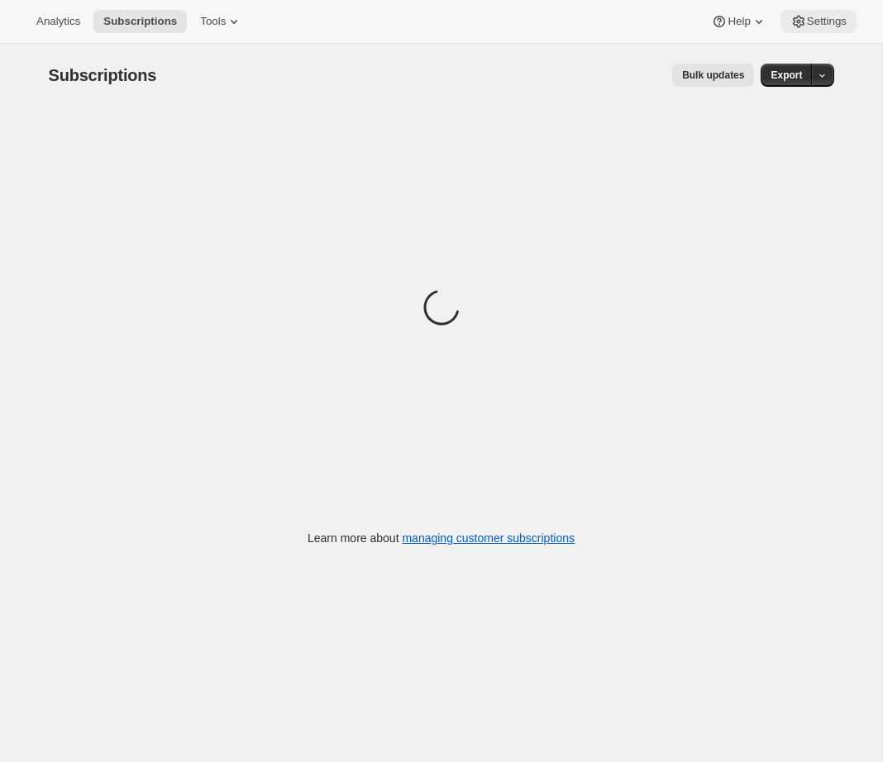
click at [829, 19] on span "Settings" at bounding box center [827, 21] width 40 height 13
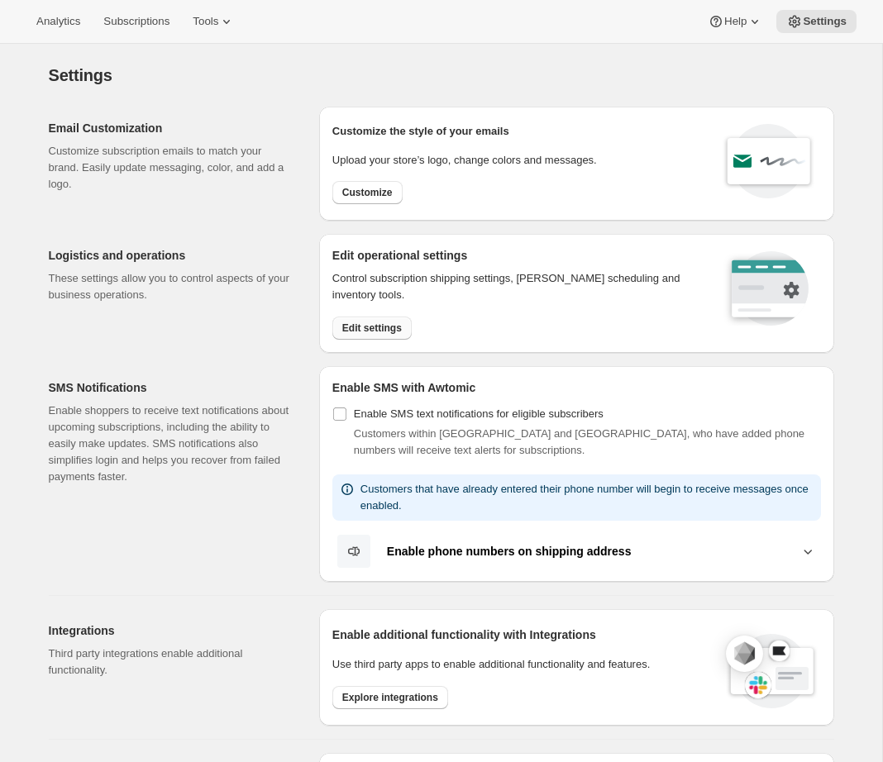
click at [353, 335] on button "Edit settings" at bounding box center [371, 328] width 79 height 23
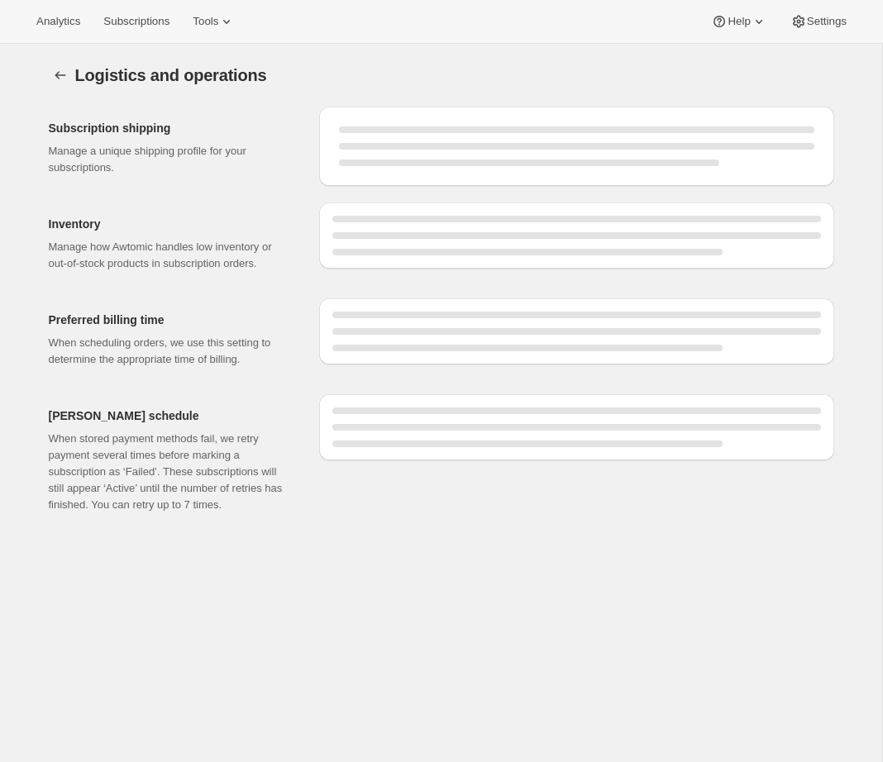
select select "08:00"
select select "PM"
select select "DAY"
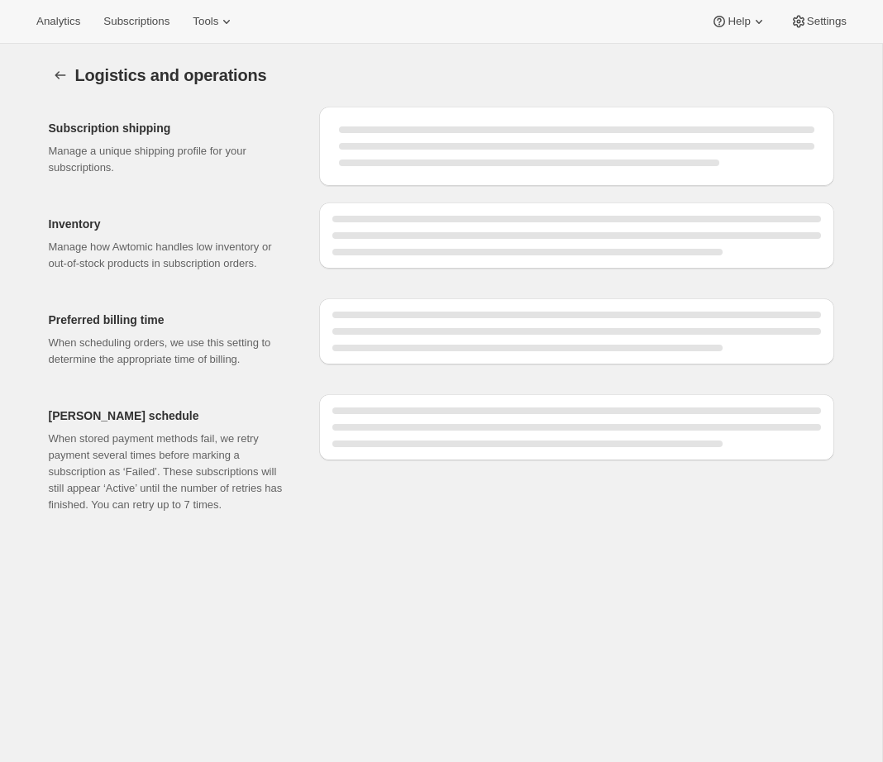
select select "DAY"
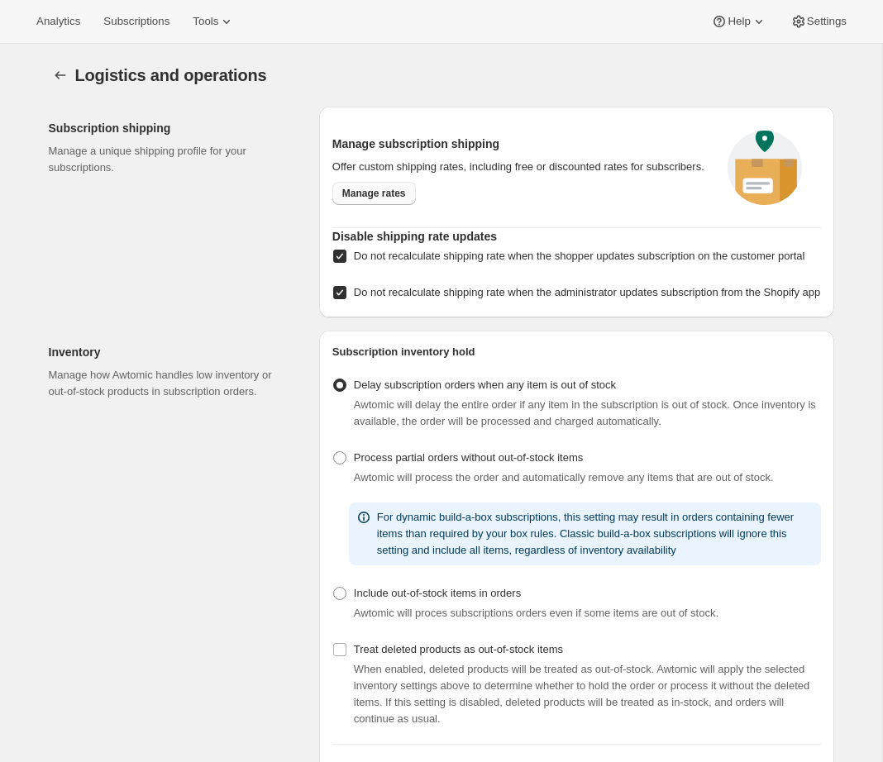
click at [378, 200] on span "Manage rates" at bounding box center [374, 193] width 64 height 13
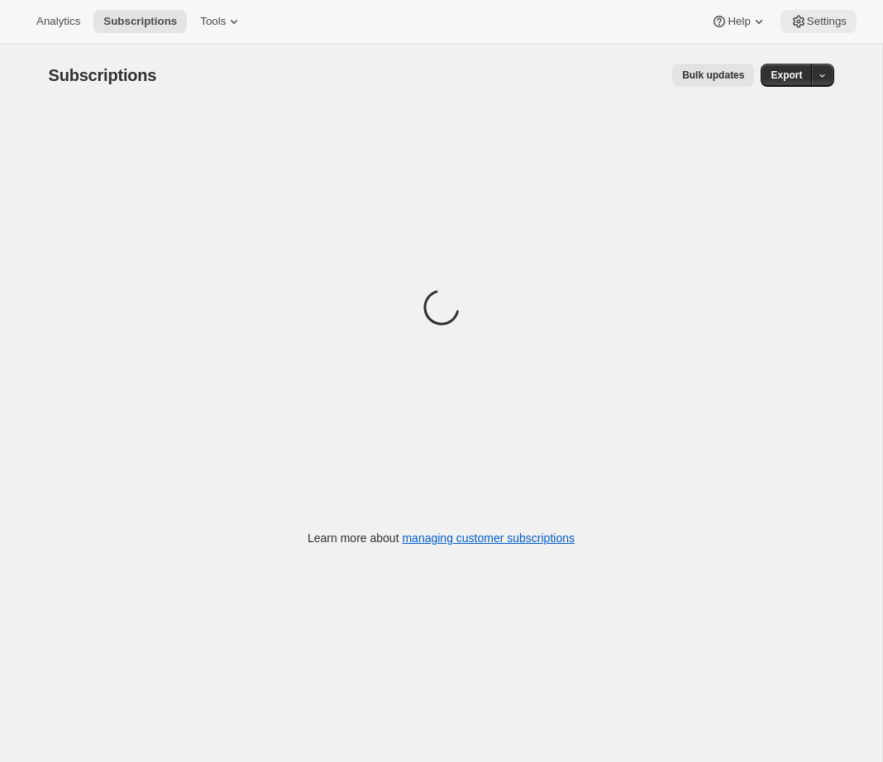
click at [836, 22] on span "Settings" at bounding box center [827, 21] width 40 height 13
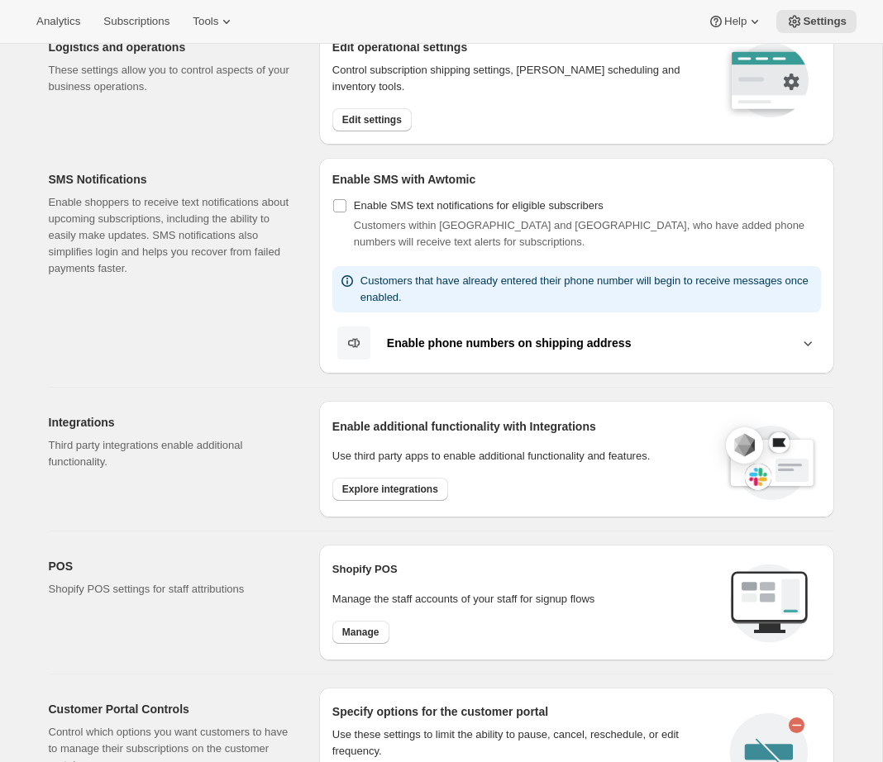
scroll to position [277, 0]
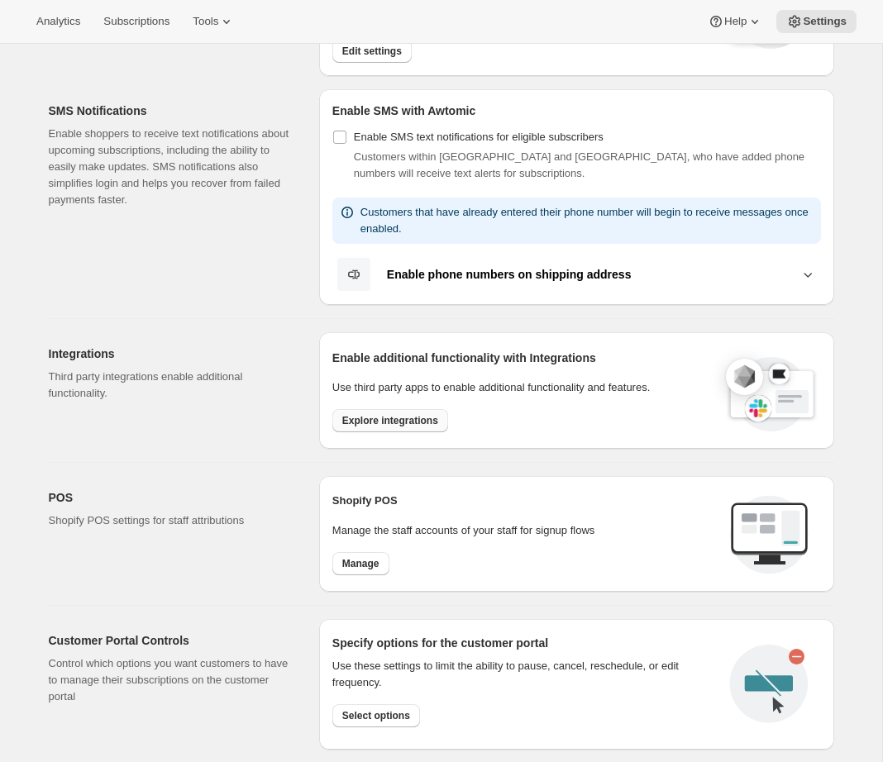
click at [366, 429] on button "Explore integrations" at bounding box center [390, 420] width 116 height 23
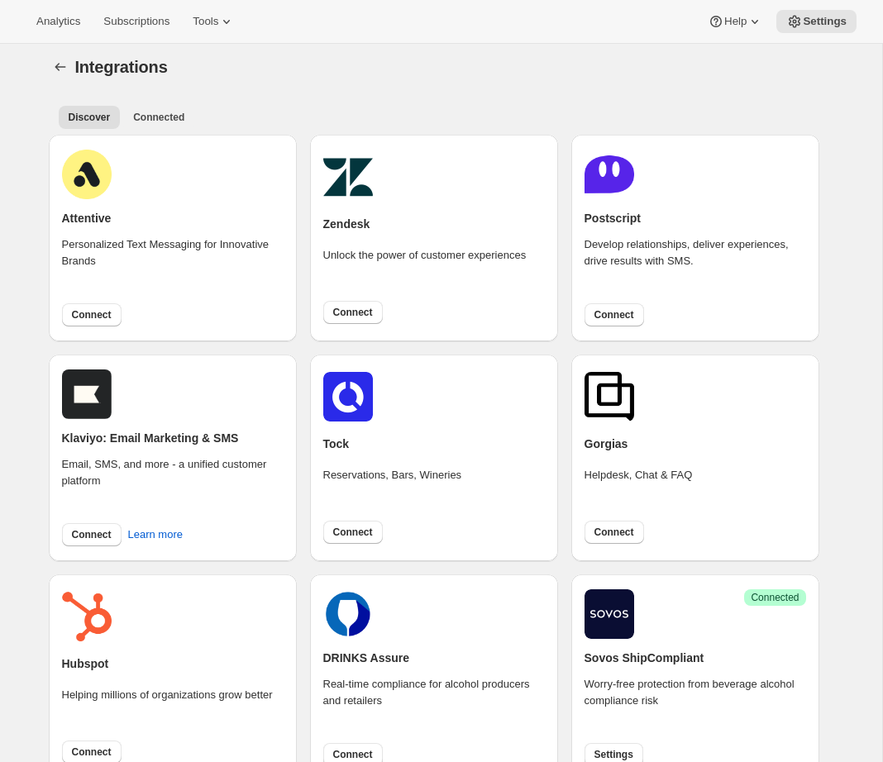
scroll to position [211, 0]
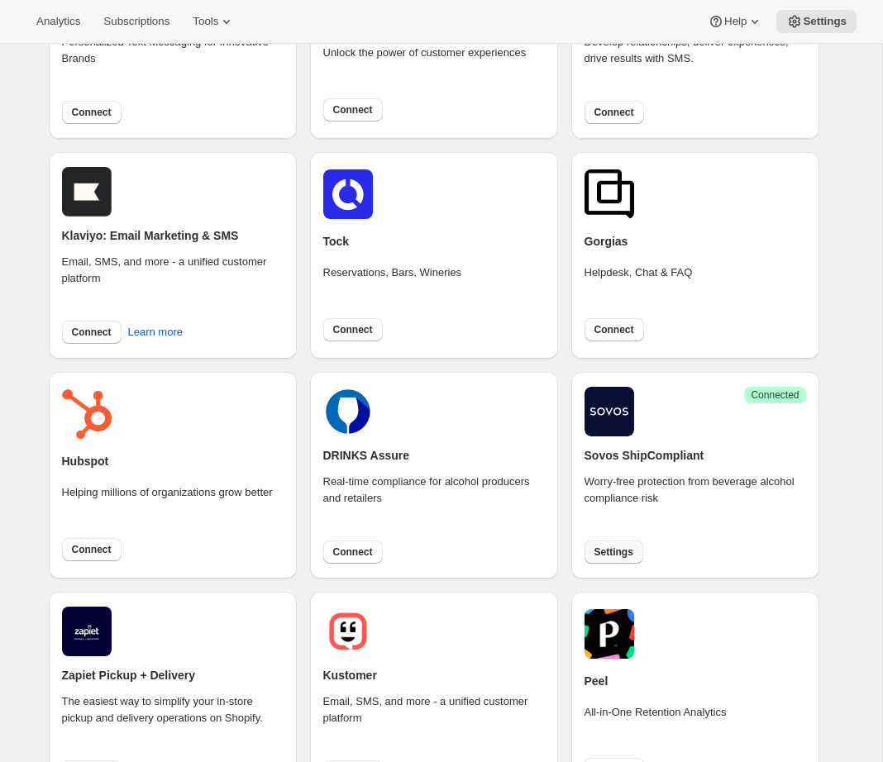
click at [617, 553] on span "Settings" at bounding box center [613, 552] width 39 height 13
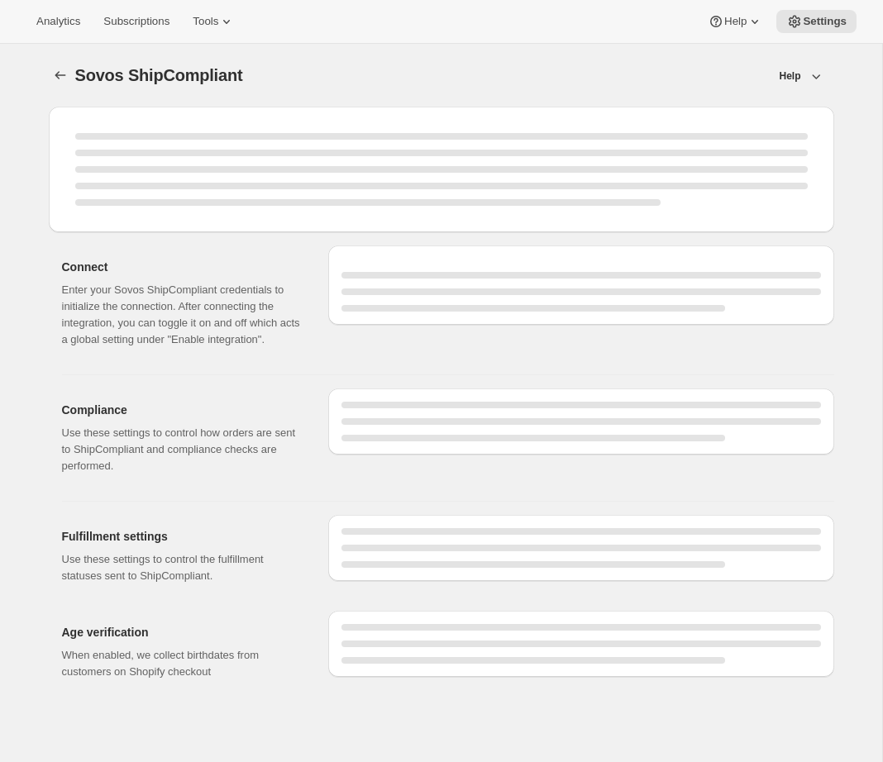
select select "WineShipping"
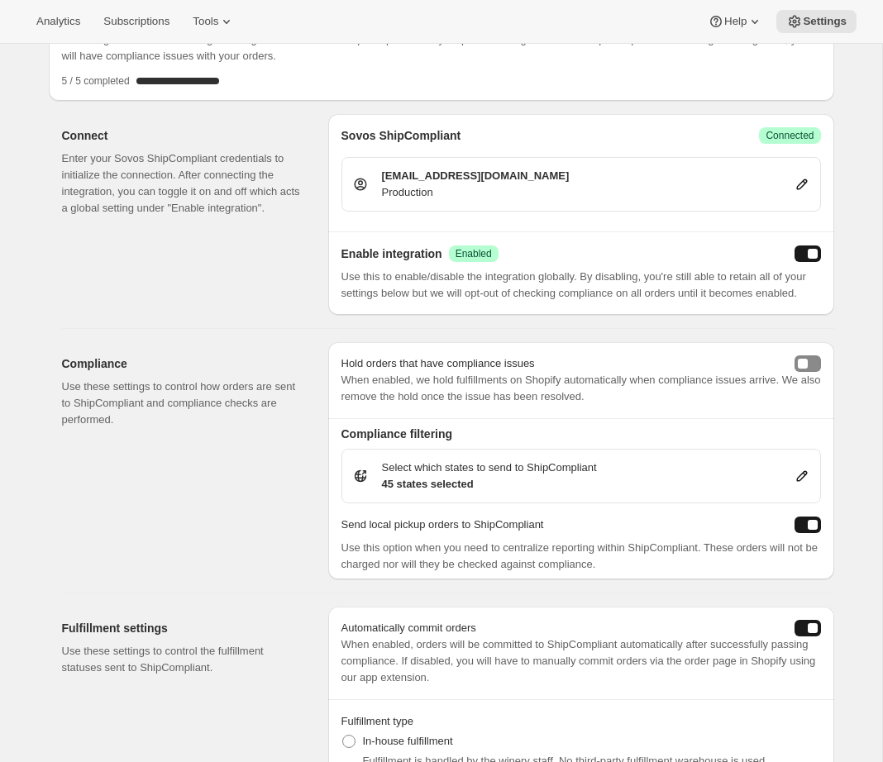
scroll to position [184, 0]
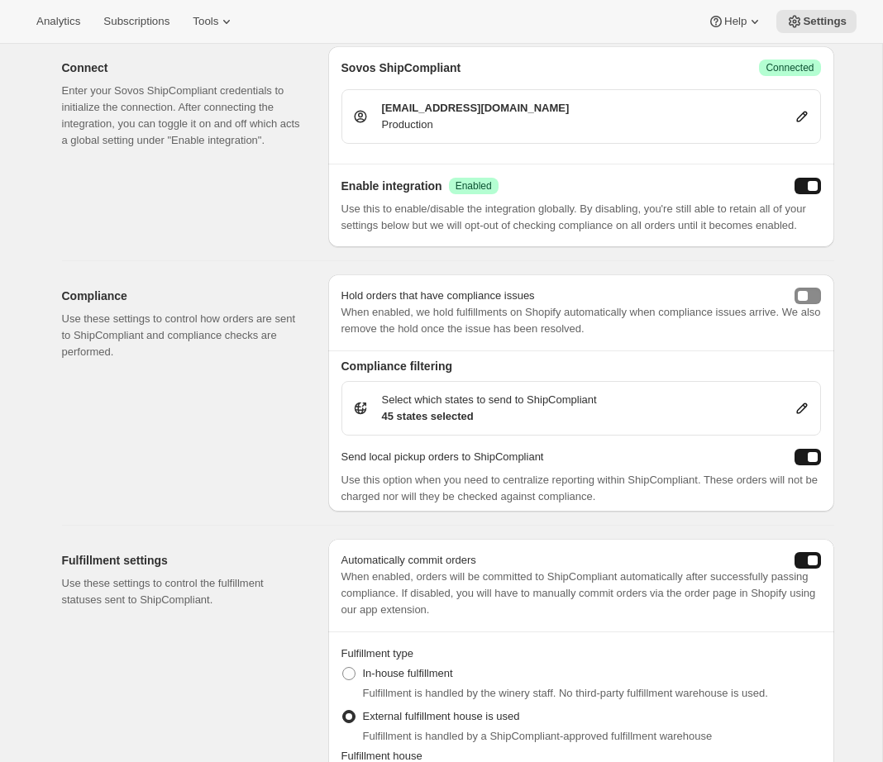
click at [802, 417] on icon at bounding box center [802, 408] width 17 height 17
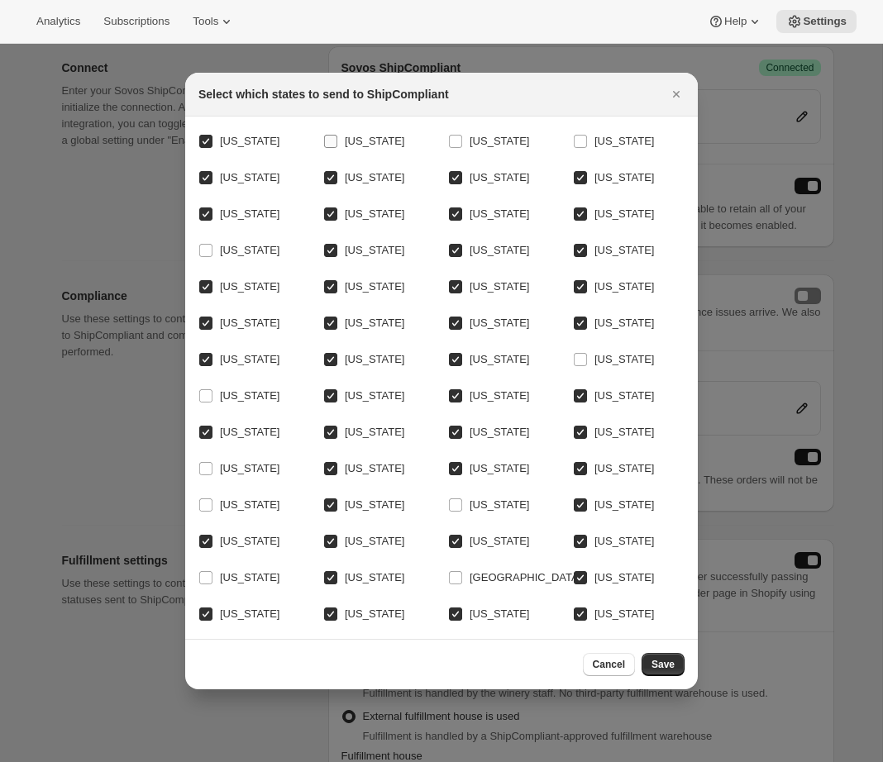
click at [335, 135] on input "Alabama" at bounding box center [330, 141] width 13 height 13
checkbox input "true"
click at [205, 512] on input "Oregon" at bounding box center [205, 504] width 13 height 13
checkbox input "true"
click at [203, 475] on input "Nevada" at bounding box center [205, 468] width 13 height 13
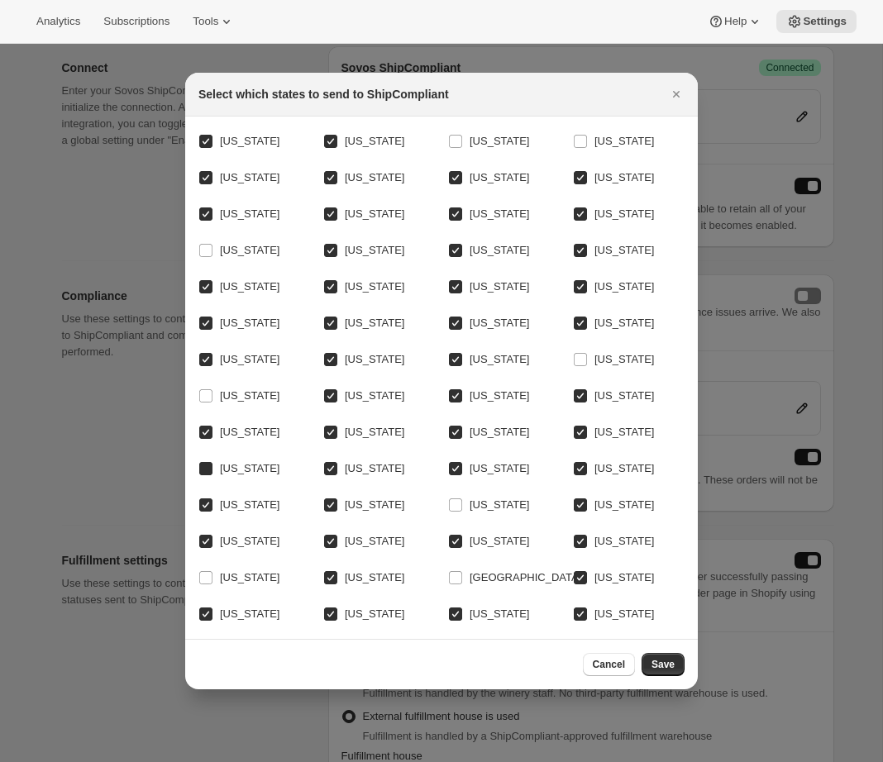
checkbox input "true"
click at [661, 671] on span "Save" at bounding box center [662, 664] width 23 height 13
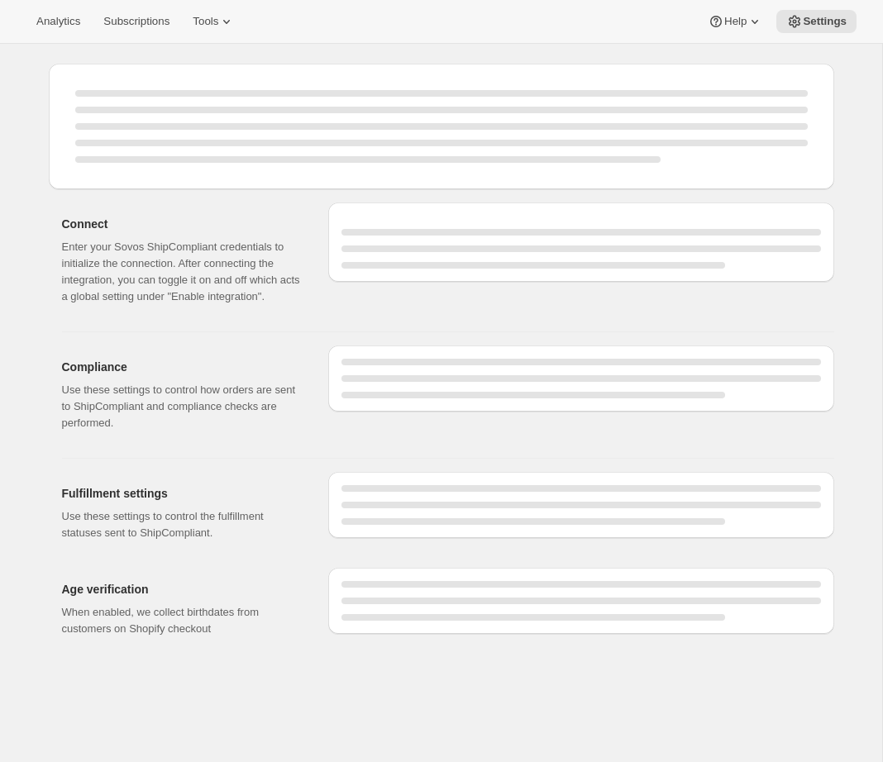
scroll to position [184, 0]
select select "WineShipping"
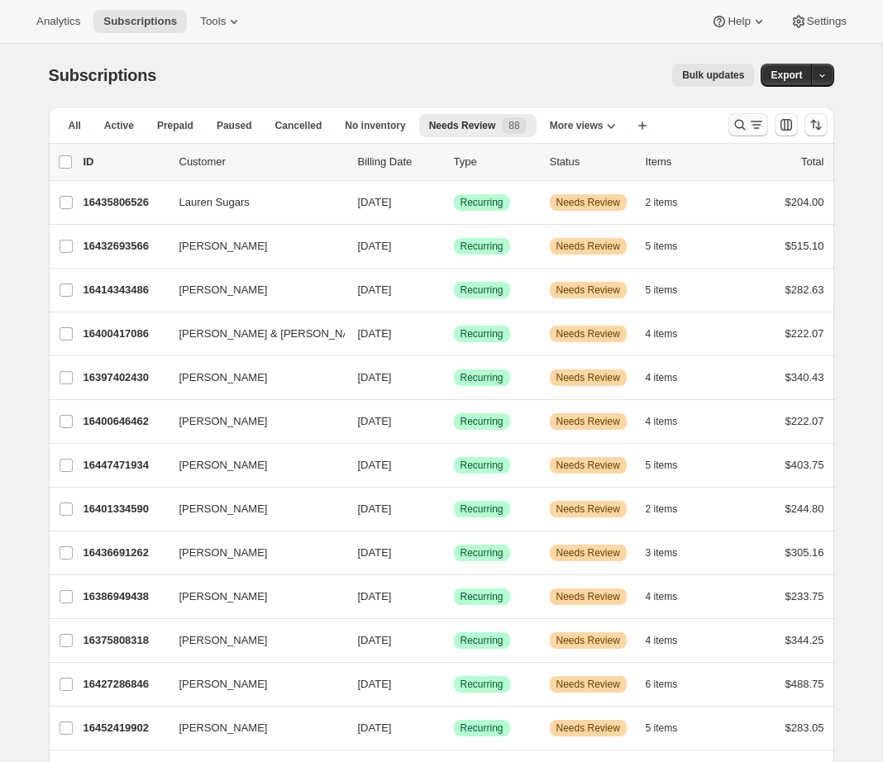
click at [736, 125] on icon "Search and filter results" at bounding box center [740, 125] width 17 height 17
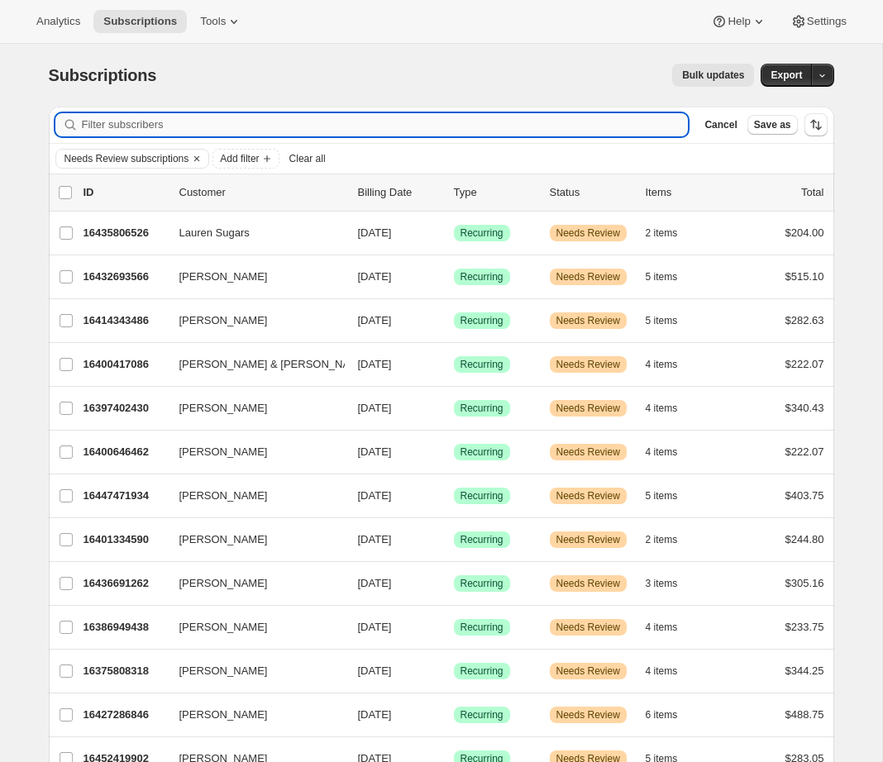
click at [331, 126] on input "Filter subscribers" at bounding box center [385, 124] width 607 height 23
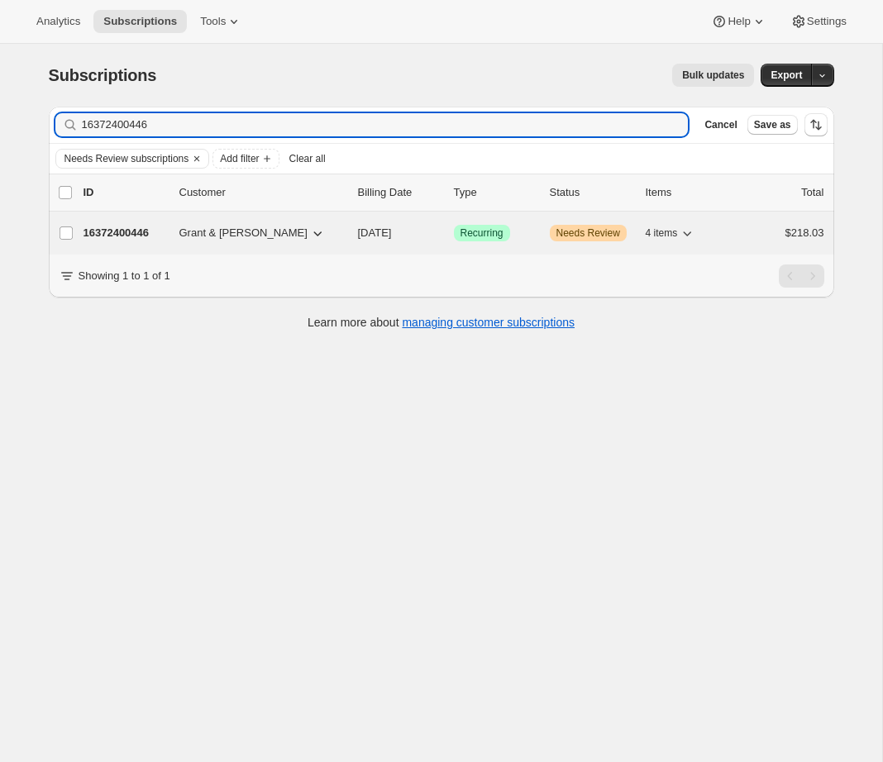
type input "16372400446"
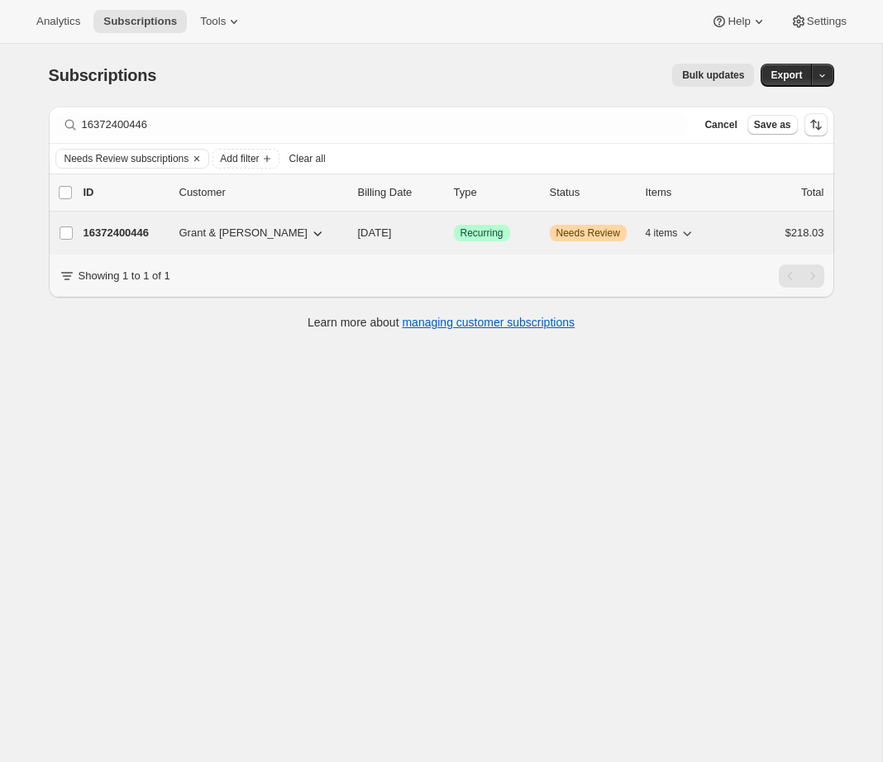
click at [136, 228] on p "16372400446" at bounding box center [124, 233] width 83 height 17
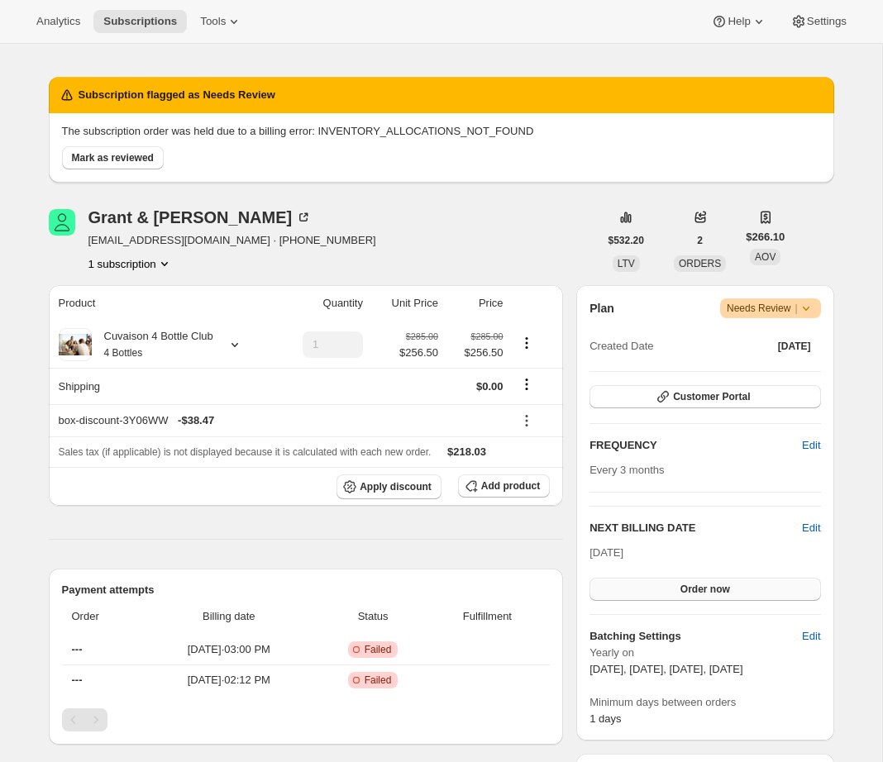
scroll to position [304, 0]
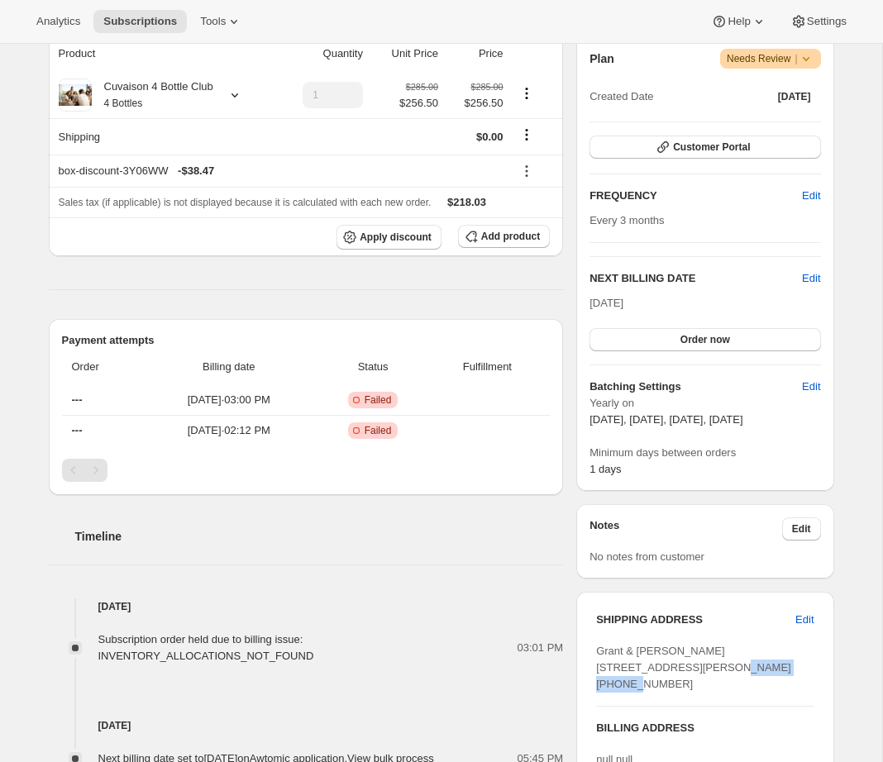
drag, startPoint x: 700, startPoint y: 685, endPoint x: 589, endPoint y: 677, distance: 111.9
click at [589, 677] on div "SHIPPING ADDRESS Edit Grant & Ashley Aspell 61015 SE Crane Peak CT Bend OR, 977…" at bounding box center [704, 736] width 257 height 288
click at [636, 345] on button "Order now" at bounding box center [704, 339] width 231 height 23
click at [636, 346] on button "Click to confirm" at bounding box center [704, 339] width 231 height 23
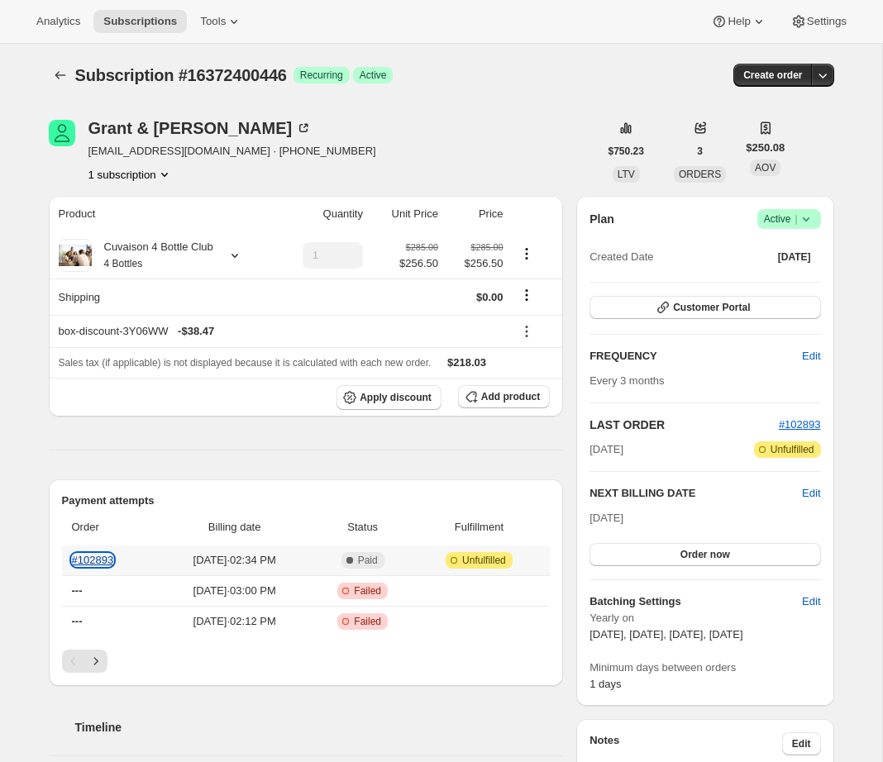
click at [107, 560] on link "#102893" at bounding box center [93, 560] width 42 height 12
click at [525, 300] on icon "Shipping actions" at bounding box center [526, 295] width 17 height 17
click at [531, 323] on span "Edit shipping rate" at bounding box center [525, 327] width 83 height 12
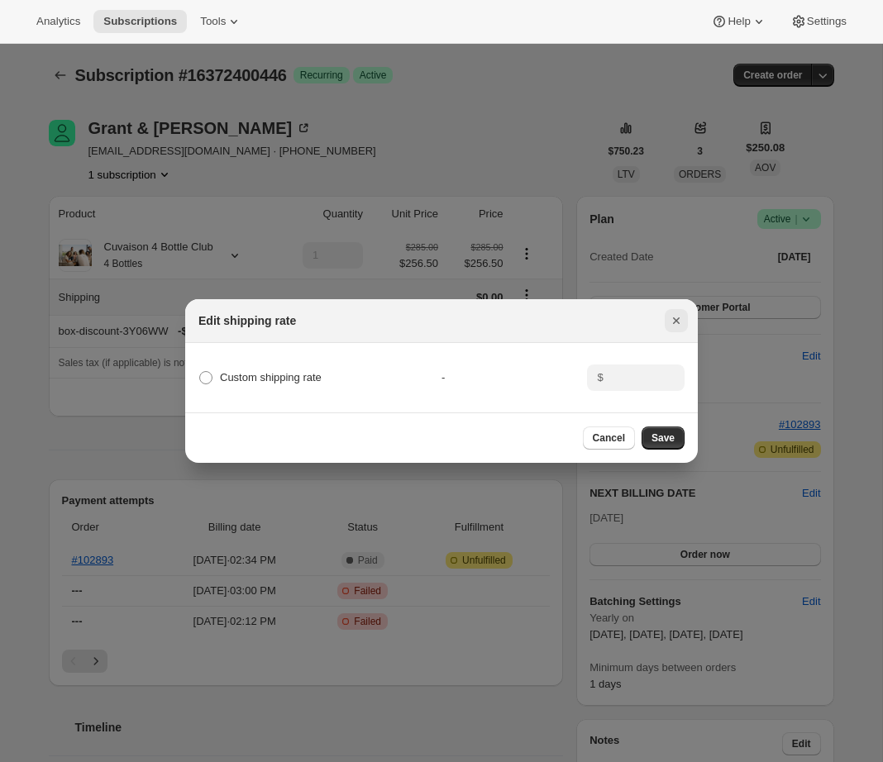
click at [684, 322] on button "Close" at bounding box center [676, 320] width 23 height 23
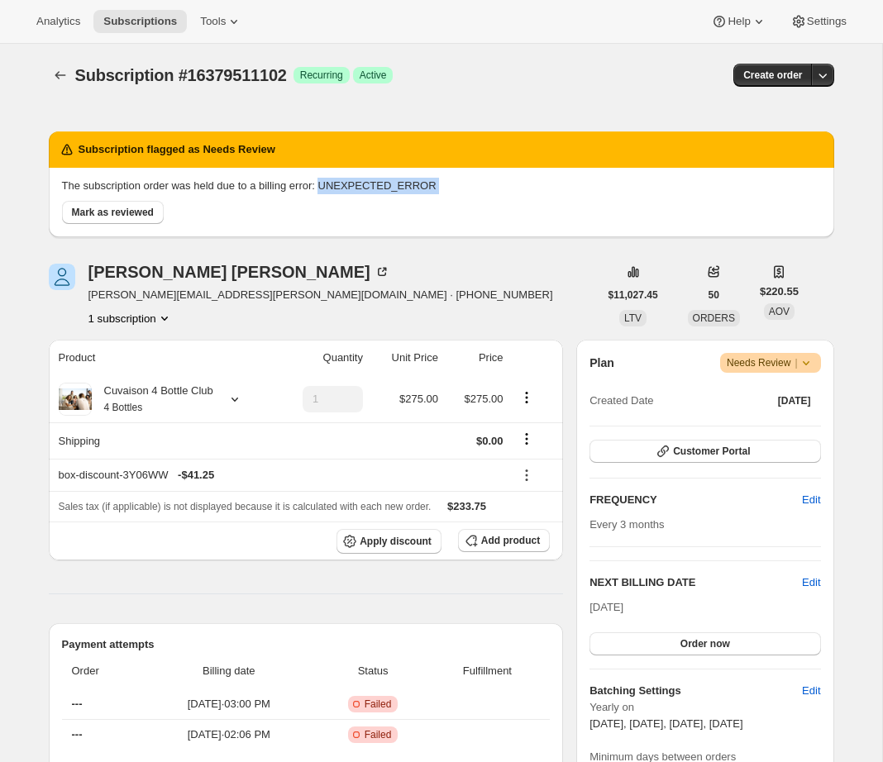
drag, startPoint x: 335, startPoint y: 188, endPoint x: 469, endPoint y: 194, distance: 134.1
click at [469, 194] on div "The subscription order was held due to a billing error: UNEXPECTED_ERROR [PERSO…" at bounding box center [441, 201] width 759 height 46
click at [64, 75] on icon "Subscriptions" at bounding box center [60, 75] width 17 height 17
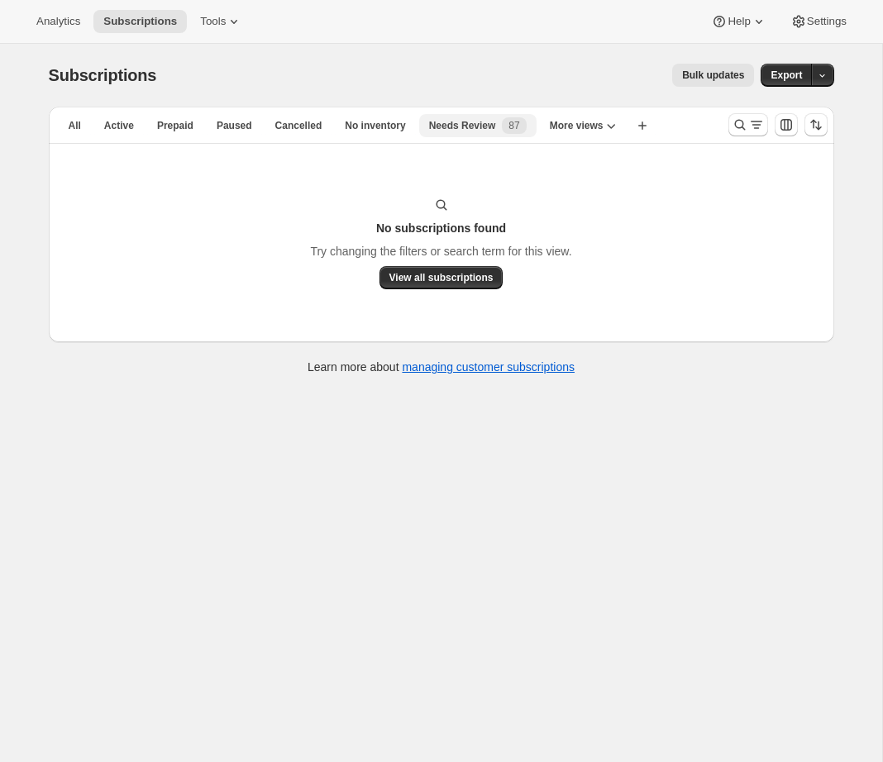
click at [474, 126] on span "Needs Review" at bounding box center [462, 125] width 67 height 13
click at [65, 126] on button "All" at bounding box center [75, 125] width 32 height 23
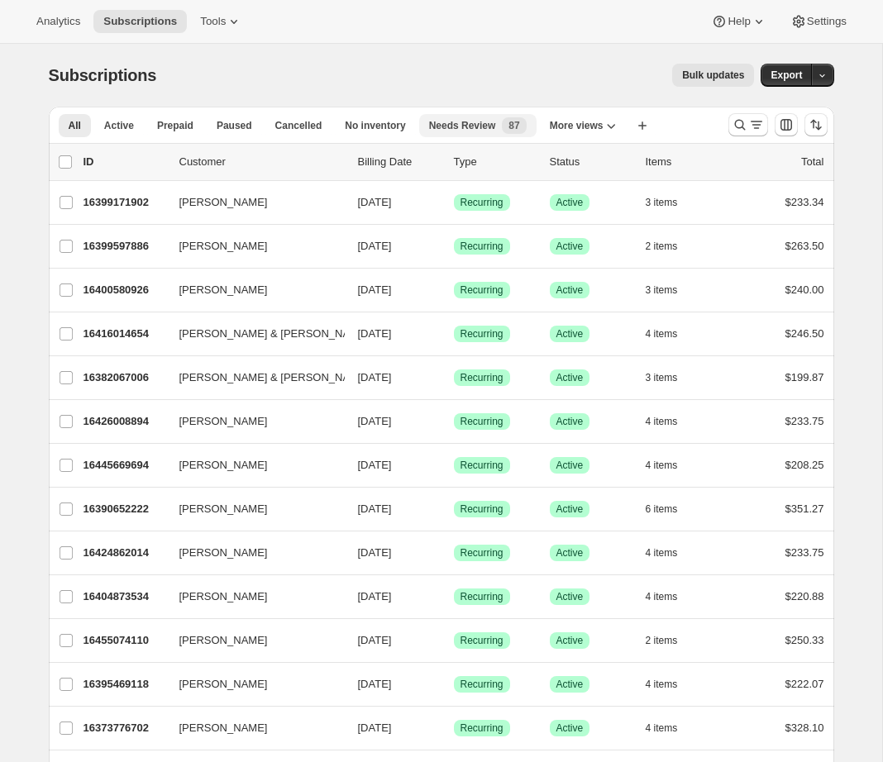
click at [461, 127] on span "Needs Review" at bounding box center [462, 125] width 67 height 13
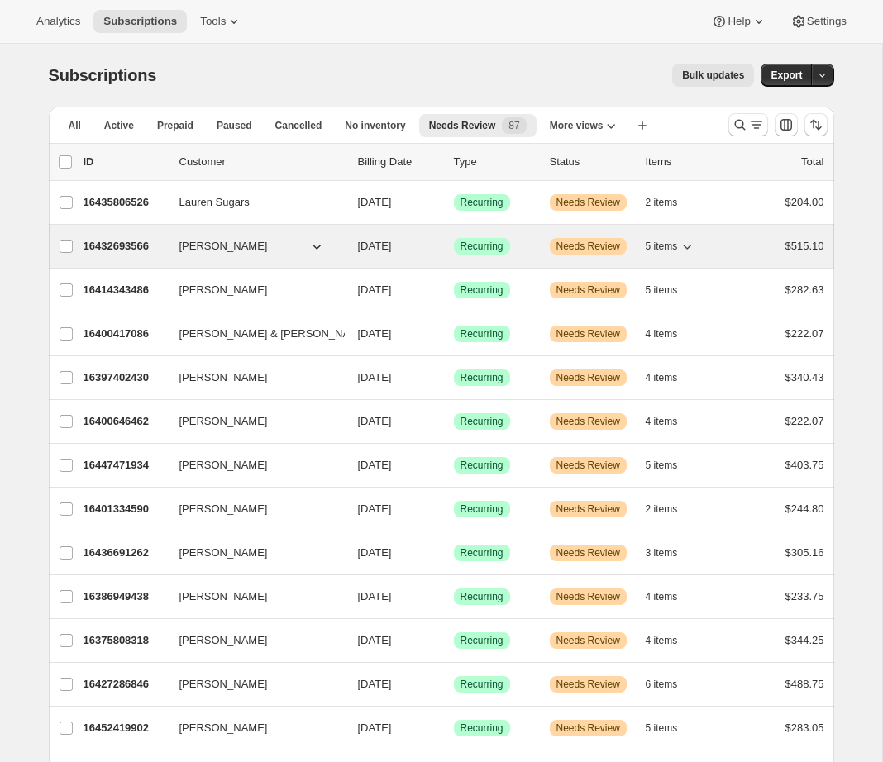
click at [121, 253] on p "16432693566" at bounding box center [124, 246] width 83 height 17
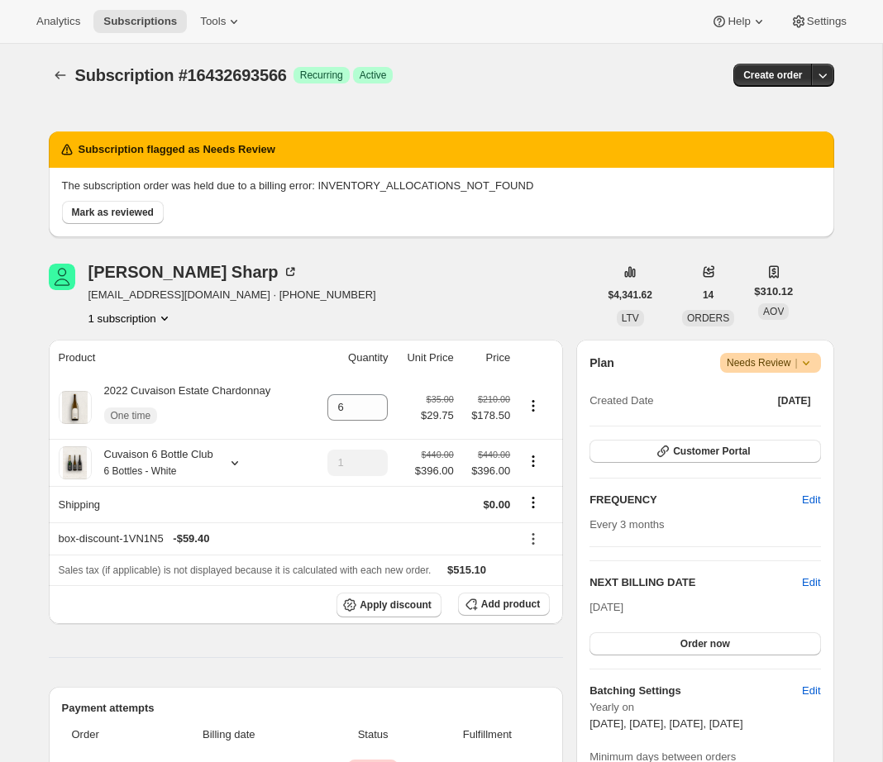
scroll to position [182, 0]
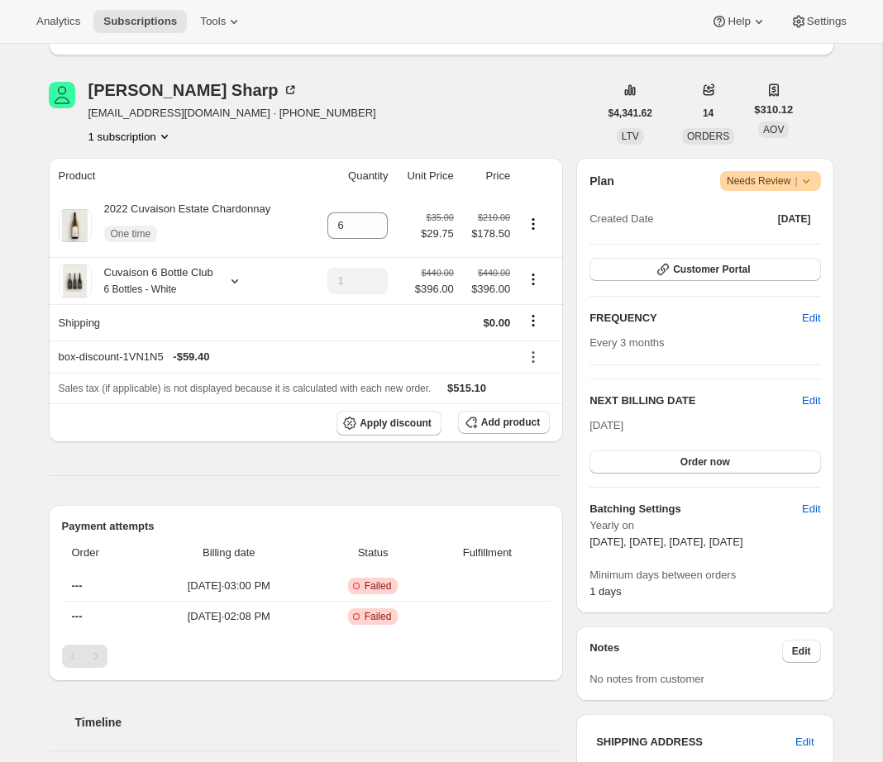
drag, startPoint x: 40, startPoint y: 349, endPoint x: 63, endPoint y: 368, distance: 30.0
click at [40, 350] on div "Subscription flagged as Needs Review The subscription order was held due to a b…" at bounding box center [435, 744] width 799 height 1665
click at [79, 226] on icon at bounding box center [75, 225] width 17 height 17
click at [234, 278] on icon at bounding box center [234, 281] width 17 height 17
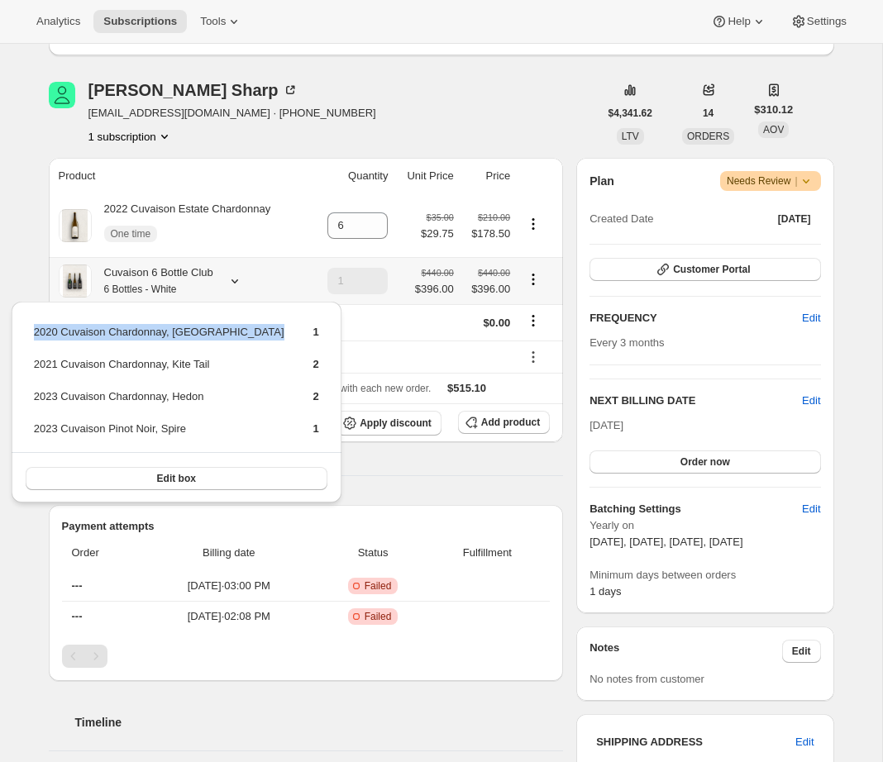
drag, startPoint x: 37, startPoint y: 332, endPoint x: 246, endPoint y: 334, distance: 209.1
click at [246, 334] on tr "2020 Cuvaison Chardonnay, Green Acres 1" at bounding box center [176, 338] width 287 height 31
copy td "2020 Cuvaison Chardonnay, Green Acres"
click at [425, 129] on div "Victor Sharp asharp3104@bellsouth.net · +12053681125 1 subscription" at bounding box center [324, 113] width 550 height 63
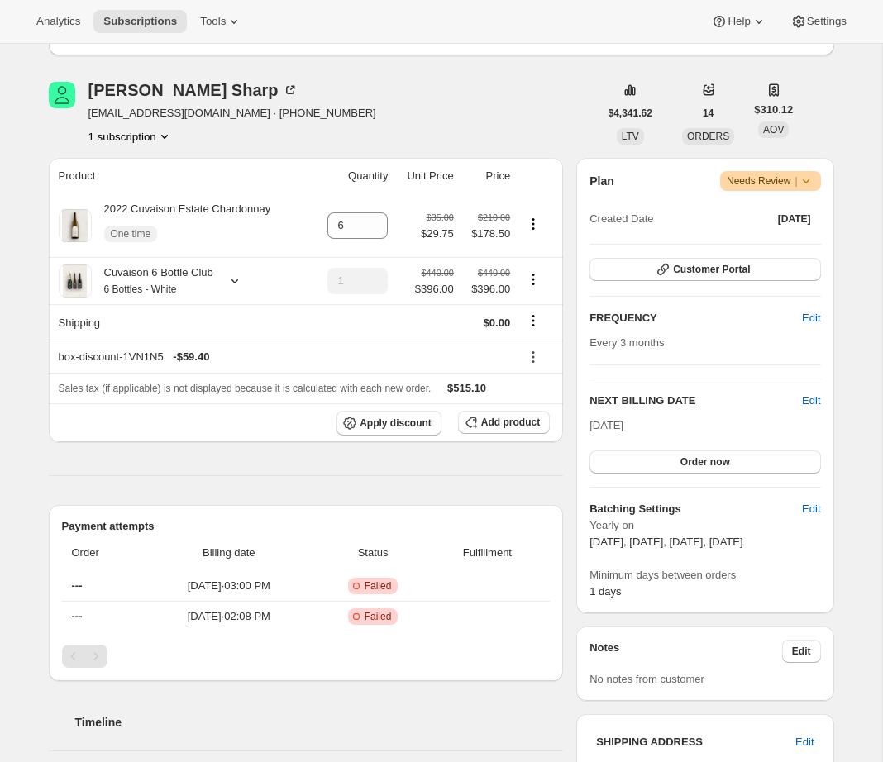
click at [30, 274] on div "Subscription #16432693566. This page is ready Subscription #16432693566 Success…" at bounding box center [441, 744] width 825 height 1764
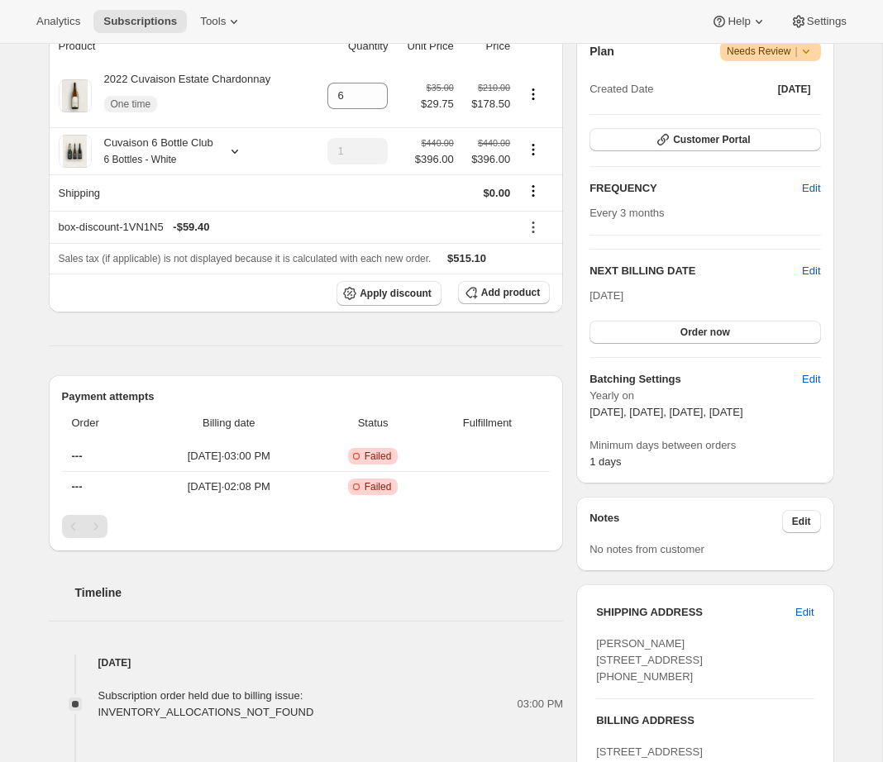
scroll to position [175, 0]
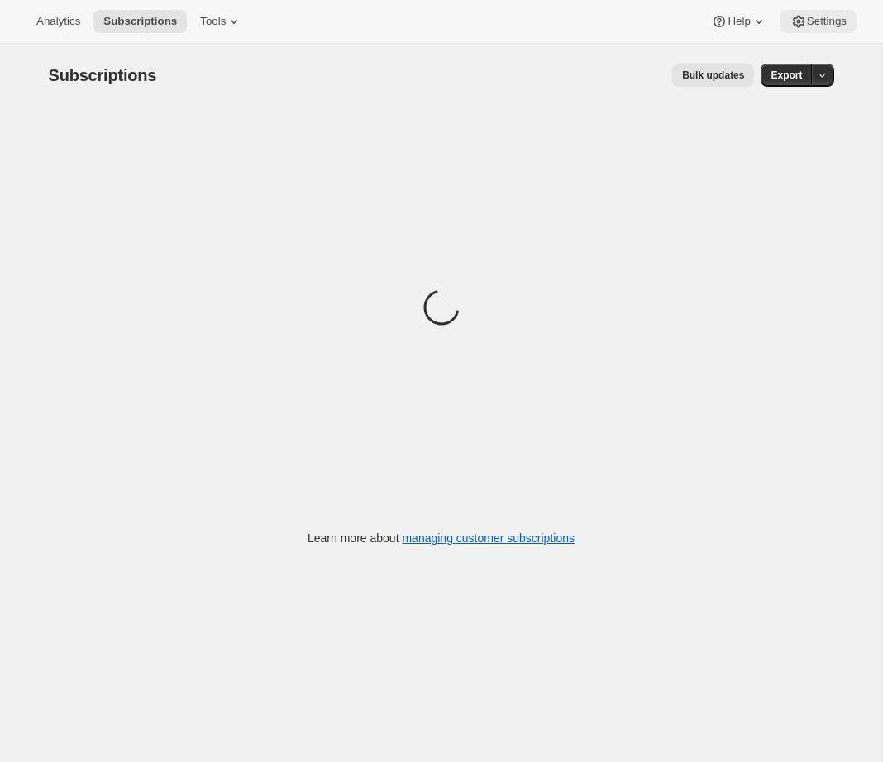
click at [821, 18] on span "Settings" at bounding box center [827, 21] width 40 height 13
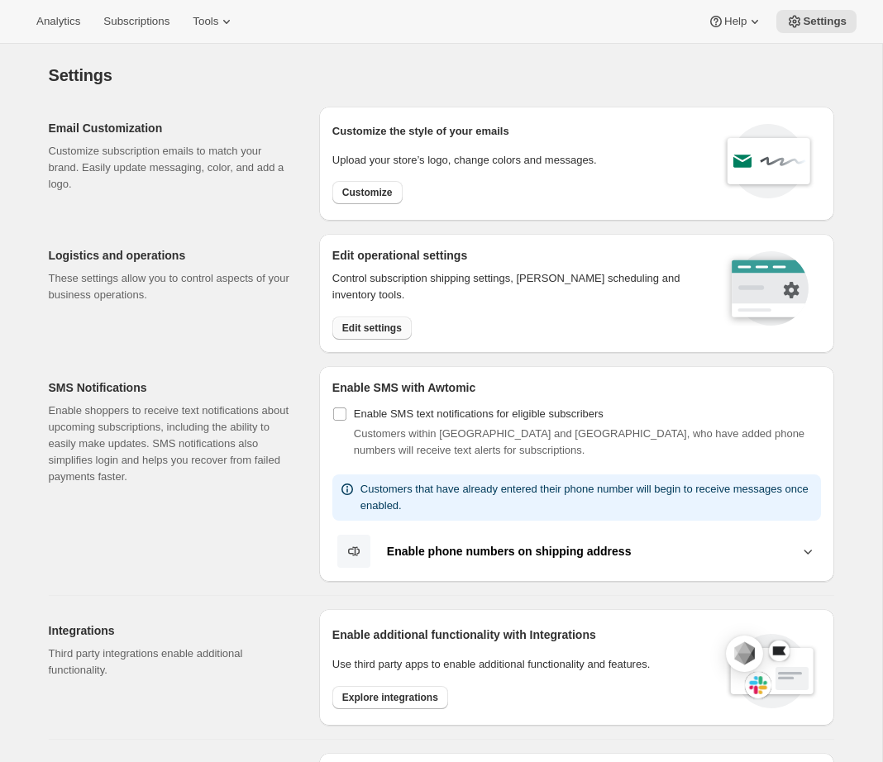
click at [365, 325] on span "Edit settings" at bounding box center [372, 328] width 60 height 13
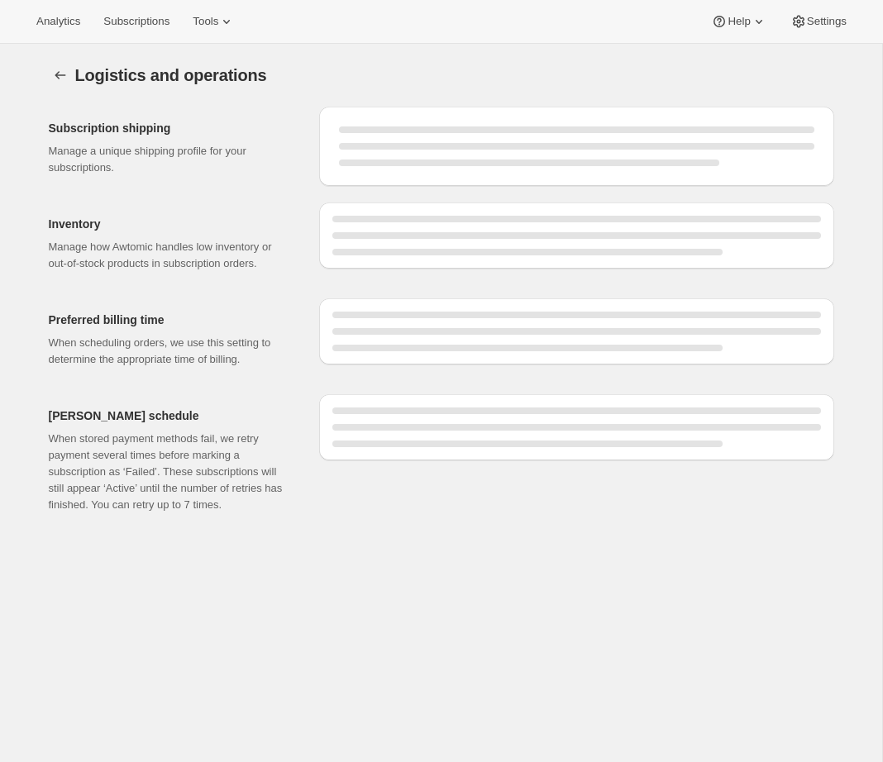
select select "08:00"
select select "PM"
select select "DAY"
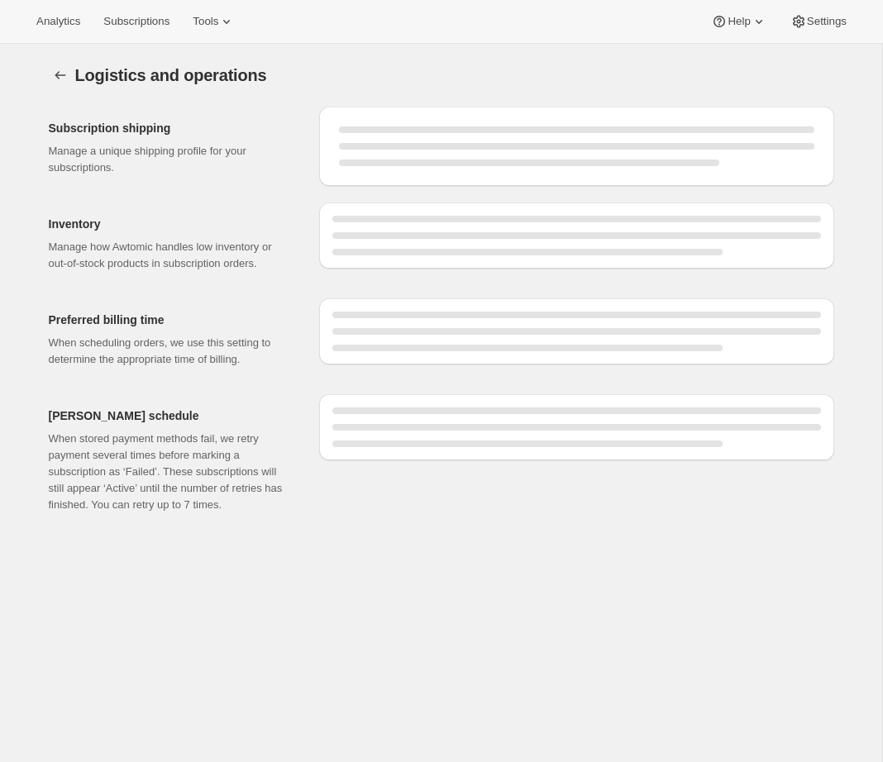
select select "DAY"
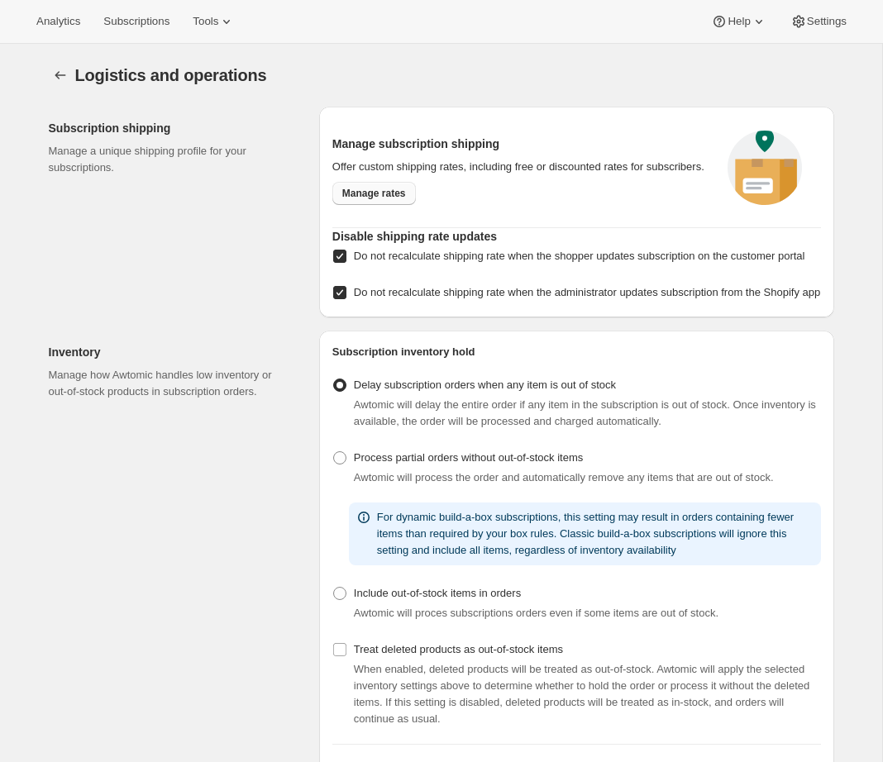
click at [381, 200] on span "Manage rates" at bounding box center [374, 193] width 64 height 13
click at [129, 34] on div "Analytics Subscriptions Tools Help Settings" at bounding box center [441, 22] width 883 height 44
click at [137, 21] on span "Subscriptions" at bounding box center [136, 21] width 66 height 13
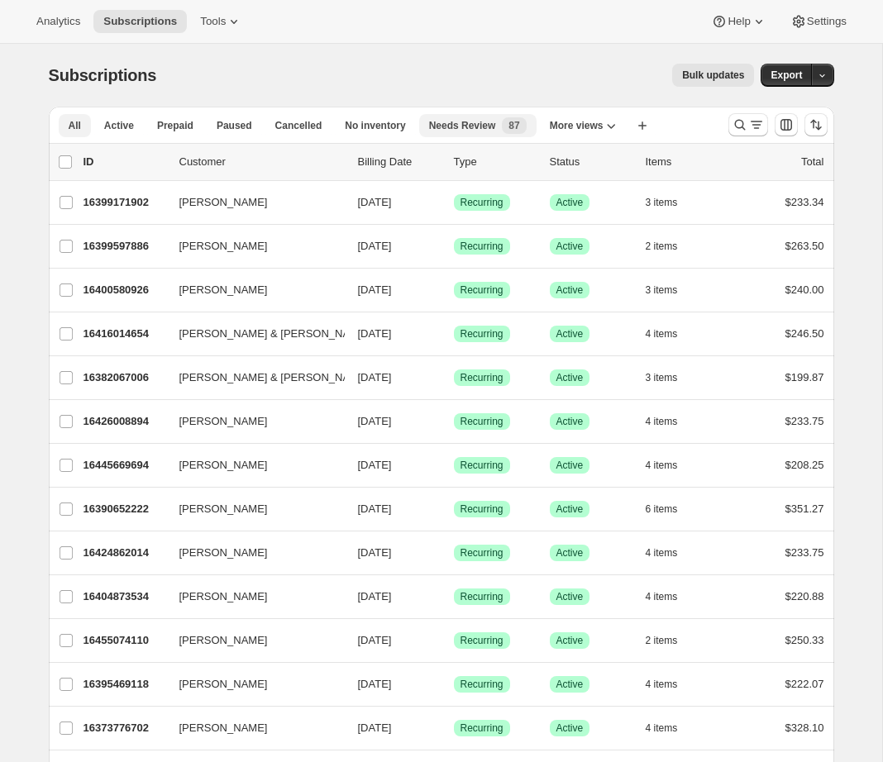
click at [446, 122] on span "Needs Review" at bounding box center [462, 125] width 67 height 13
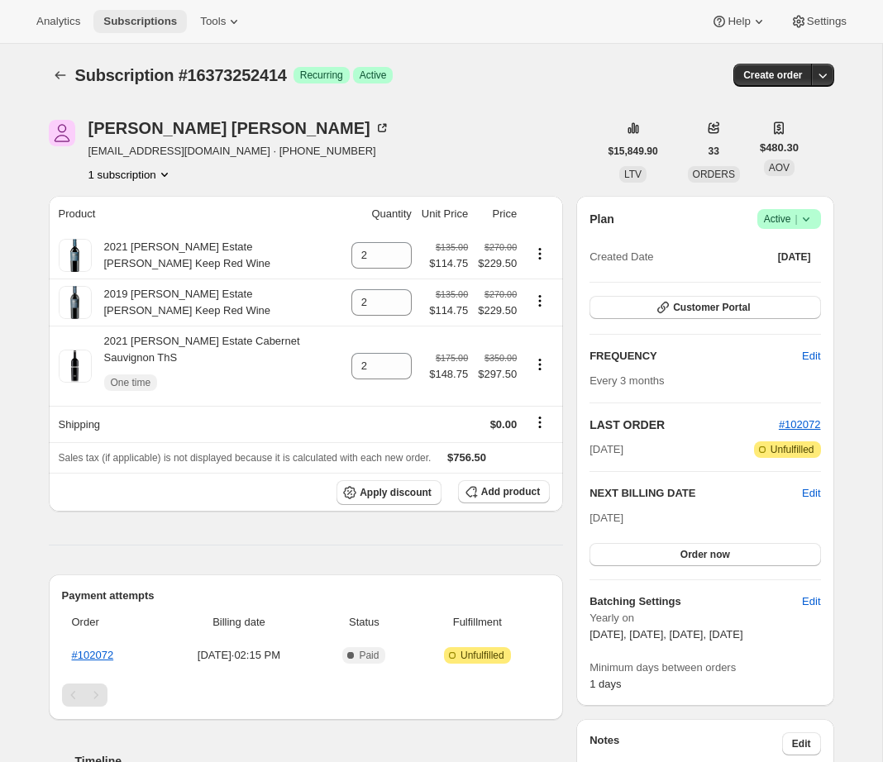
click at [141, 27] on span "Subscriptions" at bounding box center [140, 21] width 74 height 13
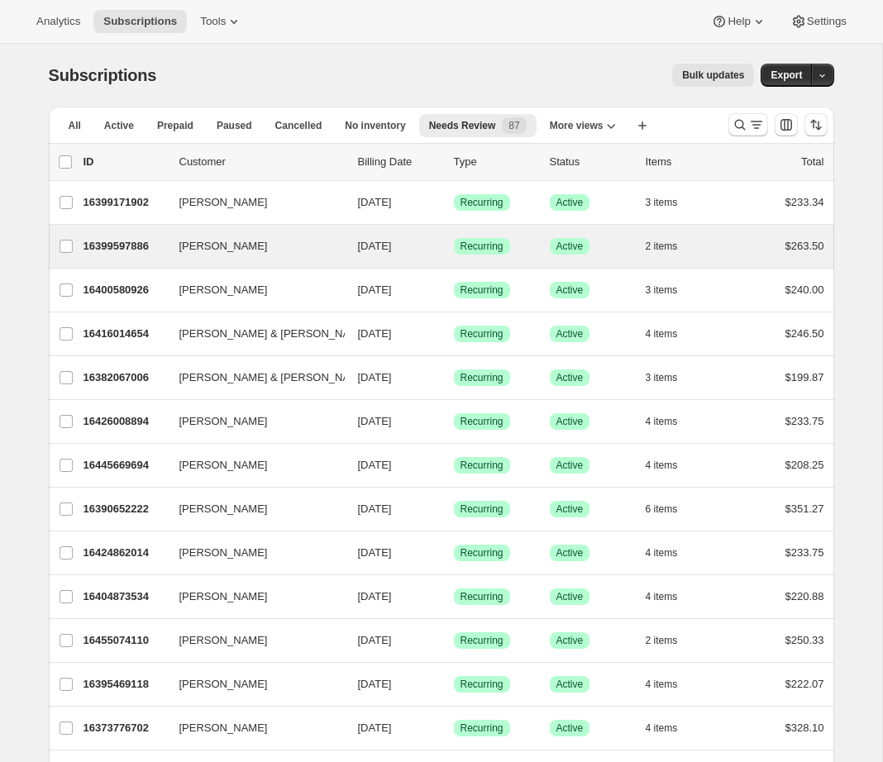
click at [122, 258] on div "Cathey Haigh 16399597886 Cathey Haigh 09/12/2025 Success Recurring Success Acti…" at bounding box center [441, 246] width 785 height 43
click at [131, 245] on p "16399597886" at bounding box center [124, 246] width 83 height 17
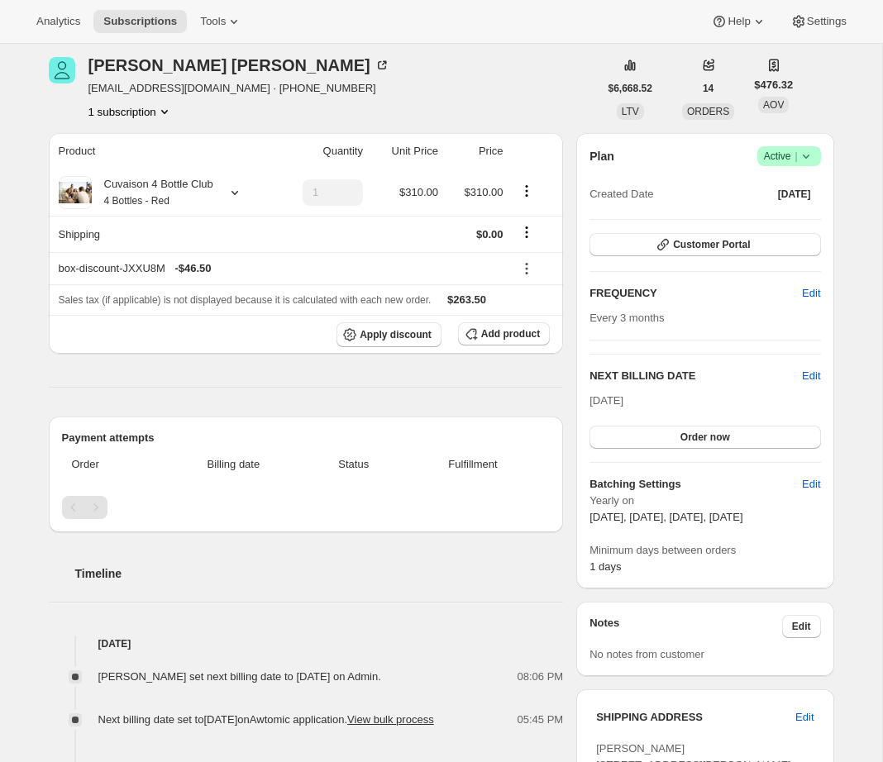
scroll to position [46, 0]
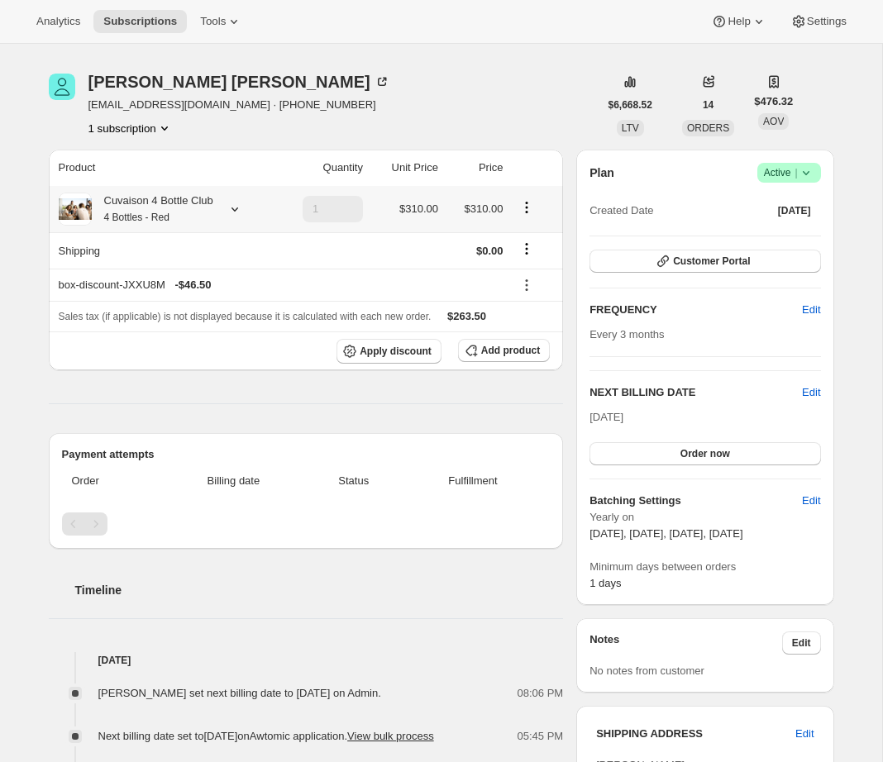
click at [241, 208] on icon at bounding box center [234, 209] width 17 height 17
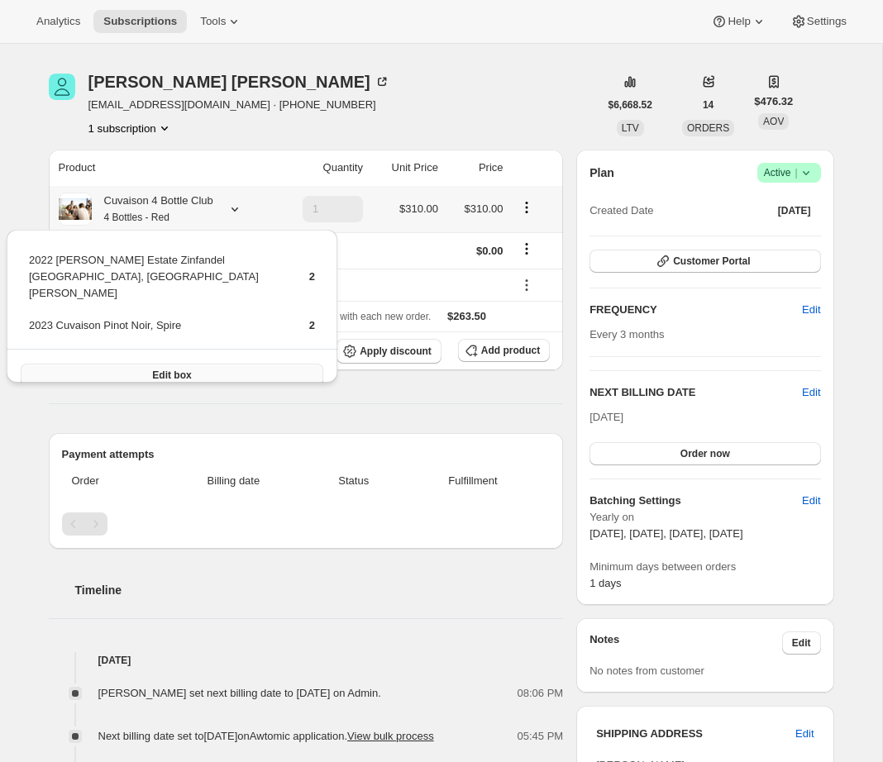
click at [230, 364] on button "Edit box" at bounding box center [172, 375] width 303 height 23
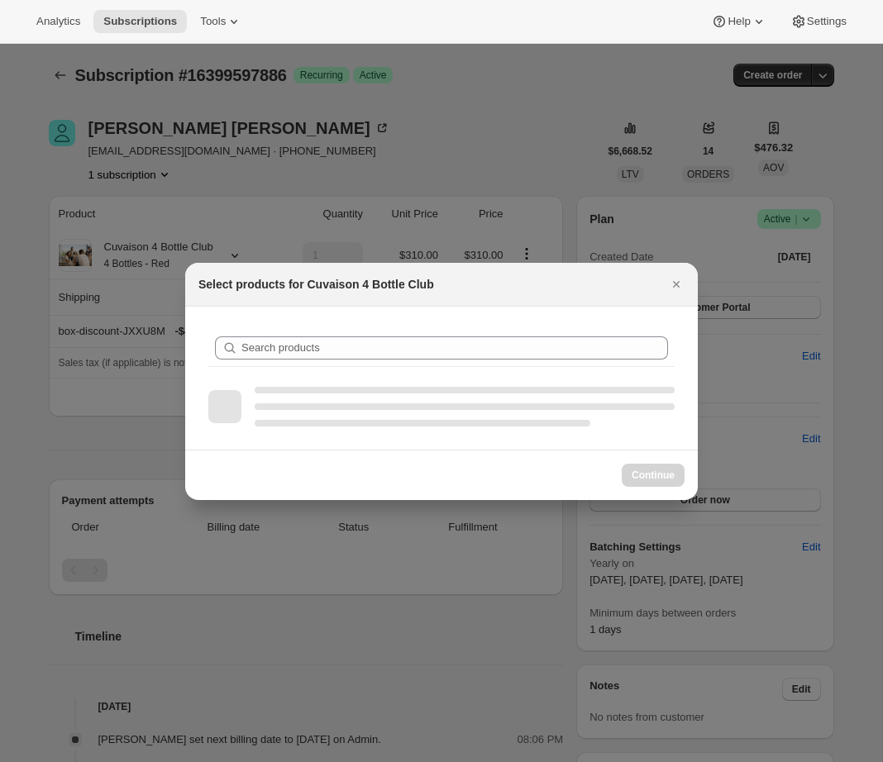
scroll to position [0, 0]
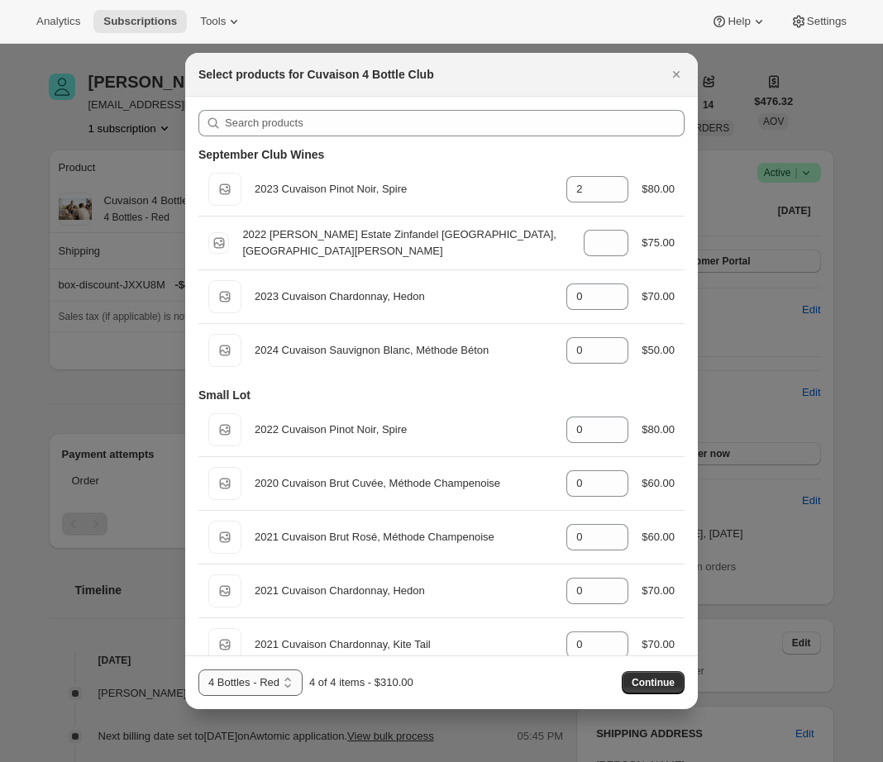
click at [262, 684] on select "4 Bottles 4 Bottles - Red 4 Bottles - White" at bounding box center [250, 683] width 104 height 26
click at [198, 670] on select "4 Bottles 4 Bottles - Red 4 Bottles - White" at bounding box center [250, 683] width 104 height 26
click at [279, 685] on select "4 Bottles 4 Bottles - Red 4 Bottles - White" at bounding box center [254, 683] width 112 height 26
click at [198, 670] on select "4 Bottles 4 Bottles - Red 4 Bottles - White" at bounding box center [254, 683] width 112 height 26
click at [279, 686] on select "4 Bottles 4 Bottles - Red 4 Bottles - White" at bounding box center [250, 683] width 104 height 26
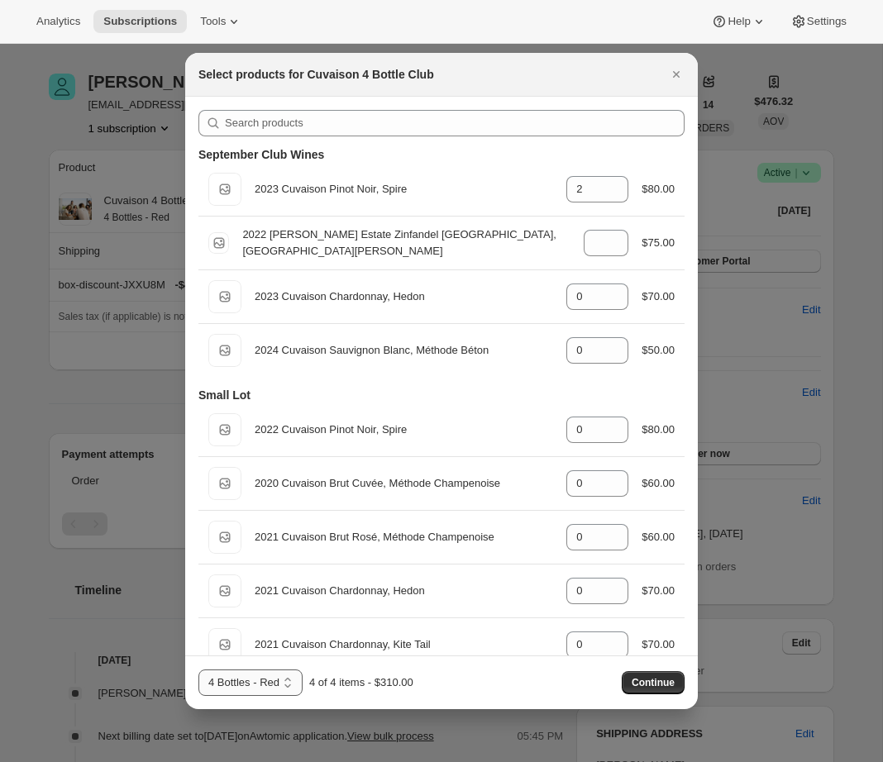
select select "gid://shopify/ProductVariant/52115221807422"
click at [198, 670] on select "4 Bottles 4 Bottles - Red 4 Bottles - White" at bounding box center [250, 683] width 104 height 26
click at [674, 74] on icon "Close" at bounding box center [676, 74] width 17 height 17
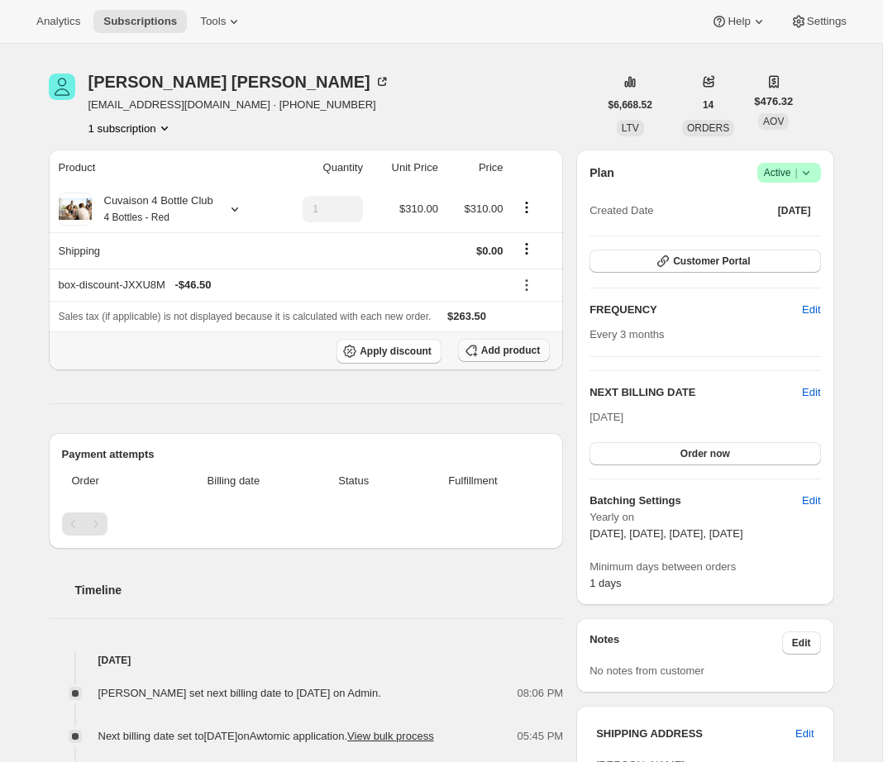
click at [524, 353] on span "Add product" at bounding box center [510, 350] width 59 height 13
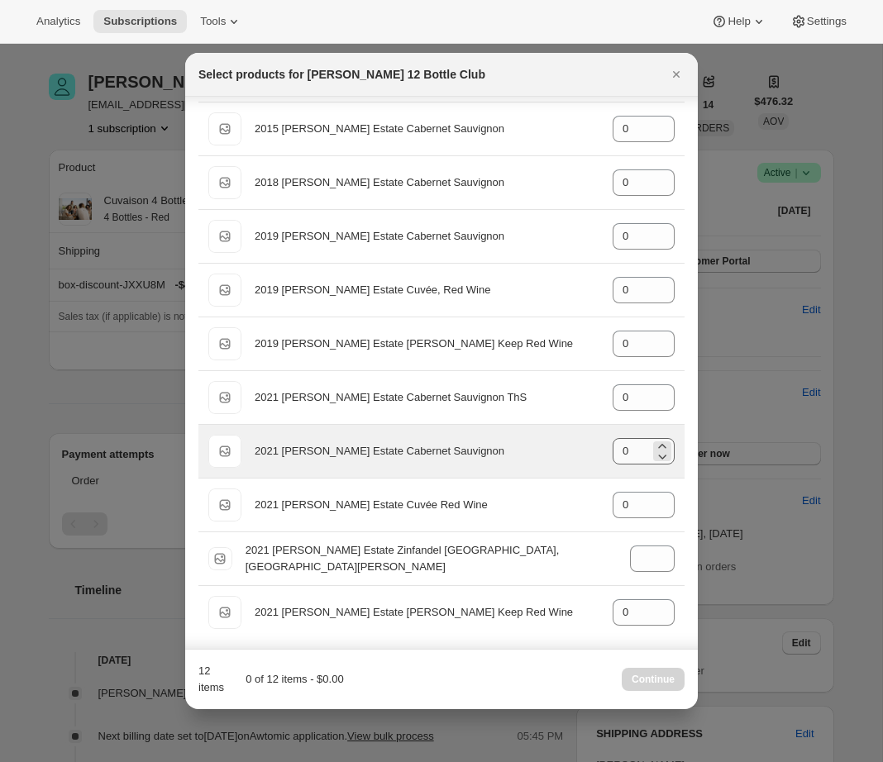
scroll to position [60, 0]
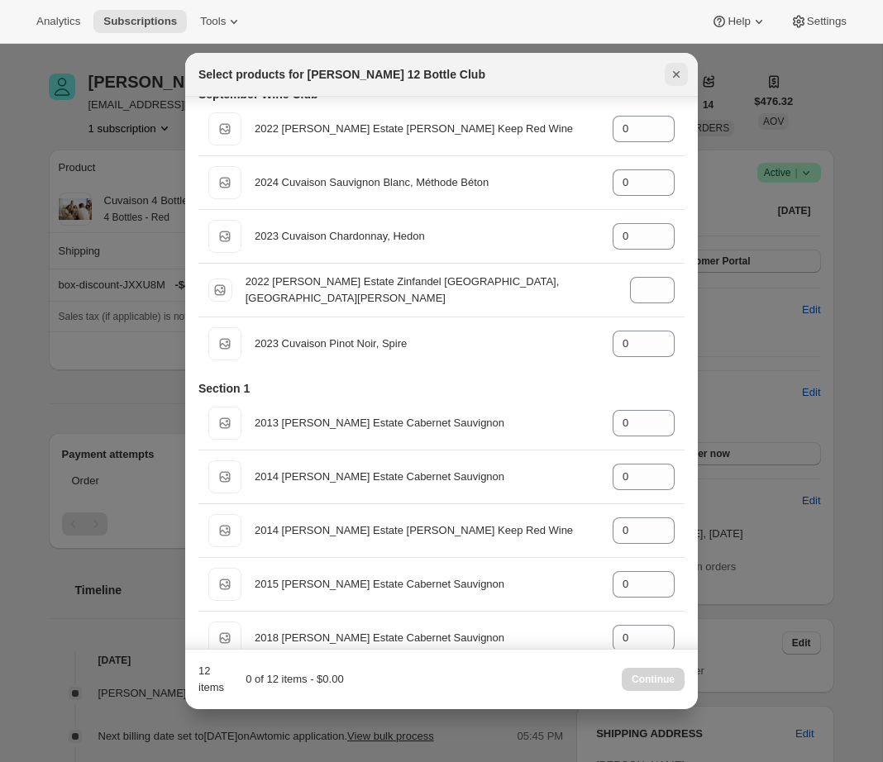
click at [677, 71] on icon "Close" at bounding box center [676, 74] width 17 height 17
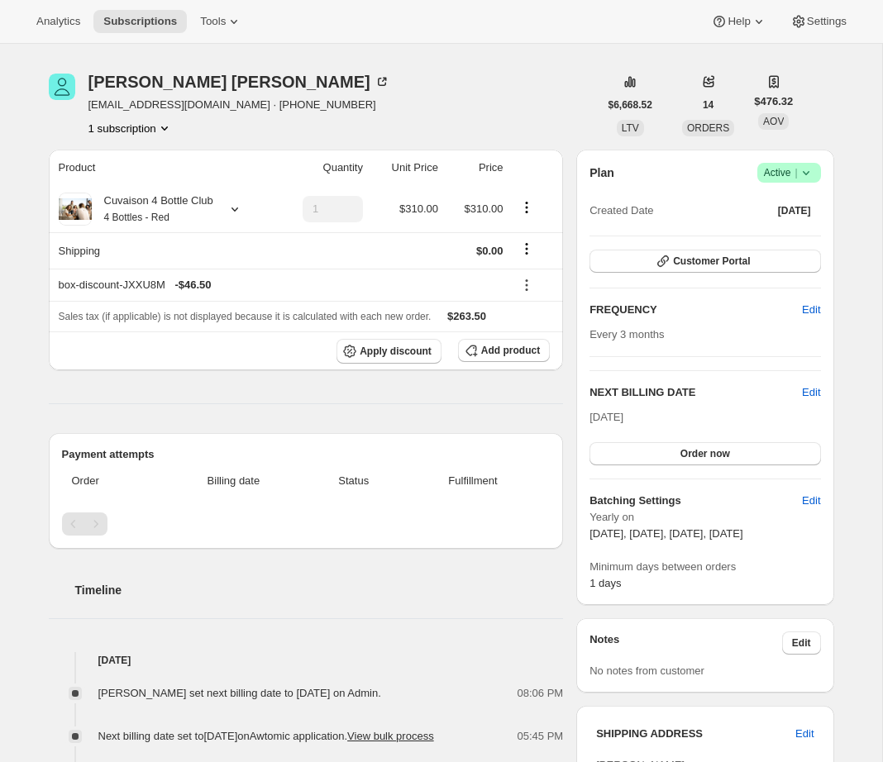
click at [30, 426] on div "Subscription #16399597886. This page is ready Subscription #16399597886 Success…" at bounding box center [441, 687] width 825 height 1379
click at [726, 264] on span "Customer Portal" at bounding box center [711, 261] width 77 height 13
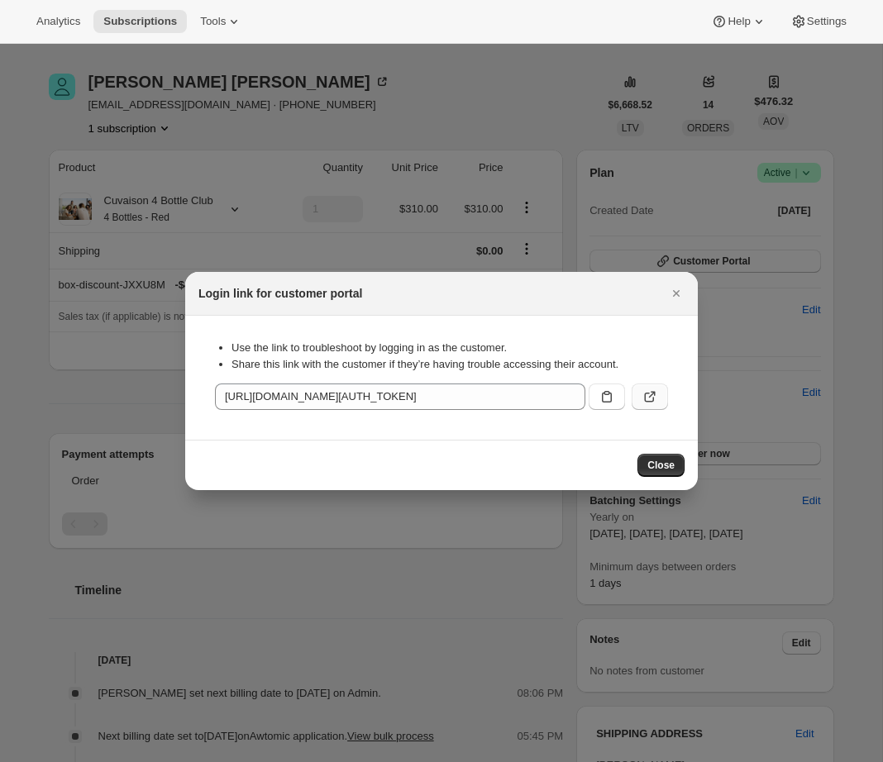
click at [647, 398] on icon ":rep:" at bounding box center [649, 397] width 17 height 17
click at [679, 293] on icon "Close" at bounding box center [676, 293] width 17 height 17
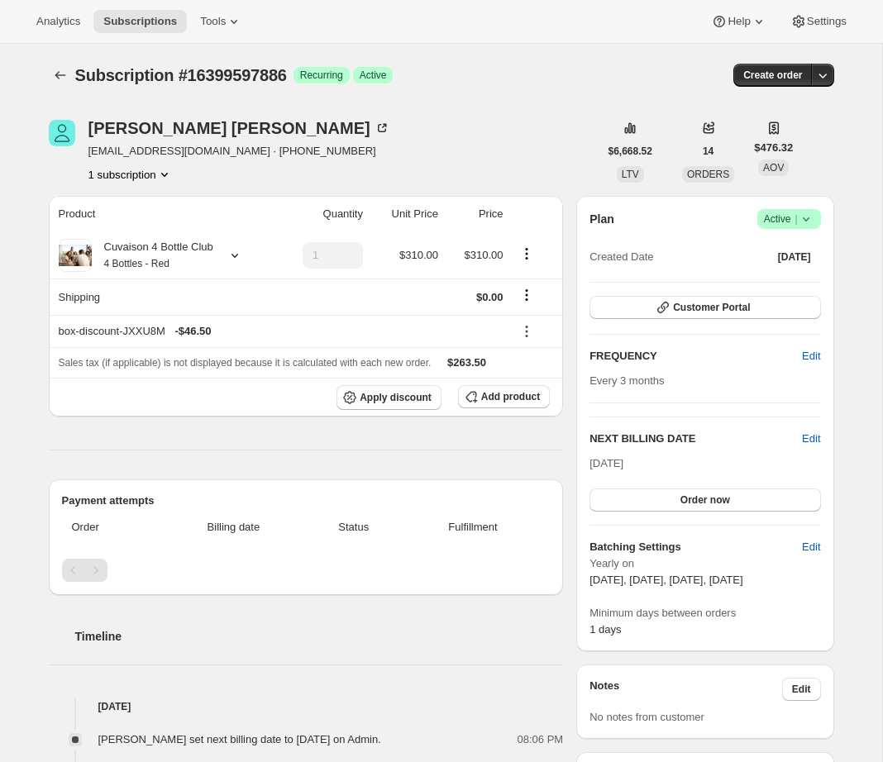
scroll to position [46, 0]
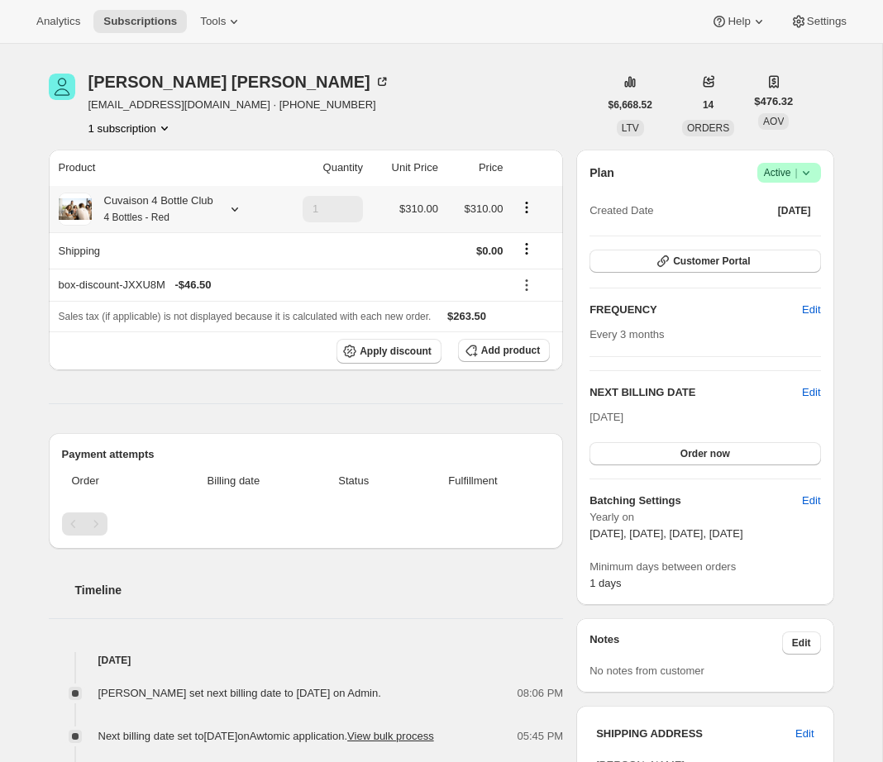
click at [243, 211] on icon at bounding box center [234, 209] width 17 height 17
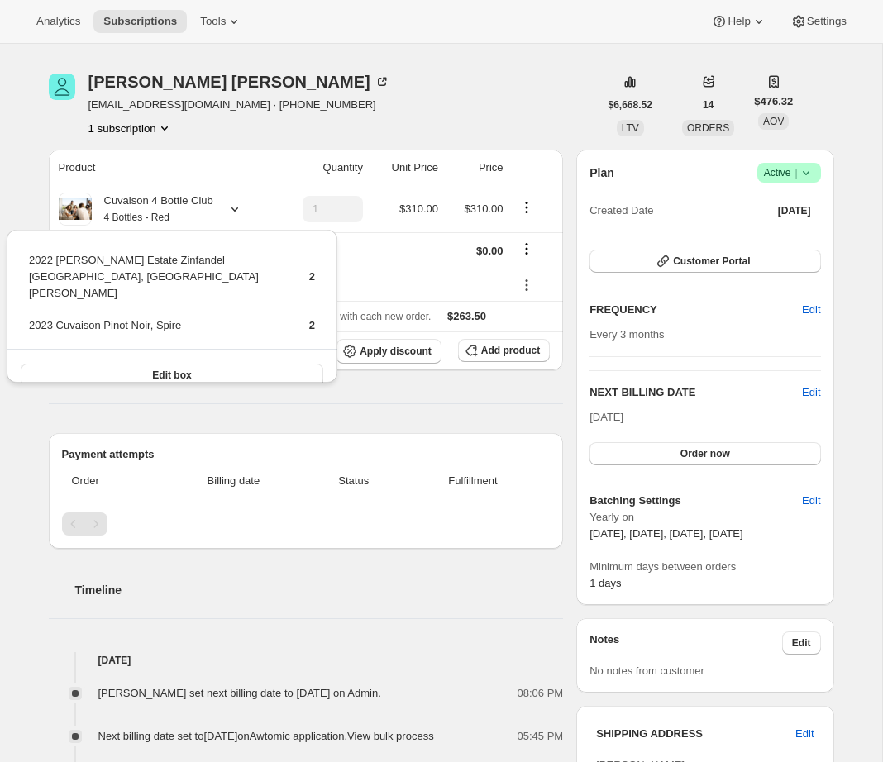
click at [33, 191] on div "Subscription #16399597886. This page is ready Subscription #16399597886 Success…" at bounding box center [441, 687] width 825 height 1379
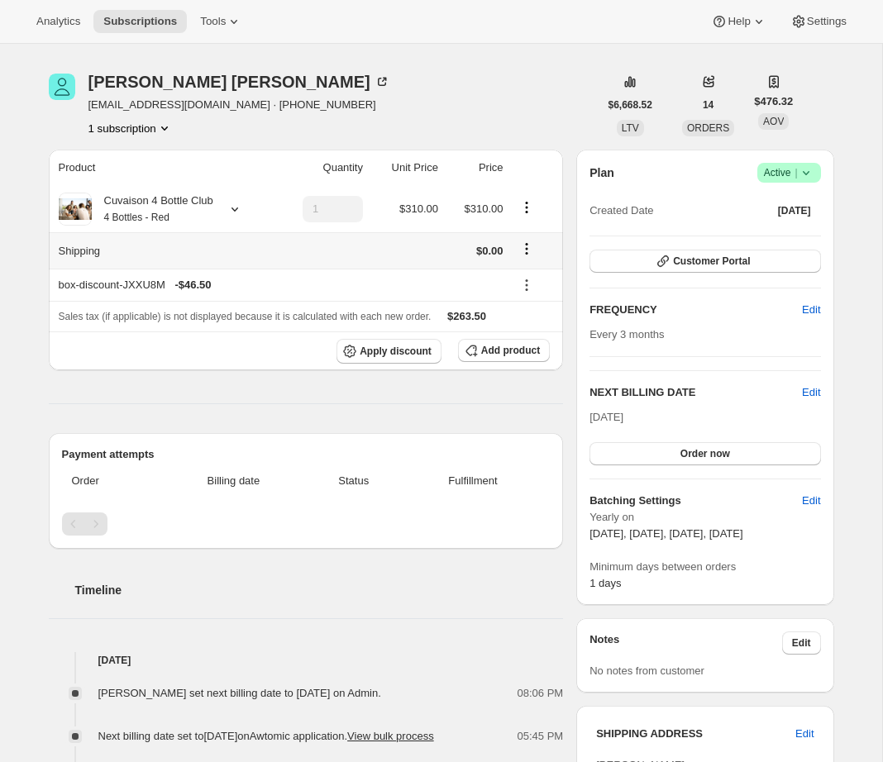
click at [534, 251] on icon "Shipping actions" at bounding box center [526, 249] width 17 height 17
click at [532, 284] on span "Edit shipping rate" at bounding box center [525, 280] width 83 height 12
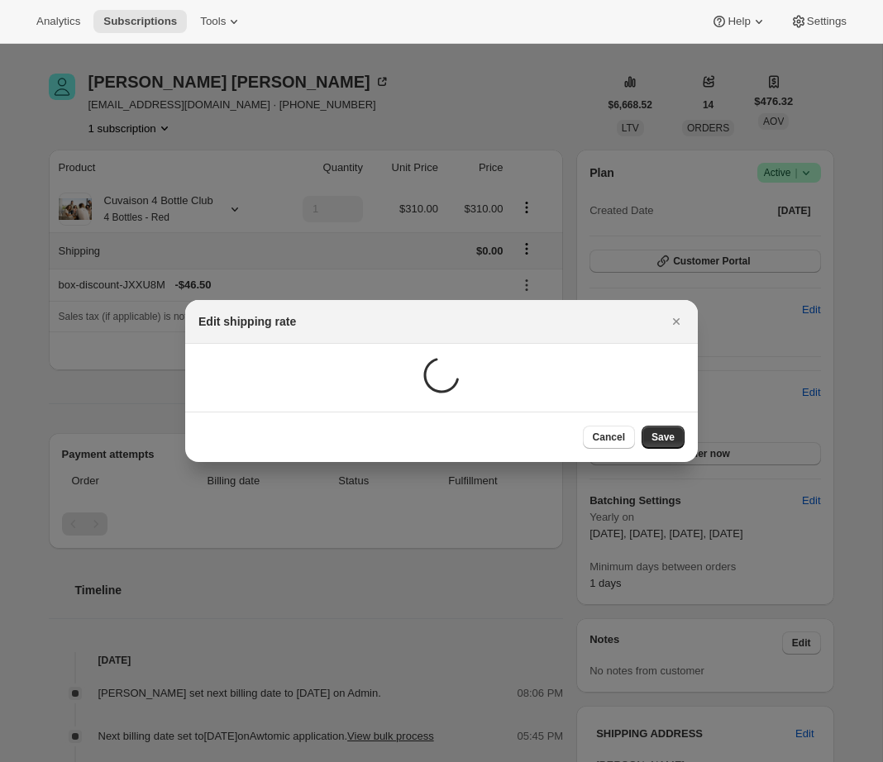
scroll to position [0, 0]
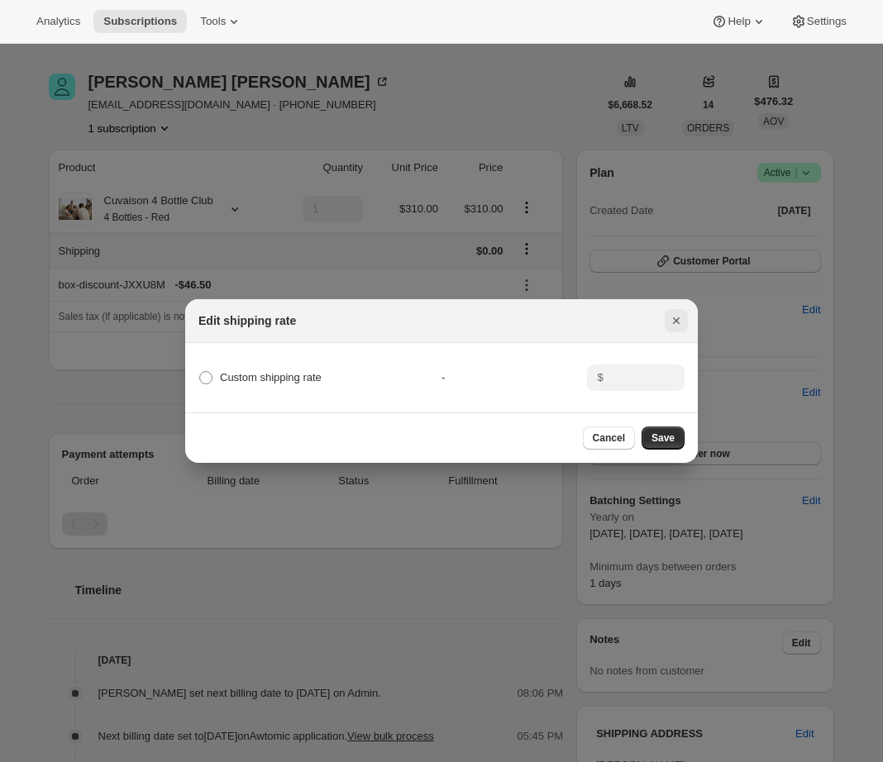
click at [681, 321] on icon "Close" at bounding box center [676, 320] width 17 height 17
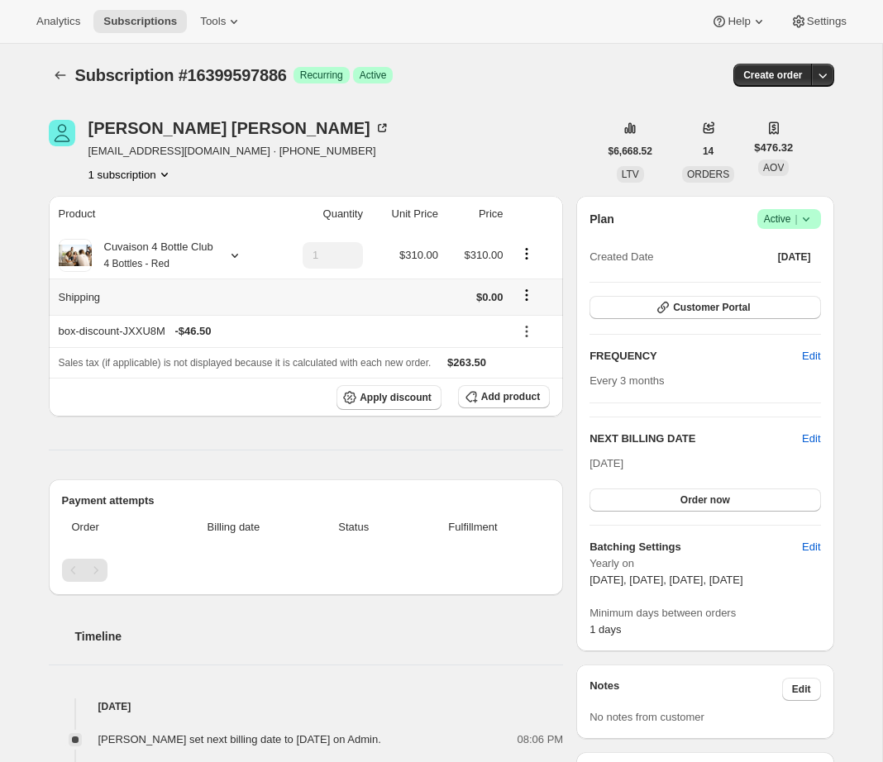
scroll to position [46, 0]
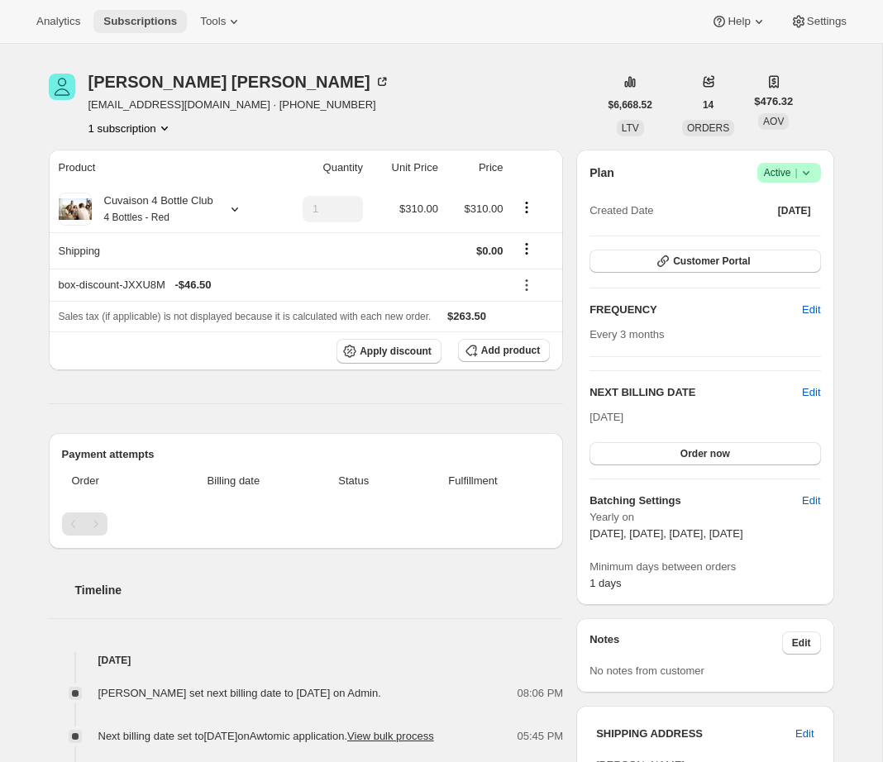
click at [136, 25] on span "Subscriptions" at bounding box center [140, 21] width 74 height 13
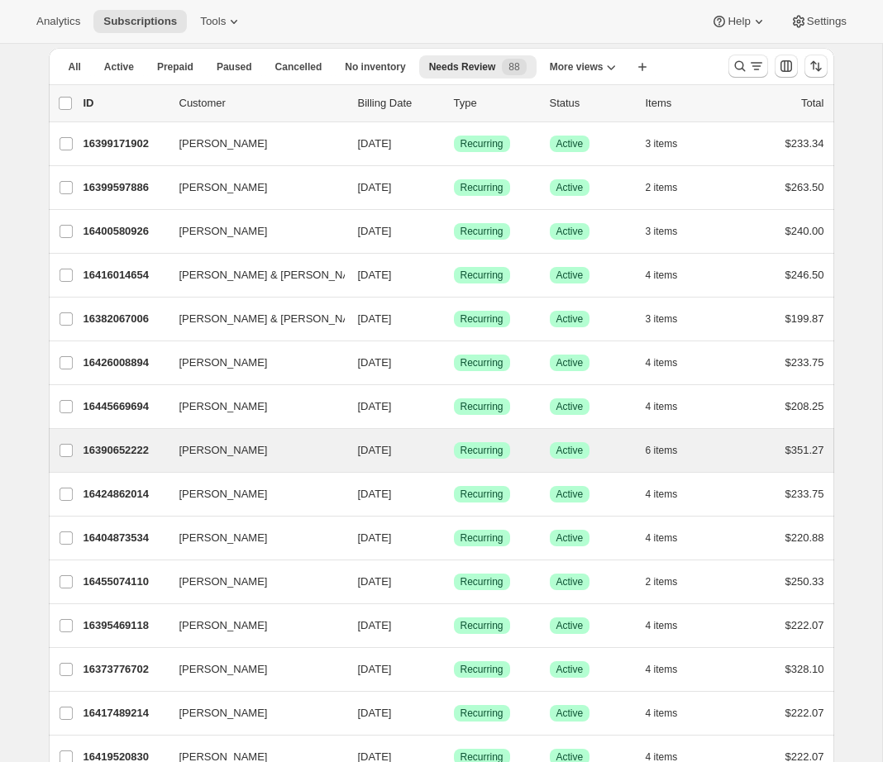
scroll to position [126, 0]
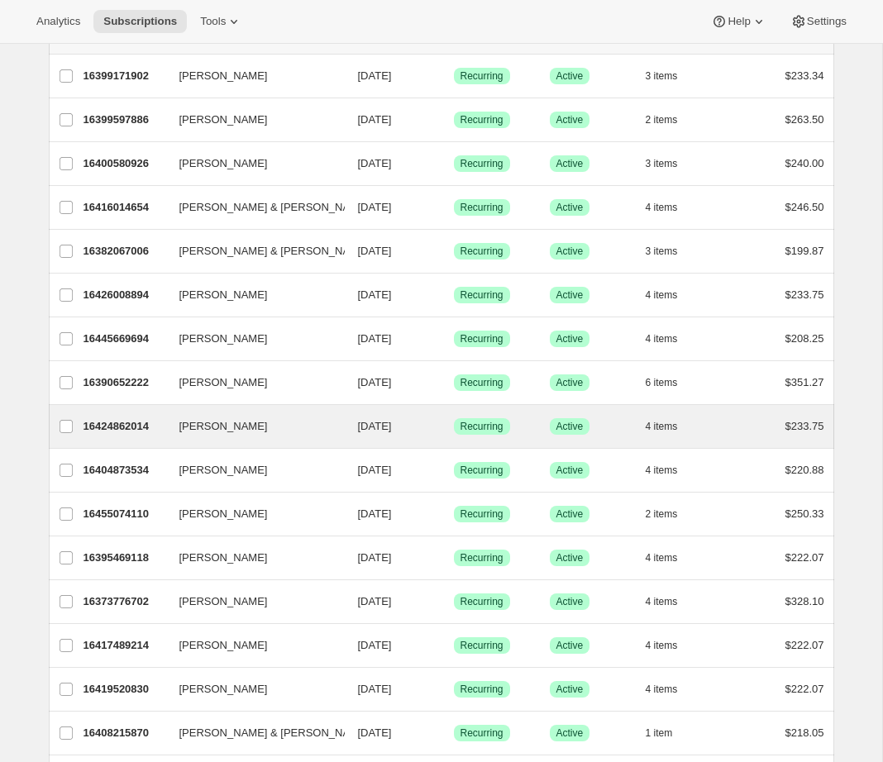
click at [142, 407] on div "Bob Pickett 16424862014 Bob Pickett 09/23/2025 Success Recurring Success Active…" at bounding box center [441, 426] width 785 height 43
click at [141, 421] on p "16424862014" at bounding box center [124, 426] width 83 height 17
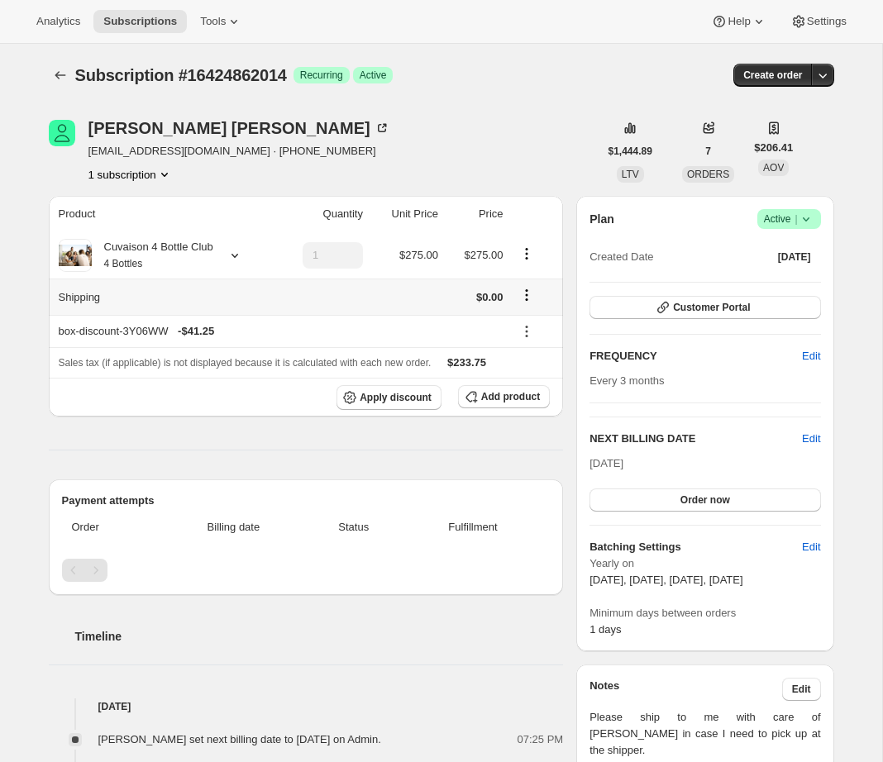
click at [533, 292] on icon "Shipping actions" at bounding box center [526, 295] width 17 height 17
click at [540, 326] on span "Edit shipping rate" at bounding box center [525, 326] width 83 height 12
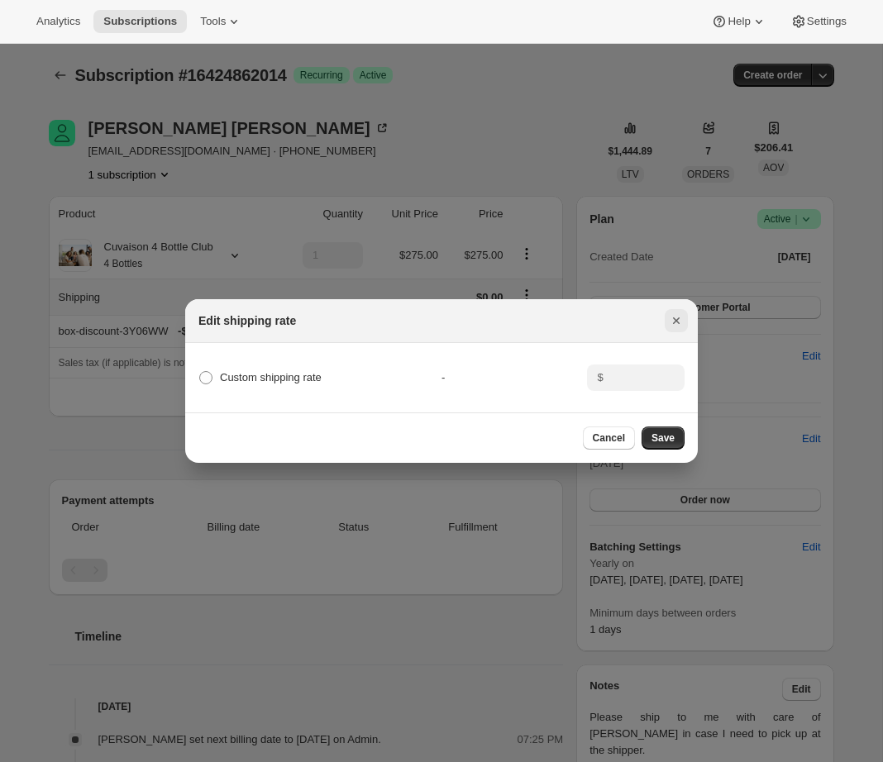
click at [682, 317] on icon "Close" at bounding box center [676, 320] width 17 height 17
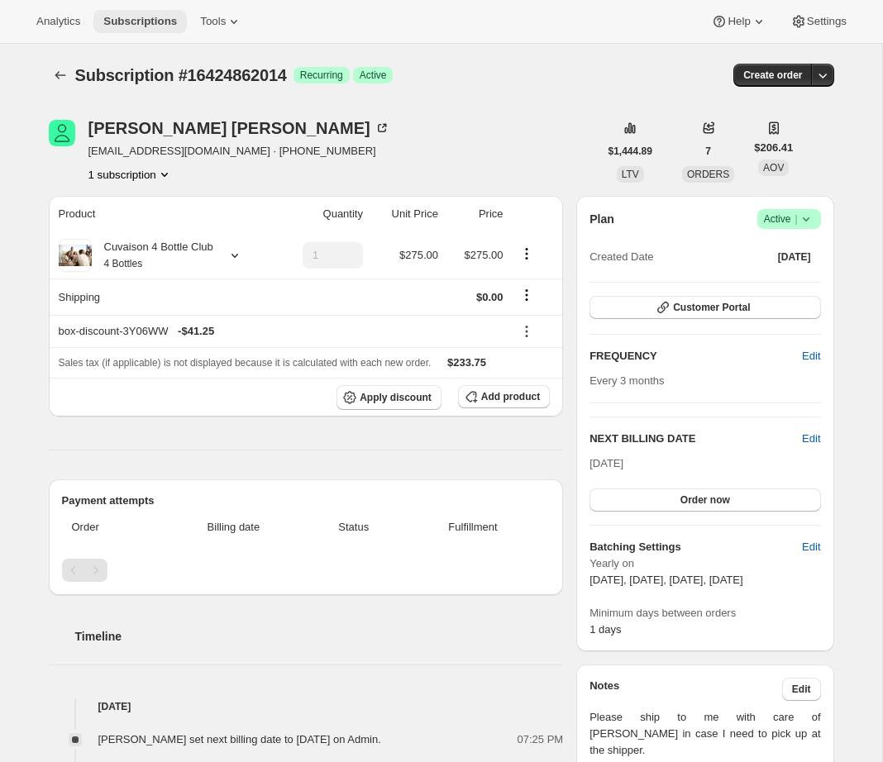
click at [146, 23] on span "Subscriptions" at bounding box center [140, 21] width 74 height 13
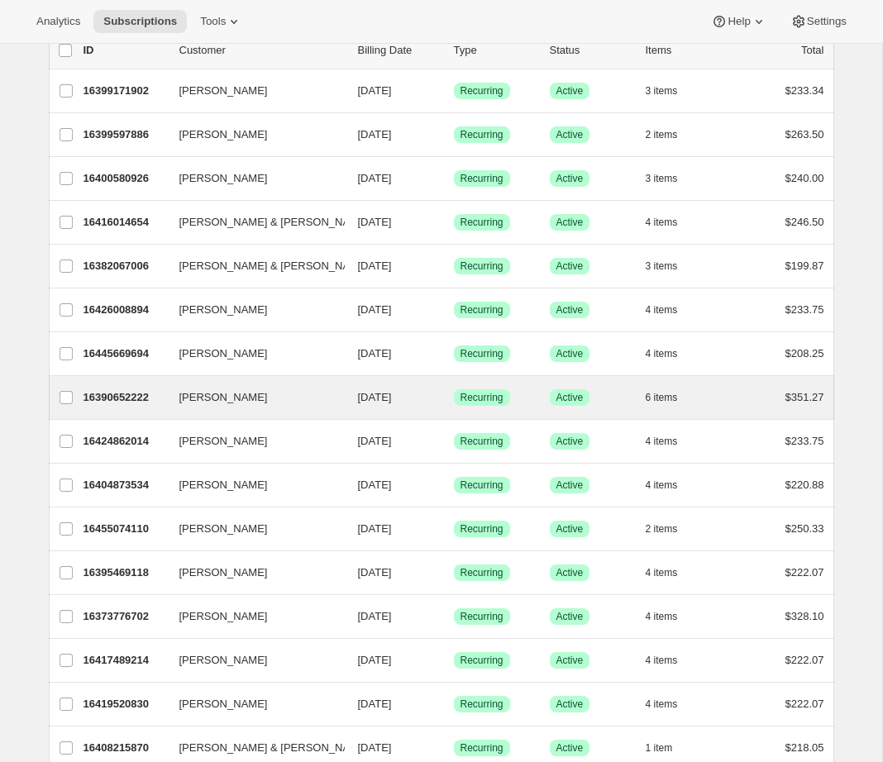
scroll to position [373, 0]
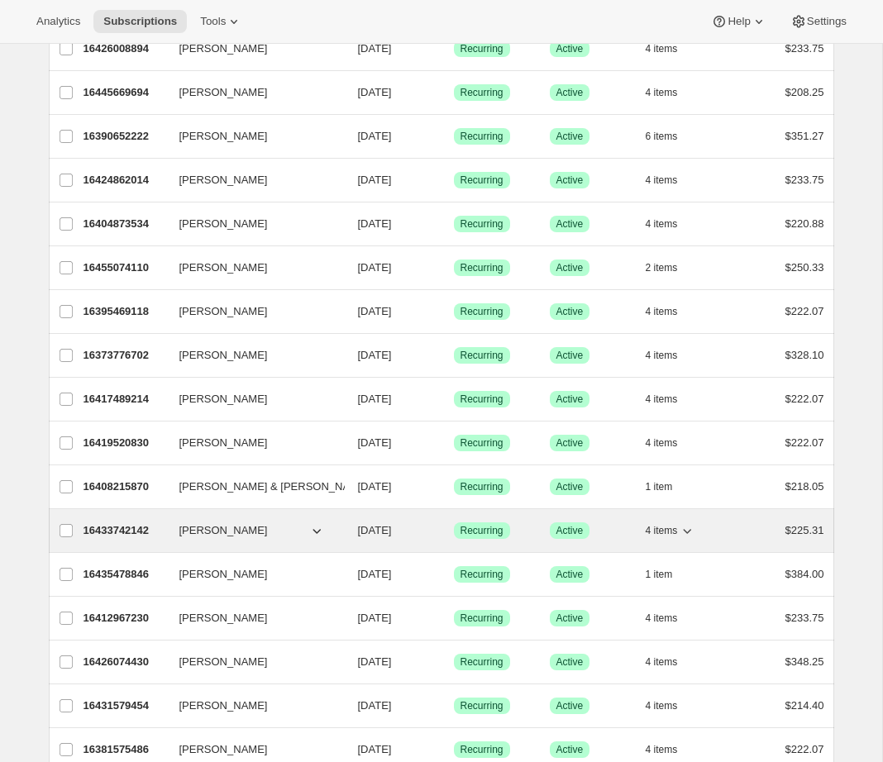
click at [112, 522] on p "16433742142" at bounding box center [124, 530] width 83 height 17
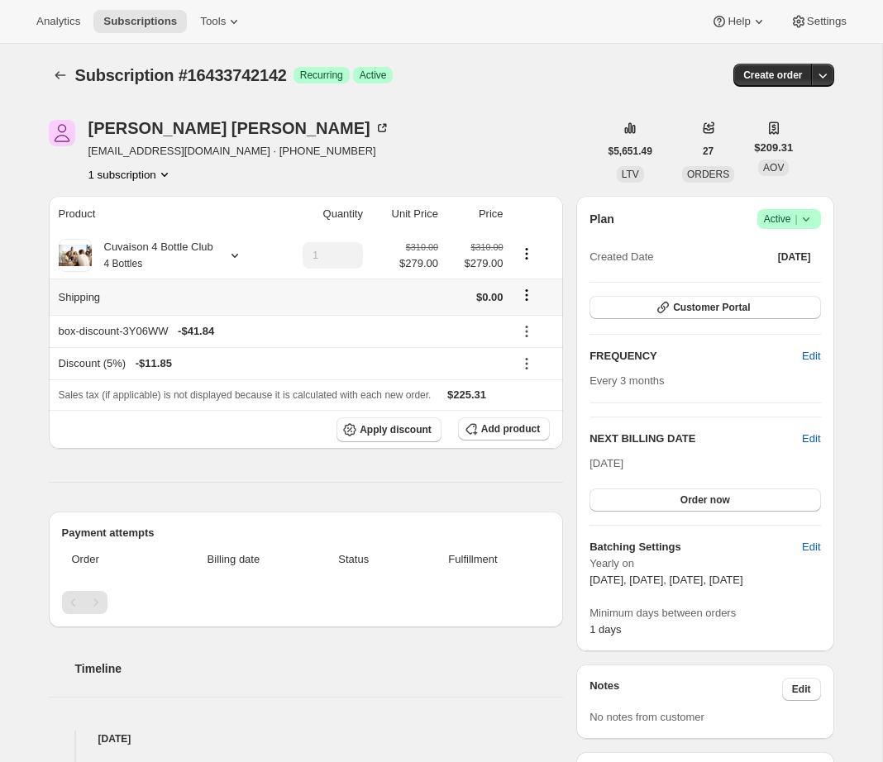
click at [528, 298] on icon "Shipping actions" at bounding box center [526, 295] width 17 height 17
click at [527, 325] on span "Edit shipping rate" at bounding box center [525, 327] width 83 height 12
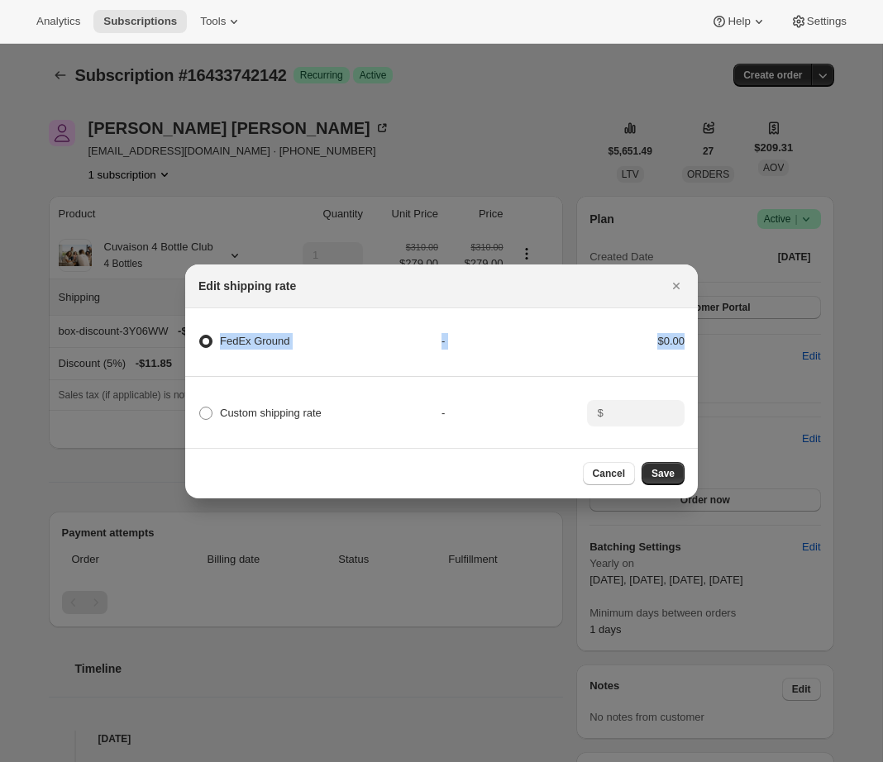
scroll to position [0, 2]
drag, startPoint x: 220, startPoint y: 337, endPoint x: 690, endPoint y: 337, distance: 470.4
click at [690, 337] on div "FedEx Ground - $0.00" at bounding box center [438, 349] width 517 height 55
click at [226, 413] on span "Custom shipping rate" at bounding box center [268, 413] width 102 height 12
click at [198, 408] on input "Custom shipping rate" at bounding box center [197, 407] width 1 height 1
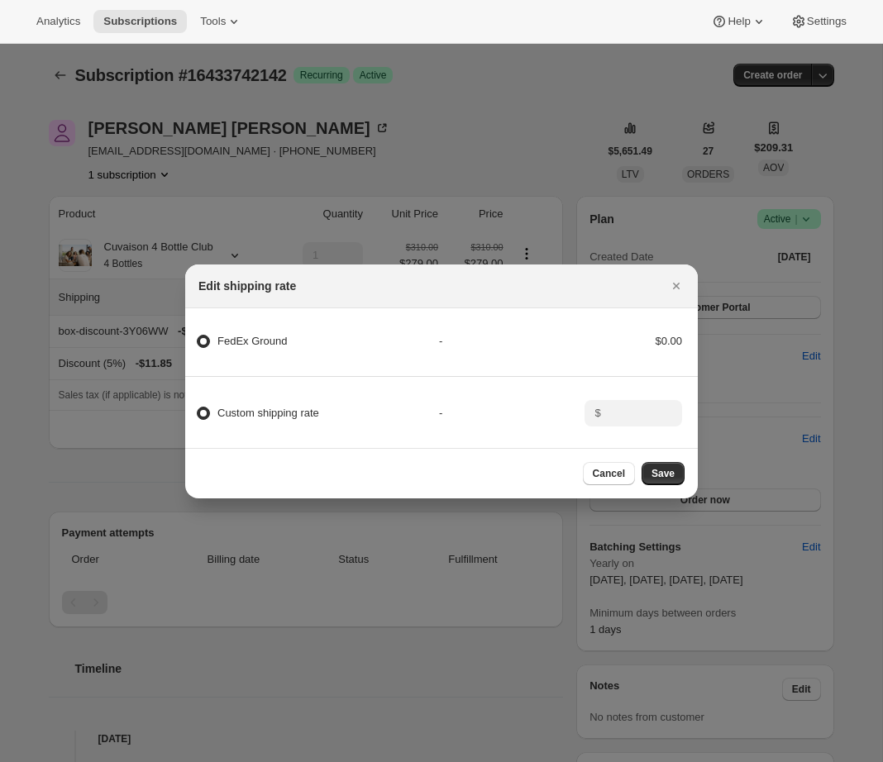
radio input "true"
drag, startPoint x: 331, startPoint y: 413, endPoint x: 213, endPoint y: 414, distance: 118.2
click at [213, 414] on div "Custom shipping rate" at bounding box center [317, 413] width 243 height 23
click at [285, 337] on span "FedEx Ground" at bounding box center [252, 341] width 70 height 12
click at [198, 336] on Ground "FedEx Ground" at bounding box center [197, 335] width 1 height 1
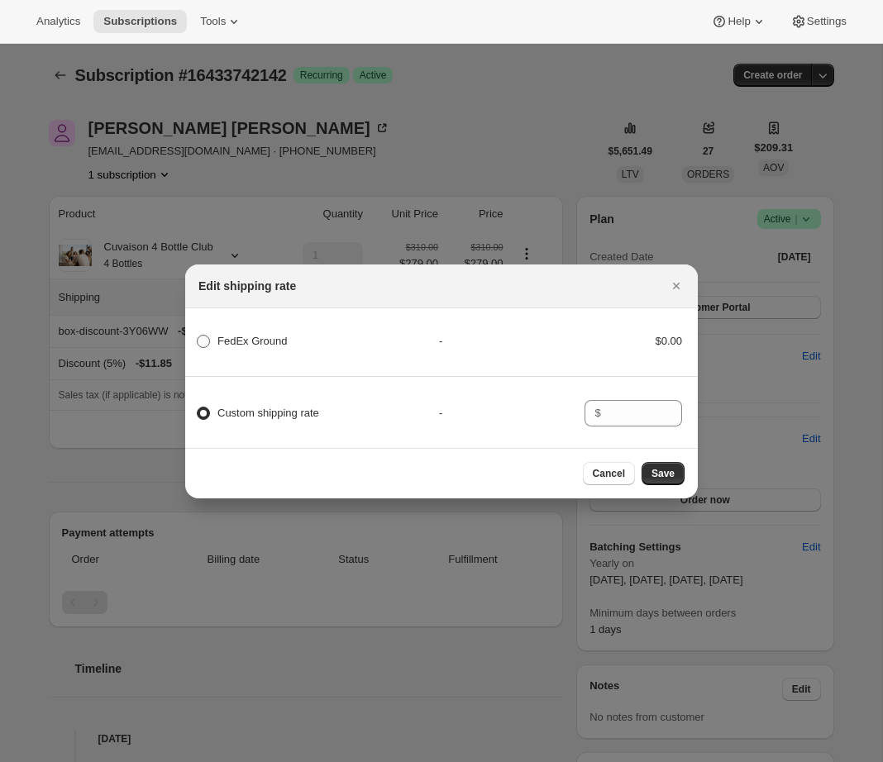
radio Ground "true"
drag, startPoint x: 312, startPoint y: 342, endPoint x: 214, endPoint y: 338, distance: 97.6
click at [214, 338] on div "FedEx Ground" at bounding box center [317, 341] width 243 height 23
click at [203, 412] on span ":r1ed:" at bounding box center [203, 413] width 13 height 13
click at [198, 408] on input "Custom shipping rate" at bounding box center [197, 407] width 1 height 1
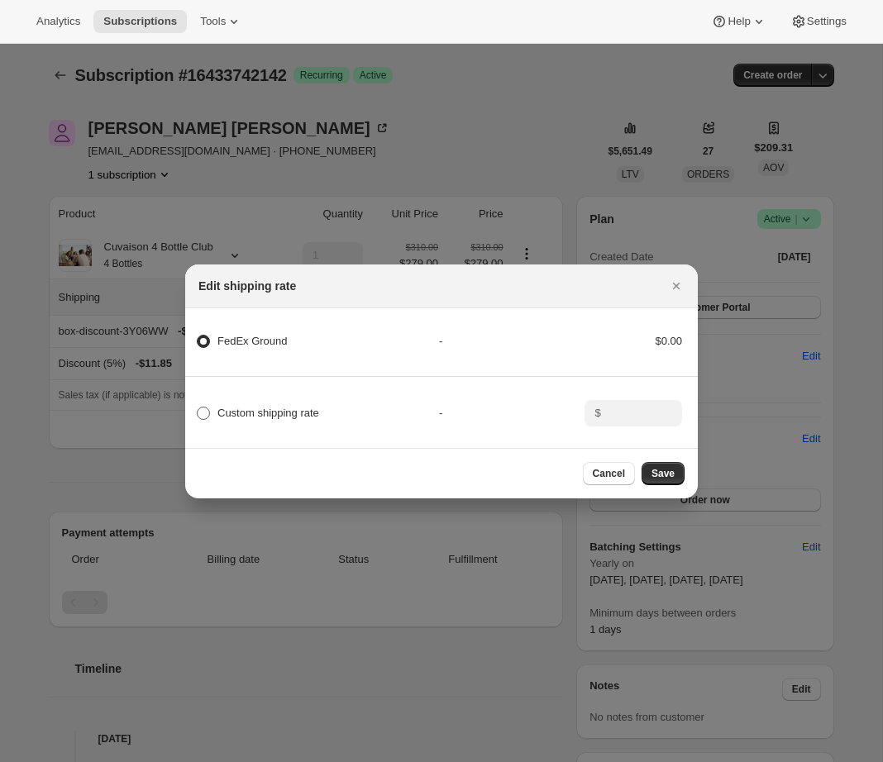
radio input "true"
radio Ground "false"
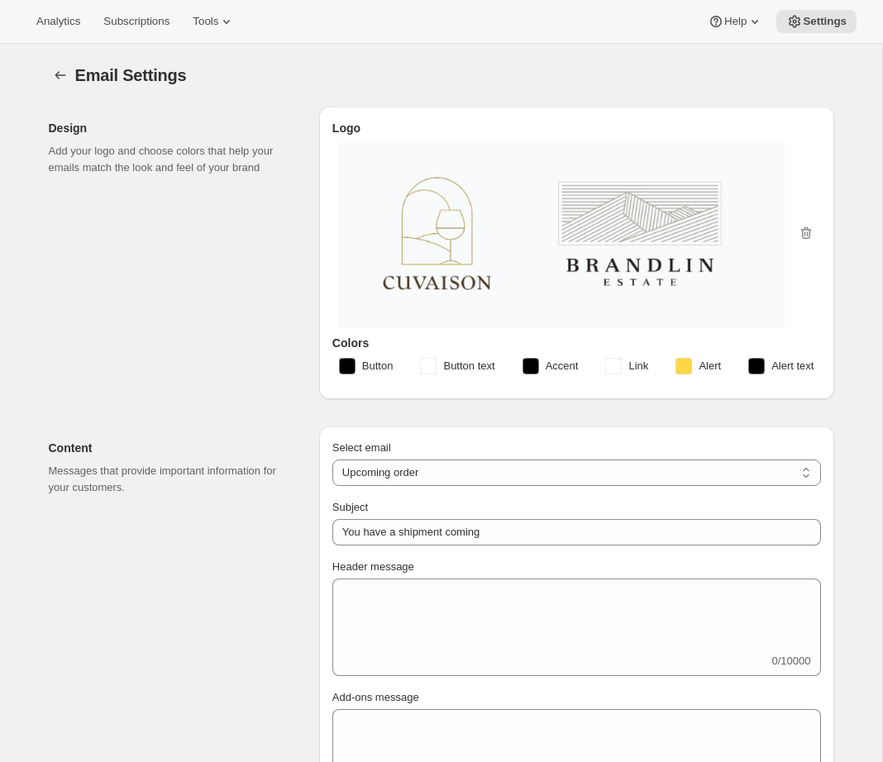
select select "subscriptionMessage"
select select "5"
select select "15"
click at [235, 20] on icon at bounding box center [226, 21] width 17 height 17
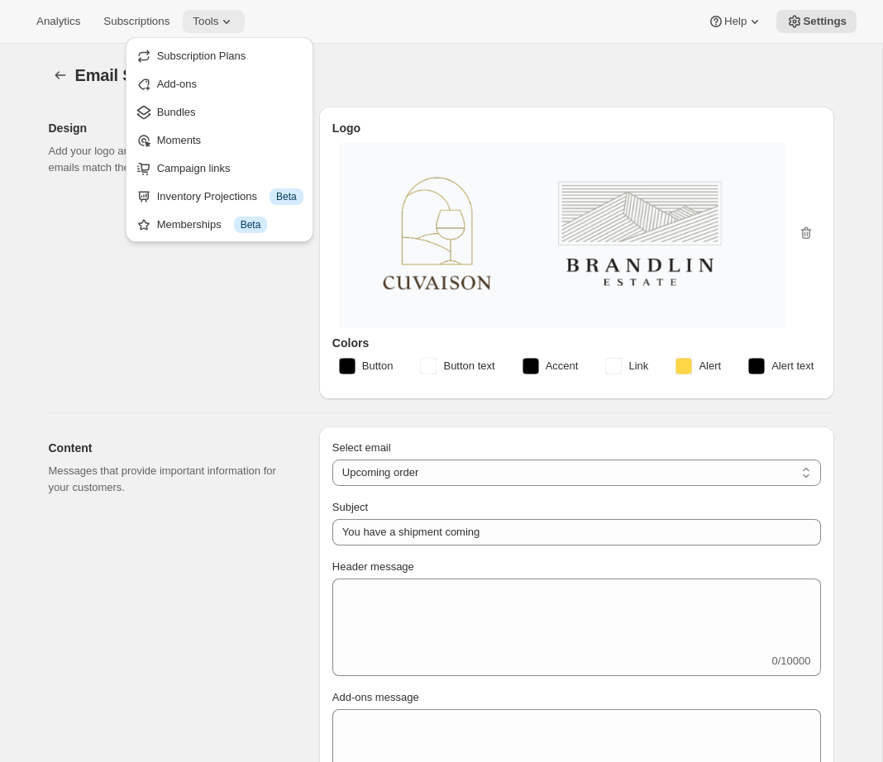
click at [226, 30] on button "Tools" at bounding box center [214, 21] width 62 height 23
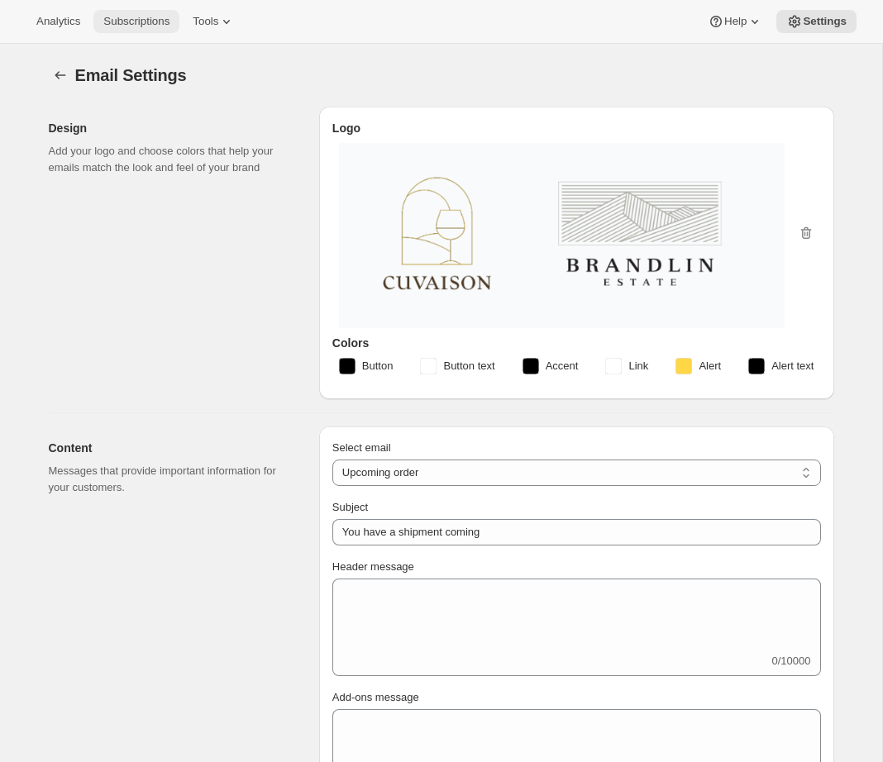
click at [168, 26] on span "Subscriptions" at bounding box center [136, 21] width 66 height 13
